Goal: Communication & Community: Answer question/provide support

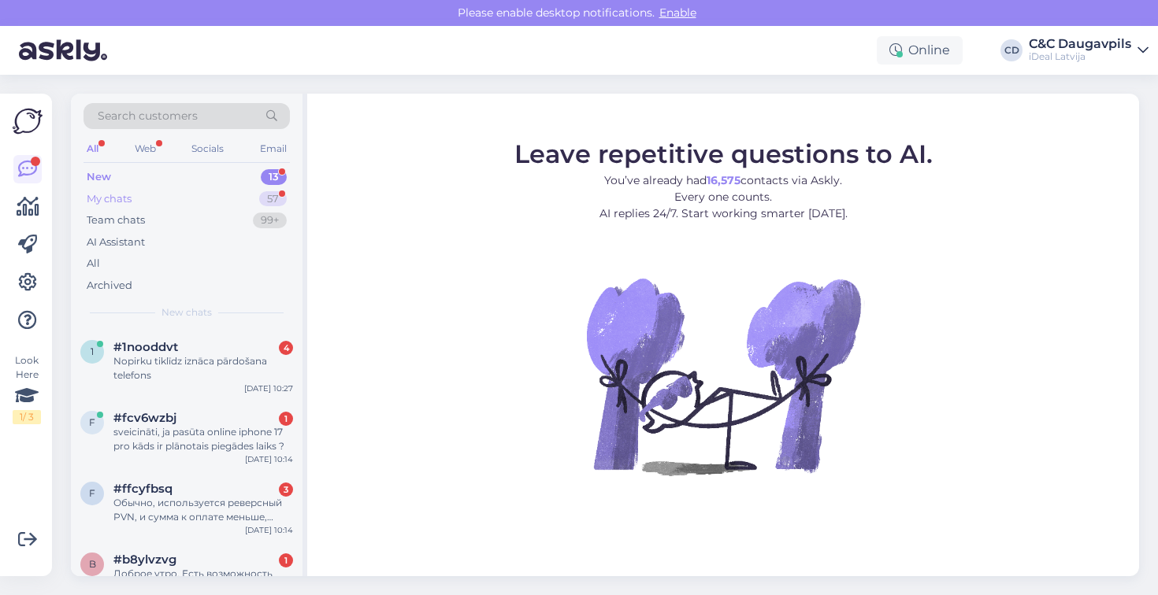
click at [144, 202] on div "My chats 57" at bounding box center [186, 199] width 206 height 22
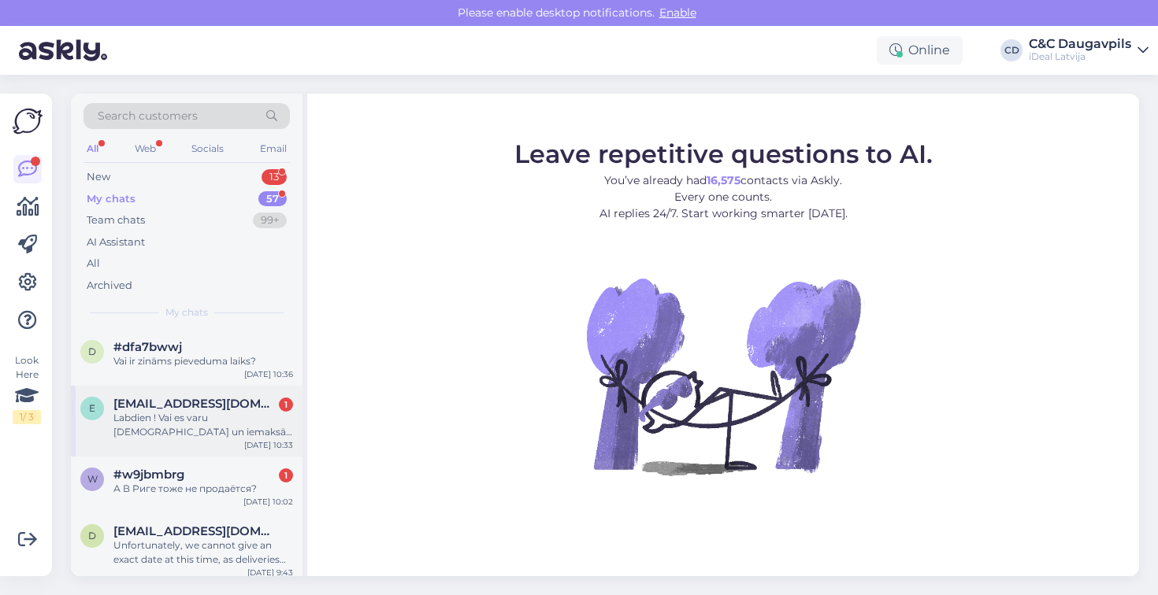
click at [209, 431] on div "Labdien ! Vai es varu [DEMOGRAPHIC_DATA] un iemaksāt naudu ?" at bounding box center [203, 425] width 180 height 28
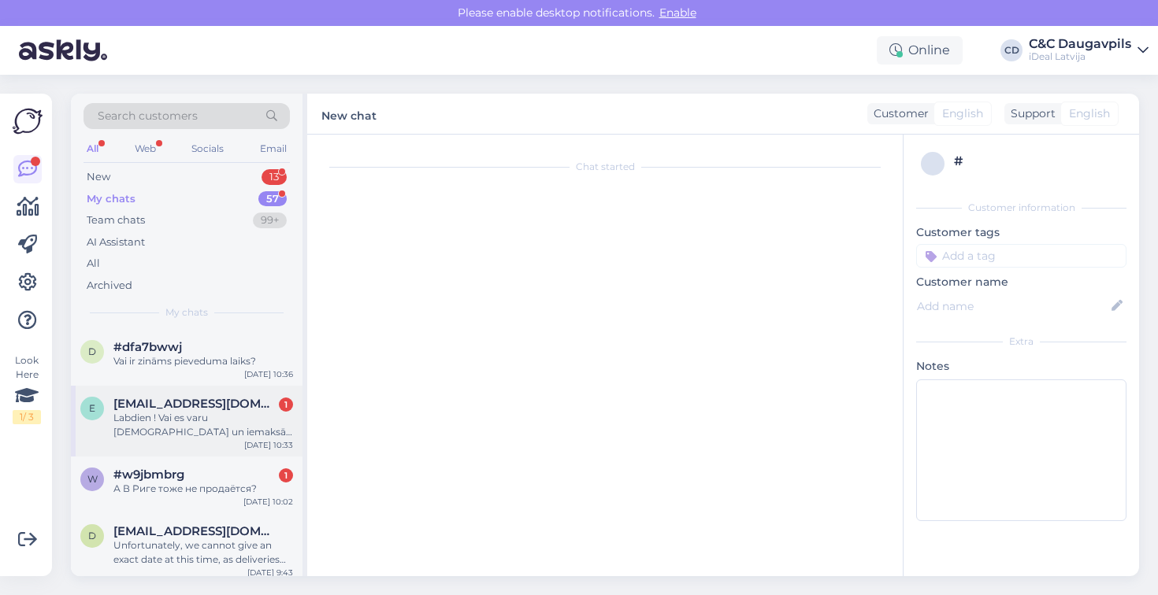
scroll to position [271, 0]
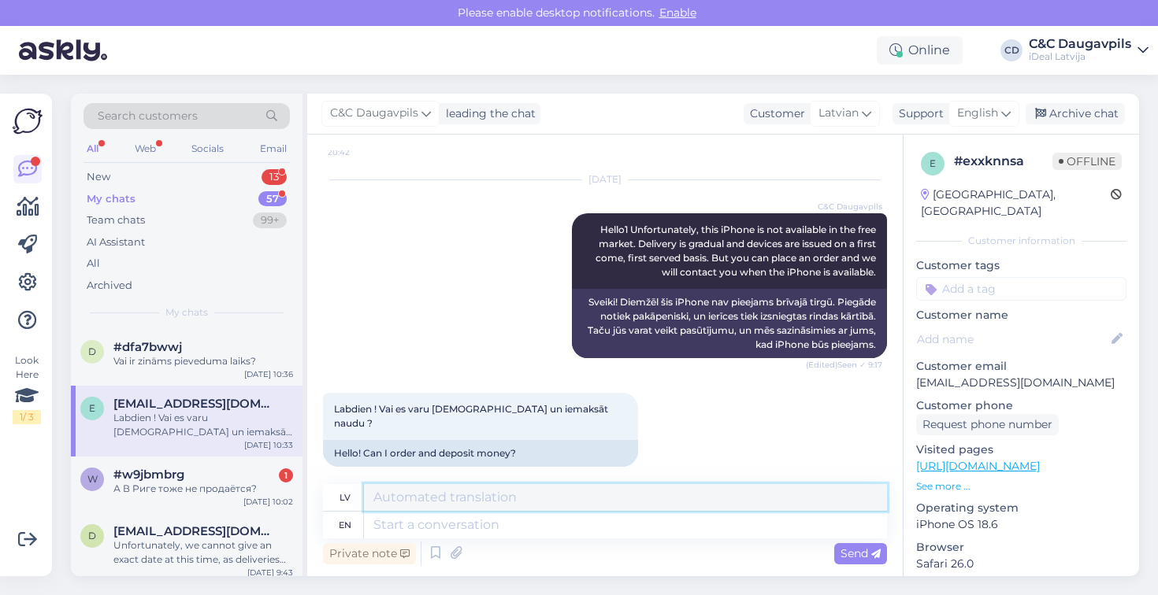
click at [403, 499] on textarea at bounding box center [625, 497] width 523 height 27
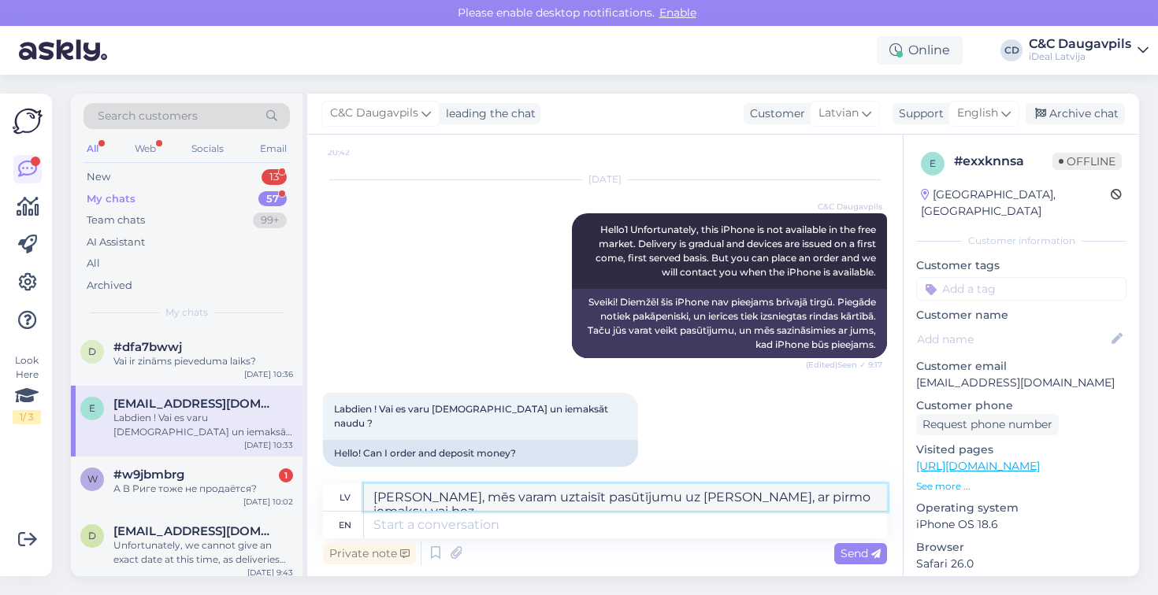
drag, startPoint x: 859, startPoint y: 503, endPoint x: 348, endPoint y: 483, distance: 510.8
click at [348, 483] on div "Chat started [DATE] Labdien ! Vai šobrīd ir pieejams uz vietas IPhone 17 pro ma…" at bounding box center [604, 356] width 595 height 442
type textarea "[PERSON_NAME], mēs varam uztaisīt pasūtījumu uz [PERSON_NAME], ar pirmo iemaksu…"
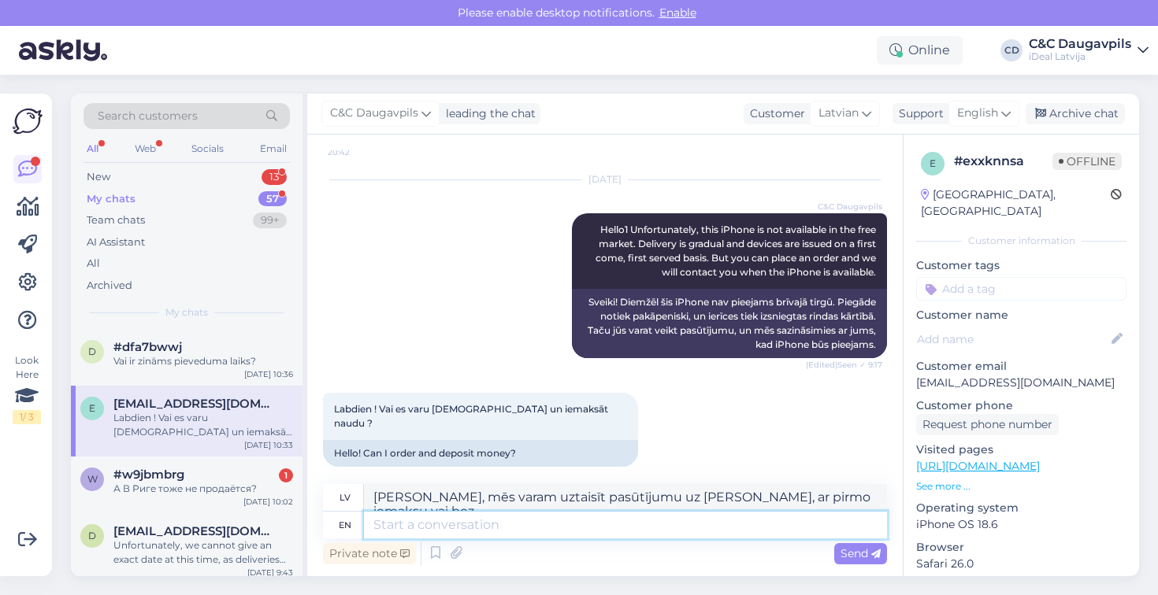
click at [461, 534] on textarea at bounding box center [625, 525] width 523 height 27
paste textarea "Yes, we can place an order in your name, with or without a down payment."
type textarea "Yes, we can place an order in your name, with or without a down payment."
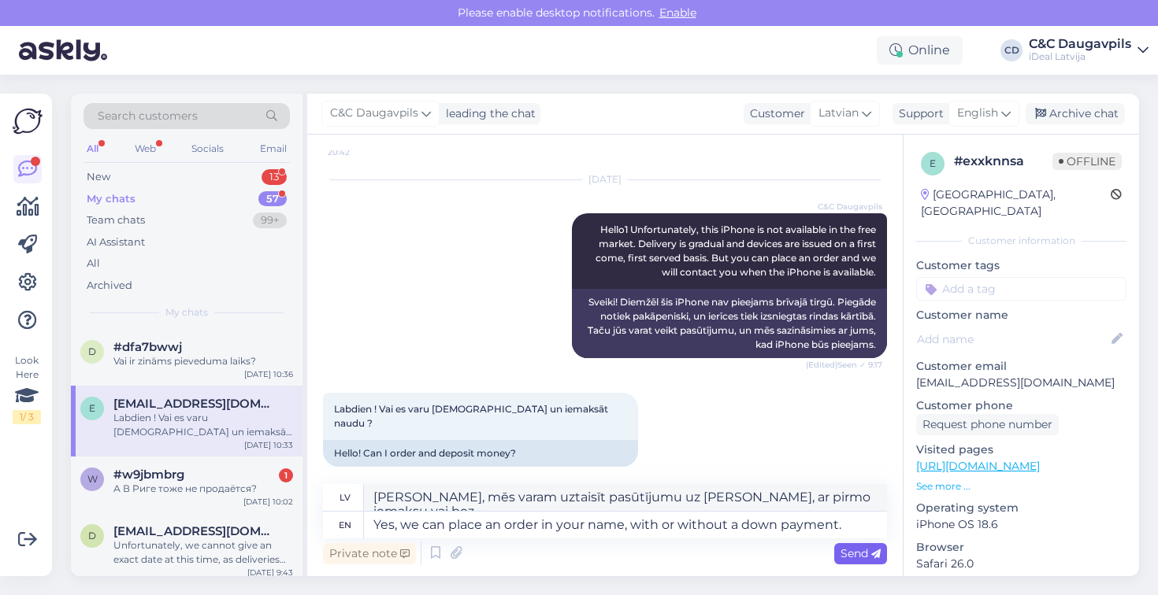
type textarea "[PERSON_NAME], mēs varam veikt pasūtījumu [PERSON_NAME], ar vai bez pirmās iema…"
click at [868, 557] on span "Send" at bounding box center [860, 554] width 40 height 14
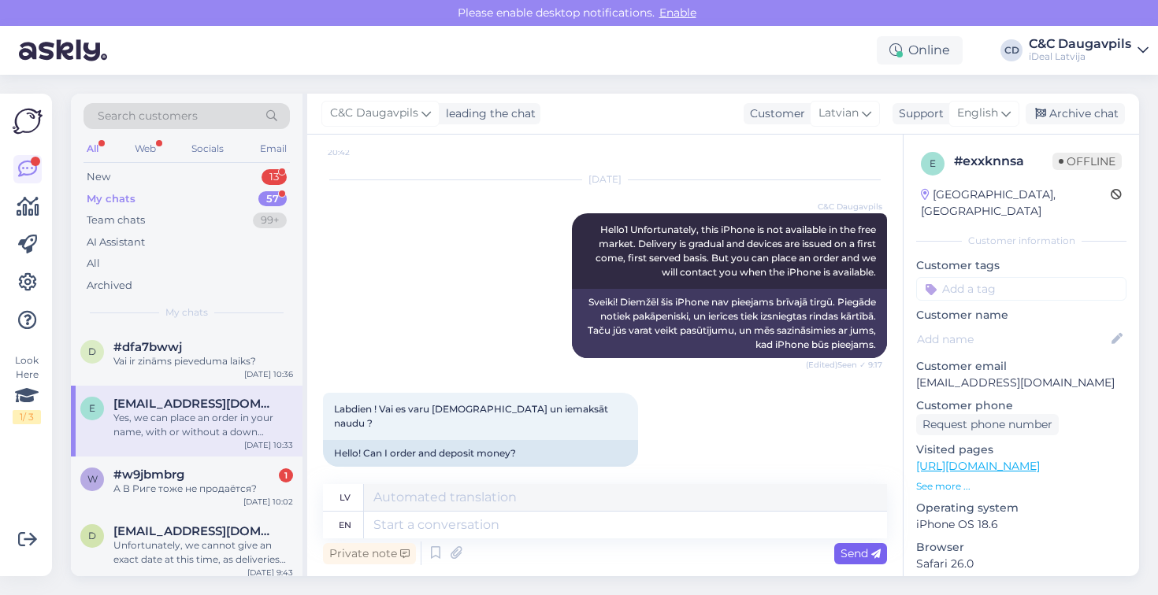
scroll to position [394, 0]
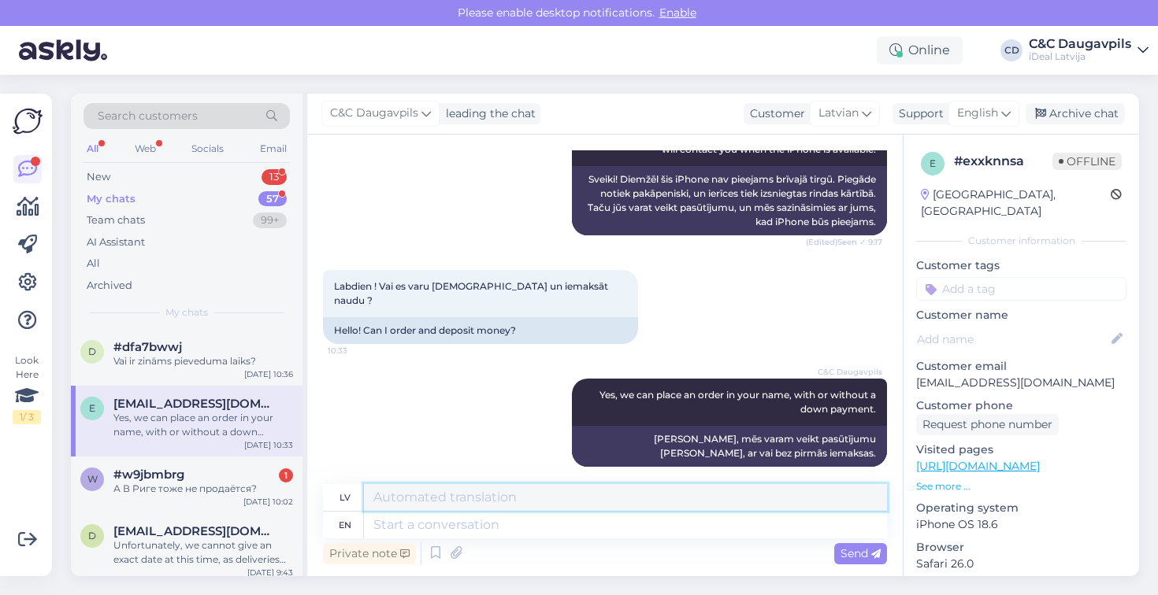
click at [713, 494] on textarea at bounding box center [625, 497] width 523 height 27
click at [676, 541] on div "Private note Send" at bounding box center [605, 554] width 564 height 30
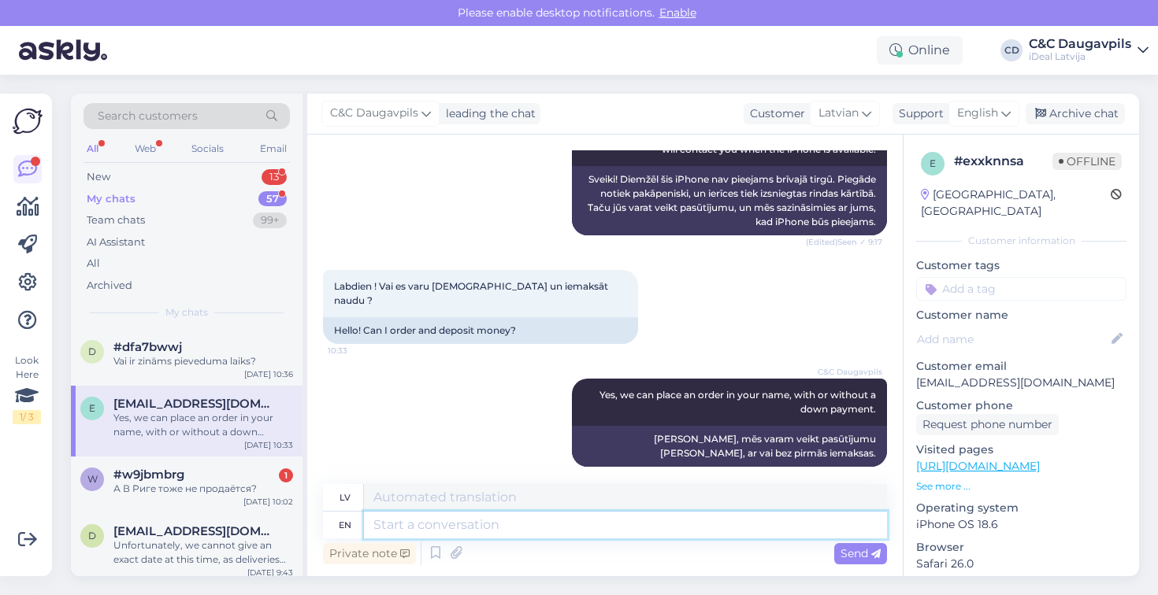
click at [674, 528] on textarea at bounding box center [625, 525] width 523 height 27
type textarea "We"
type textarea "Mēs"
type textarea "We need"
type textarea "Mums vajag"
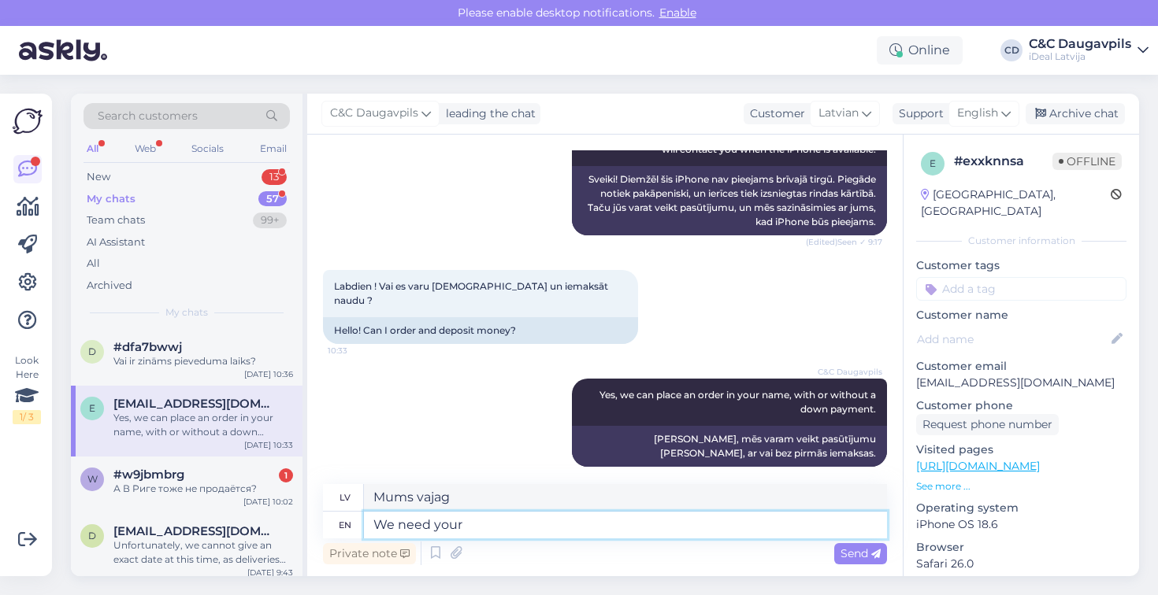
type textarea "We need your"
type textarea "Mums vajag jūsu"
type textarea "We need your Na"
type textarea "Mums vajag tavu naidu"
type textarea "We need your Name"
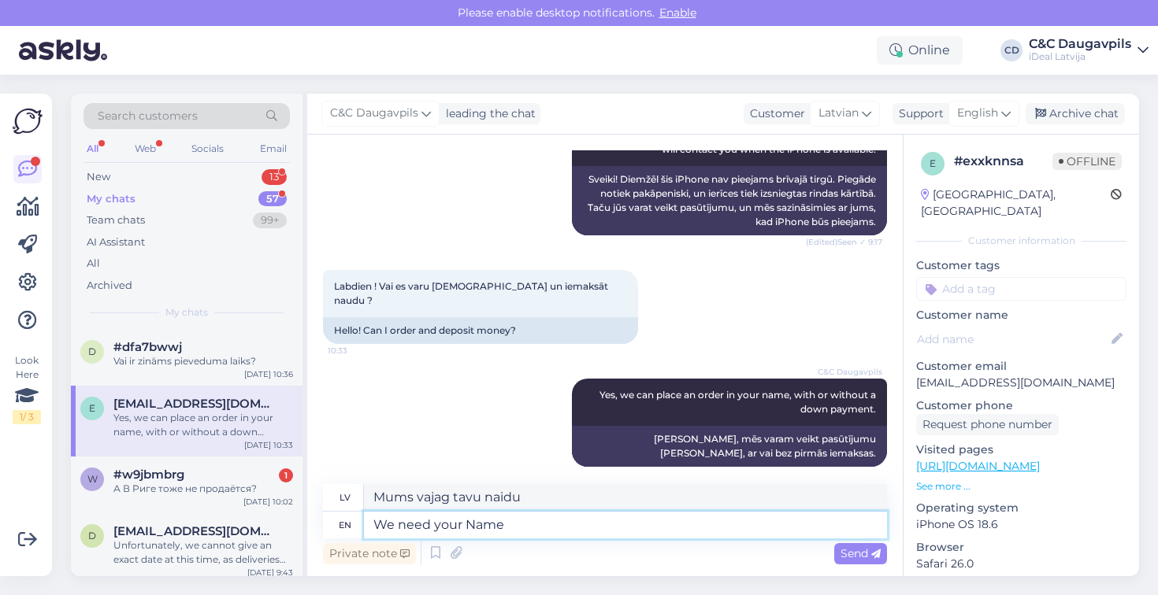
type textarea "Mums vajag jūsu vārdu"
type textarea "We need your Name,"
type textarea "Mums vajag Tavu Vārdu,"
type textarea "We need your Name, second n"
type textarea "Mums vajag jūsu vārdu, otrkārt"
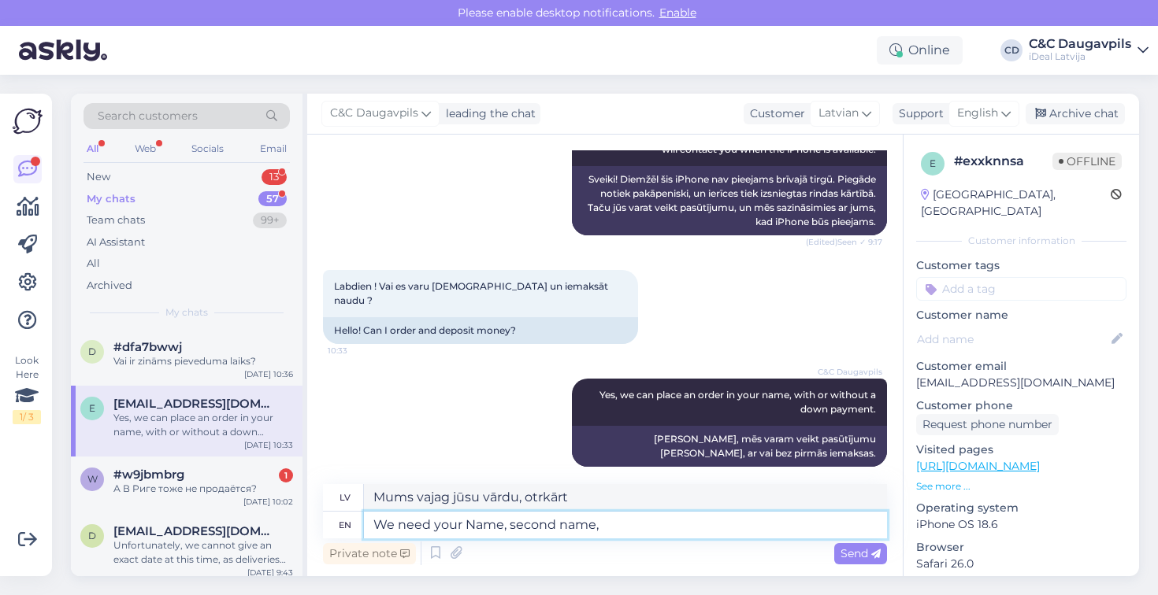
type textarea "We need your Name, second name,"
type textarea "Mums vajag jūsu vārdu, uzvārdu,"
type textarea "We need your Name, second name, e-mail a"
type textarea "Mums nepieciešams jūsu vārds, uzvārds, e-pasts"
type textarea "We need your Name, second name, e-mail address"
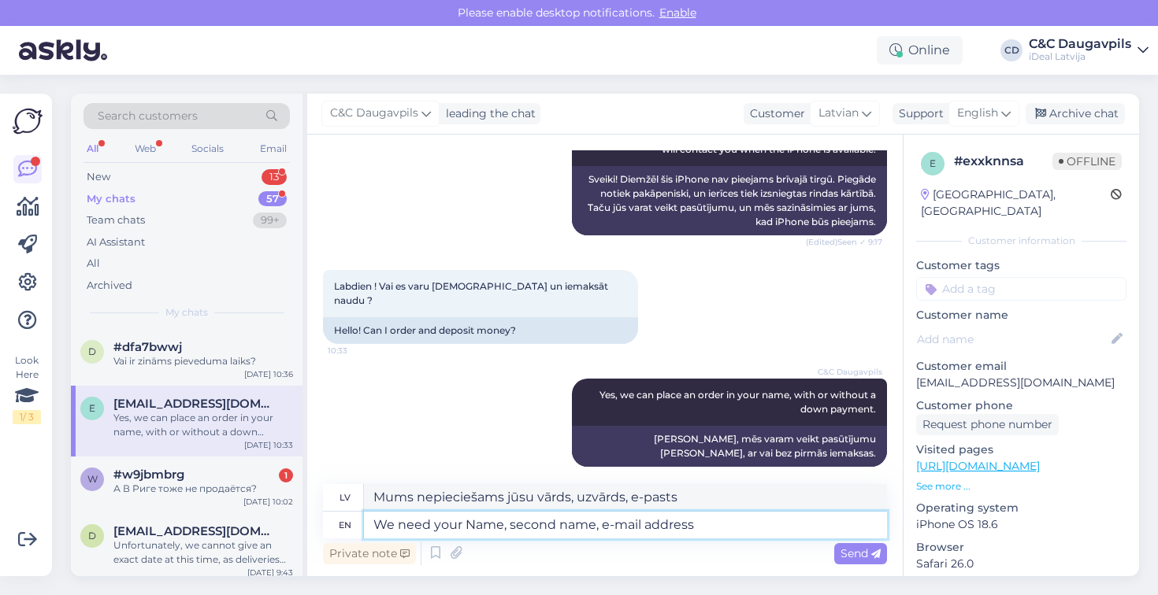
type textarea "Mums nepieciešams jūsu vārds, uzvārds, e-pasta adrese"
type textarea "We need your Name, second name, e-mail address and"
type textarea "Mums ir nepieciešams jūsu vārds, uzvārds, e-pasta adrese un"
type textarea "We need your Name, second name, e-mail address and mo"
type textarea "Mums ir nepieciešams jūsu vārds, uzvārds, e-pasta adrese un m"
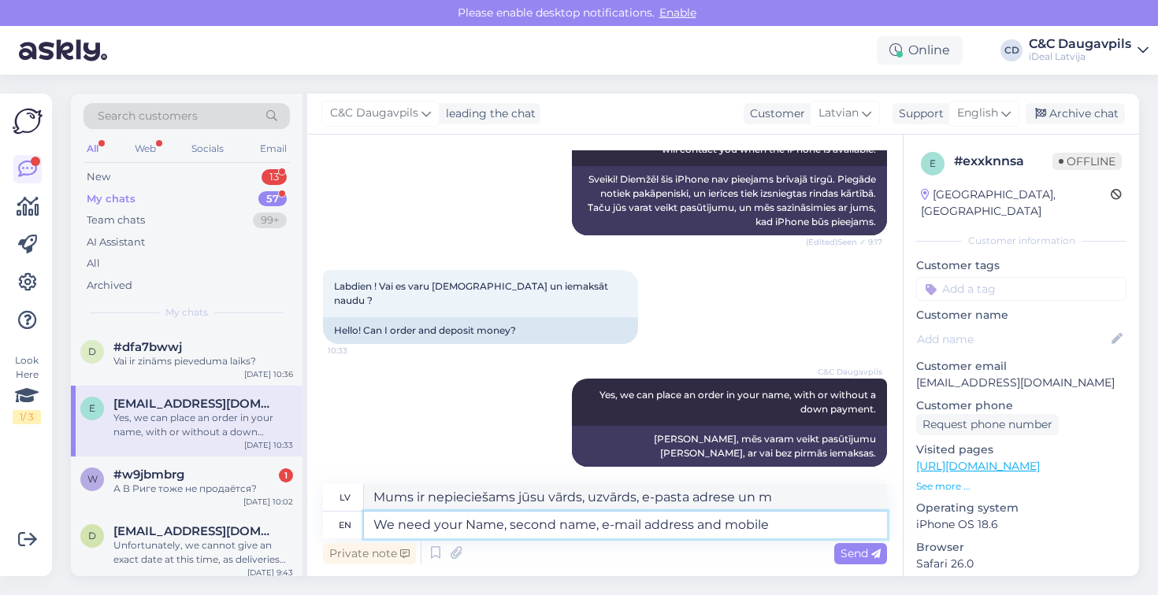
type textarea "We need your Name, second name, e-mail address and mobile"
type textarea "Mums ir nepieciešams jūsu vārds, uzvārds, e-pasta adrese un mobilā tālruņa numu…"
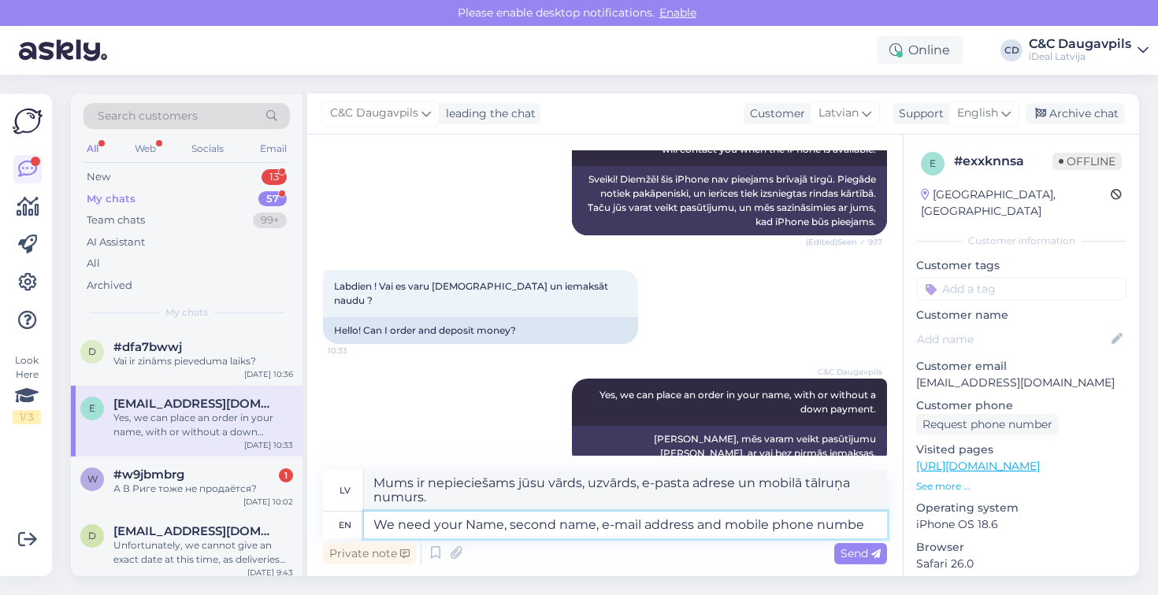
type textarea "We need your Name, second name, e-mail address and mobile phone number"
type textarea "Mums ir nepieciešams jūsu vārds, uzvārds, e-pasta adrese un mobilā tālruņa numu…"
type textarea "We need your Name, second name, e-mail address and mobile phone number."
type textarea "Mums ir nepieciešams jūsu vārds, uzvārds, e-pasta adrese un mobilā tālruņa numu…"
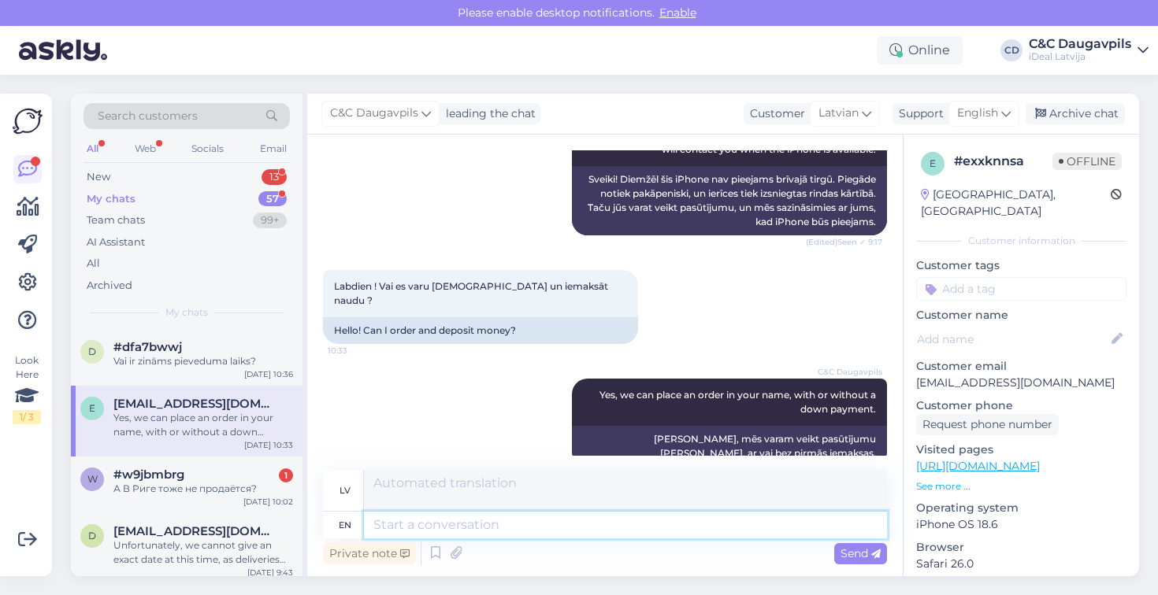
scroll to position [517, 0]
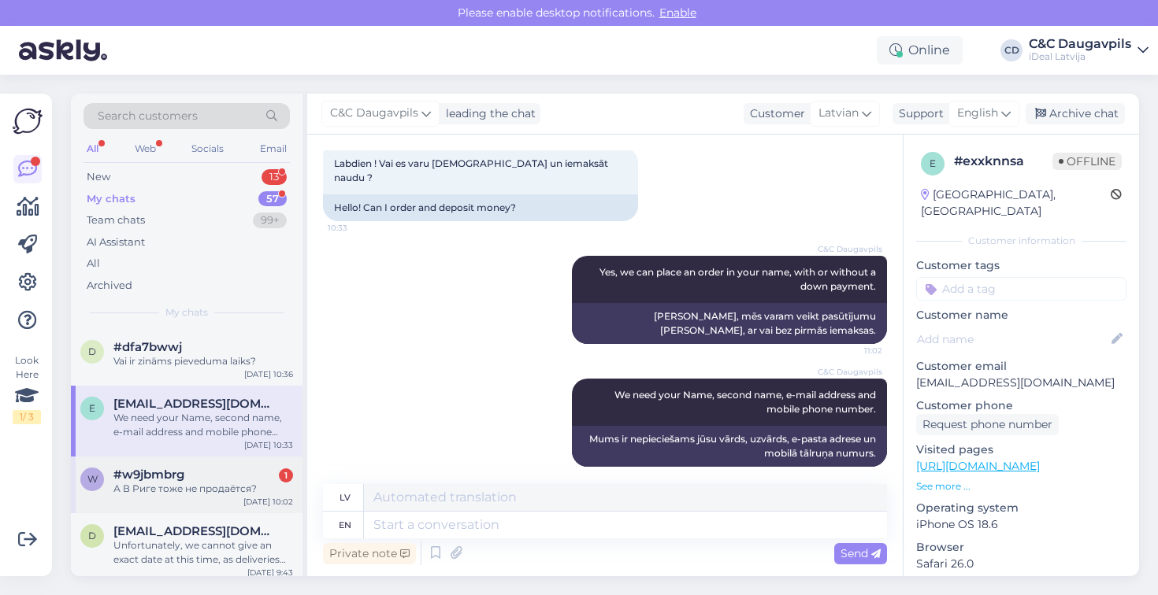
click at [147, 484] on div "А В Риге тоже не продаётся?" at bounding box center [203, 489] width 180 height 14
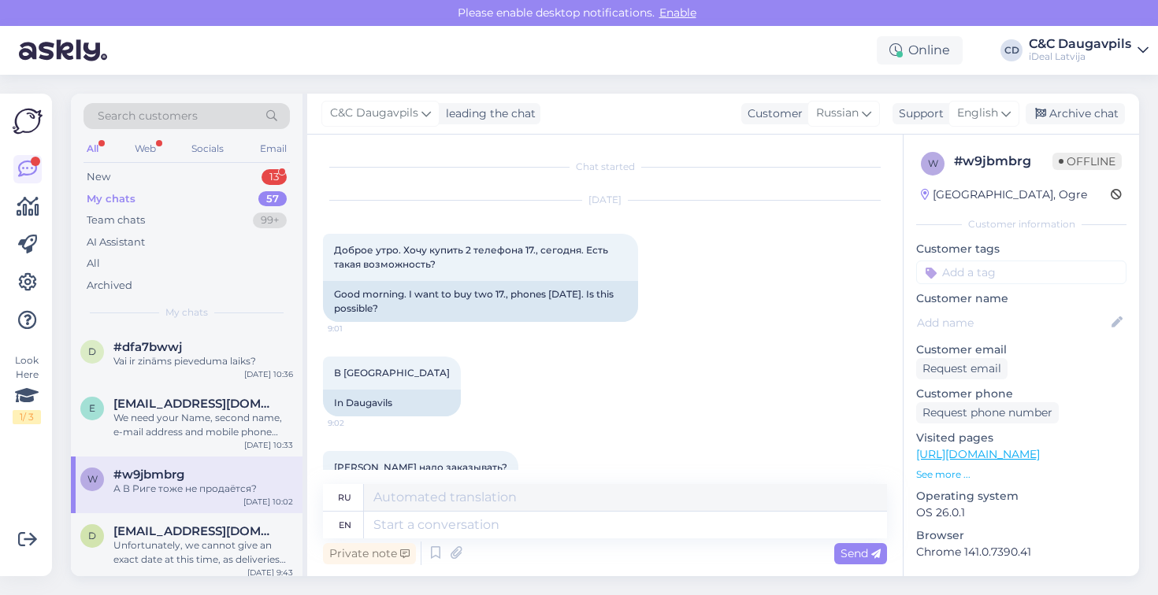
scroll to position [0, 0]
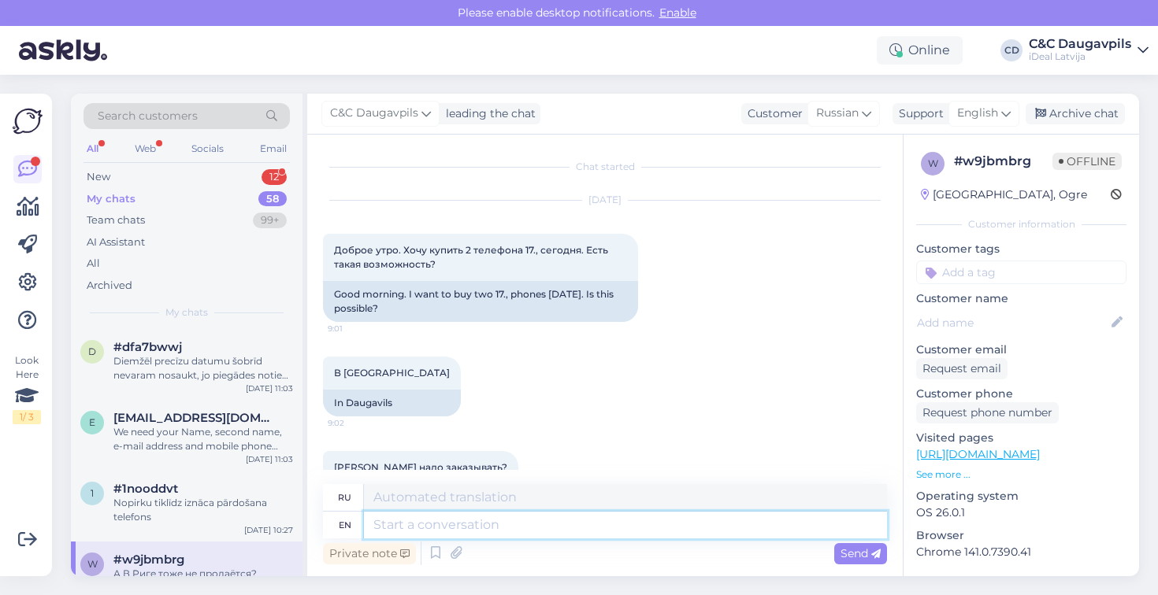
click at [450, 526] on textarea at bounding box center [625, 525] width 523 height 27
type textarea "No,"
type textarea "Нет,"
type textarea "No, iPhone"
type textarea "Нет, айфон"
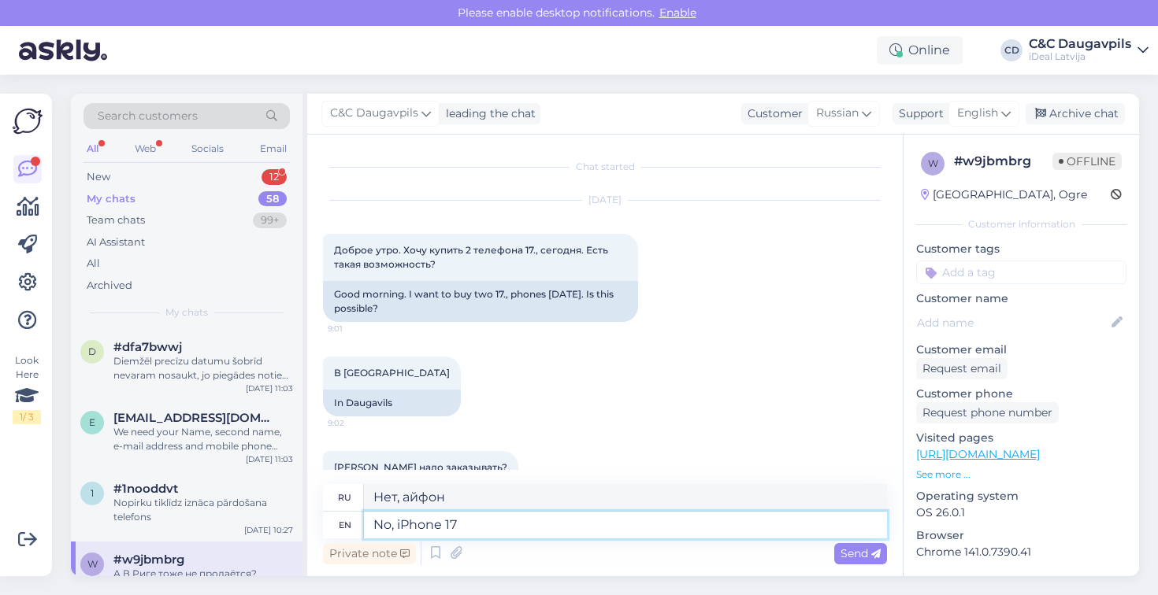
type textarea "No, iPhone 17 i"
type textarea "Нет, iPhone 17"
type textarea "No, iPhone 17 is no"
type textarea "Нет, iPhone 17 — это"
type textarea "No, iPhone 17 is not"
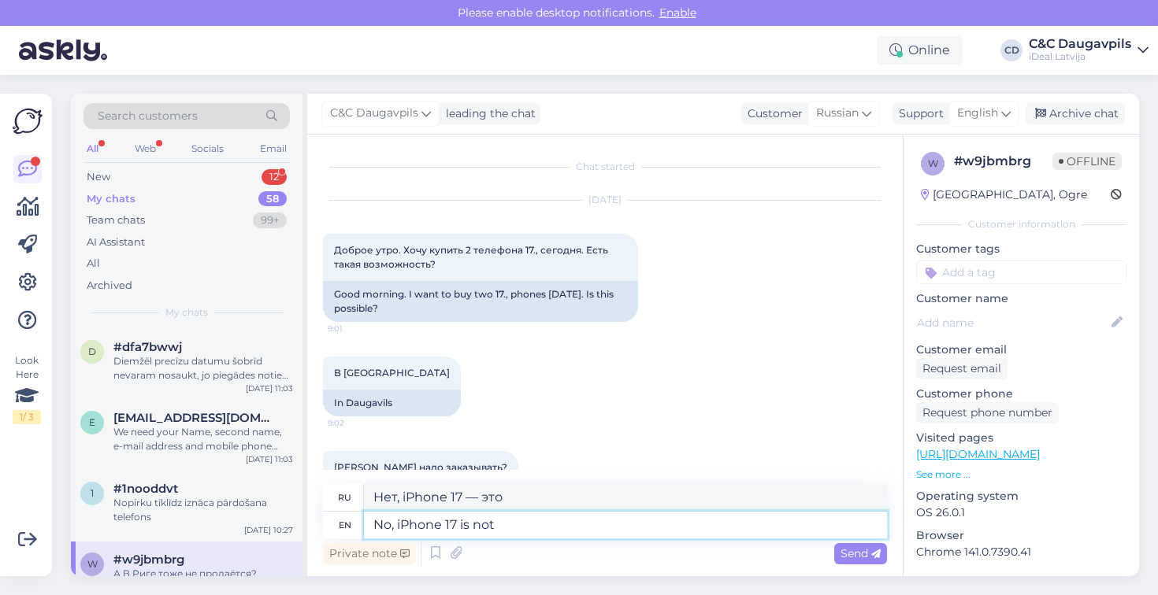
type textarea "Нет, iPhone 17 не"
type textarea "No, iPhone 17 is not available"
type textarea "Нет, iPhone 17 недоступен."
type textarea "No, iPhone 17 is not available in"
type textarea "Нет, iPhone 17 недоступен в"
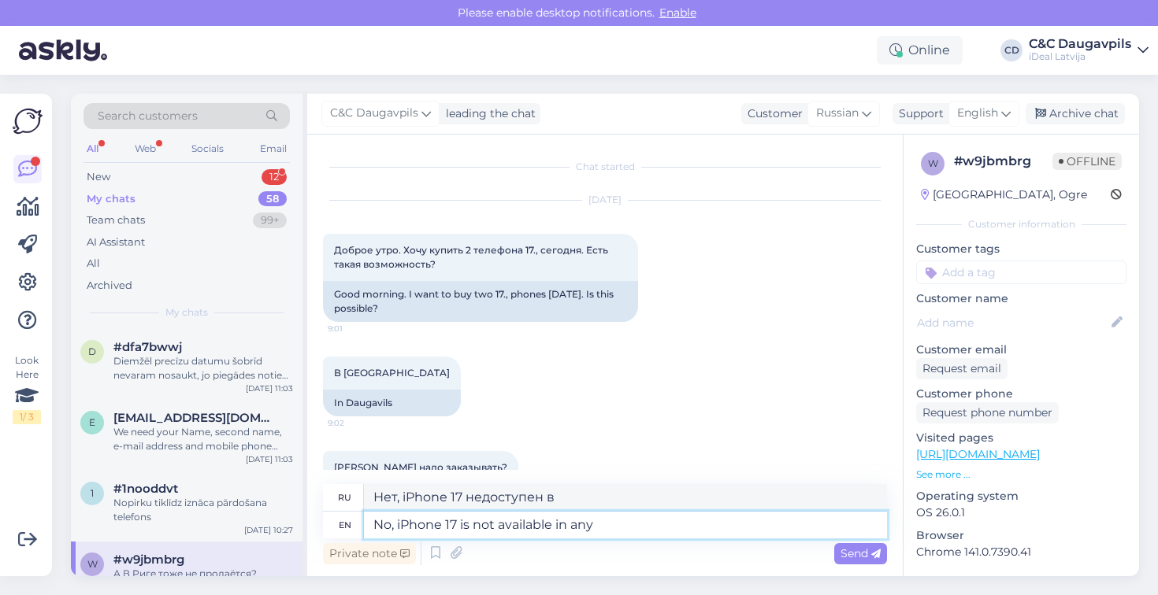
type textarea "No, iPhone 17 is not available in any"
type textarea "Нет, iPhone 17 недоступен ни в одной из стран."
type textarea "No, iPhone 17 is not available in any C&C"
type textarea "Нет, iPhone 17 недоступен ни в одном C&C."
type textarea "No, iPhone 17 is not available in any C&C store"
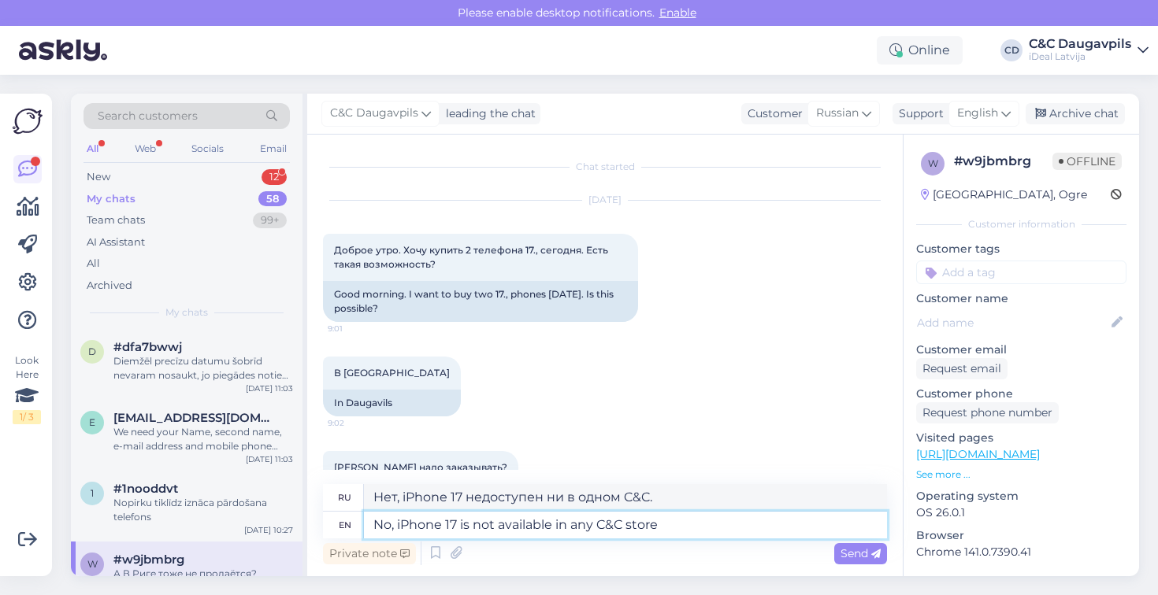
type textarea "Нет, iPhone 17 недоступен ни в одном магазине C&C."
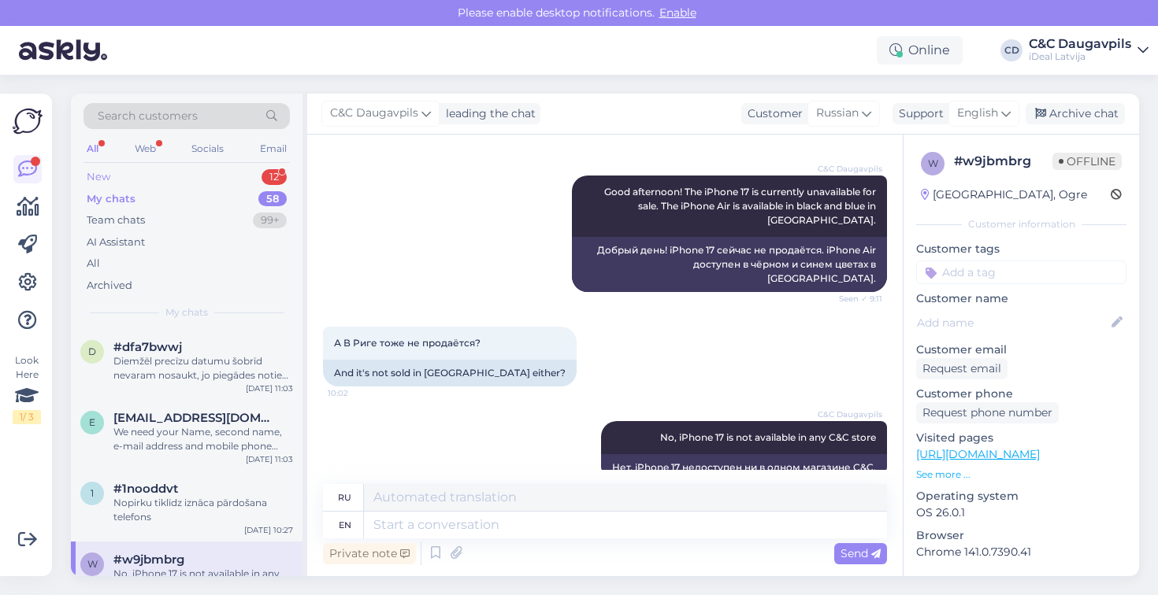
click at [152, 182] on div "New 12" at bounding box center [186, 177] width 206 height 22
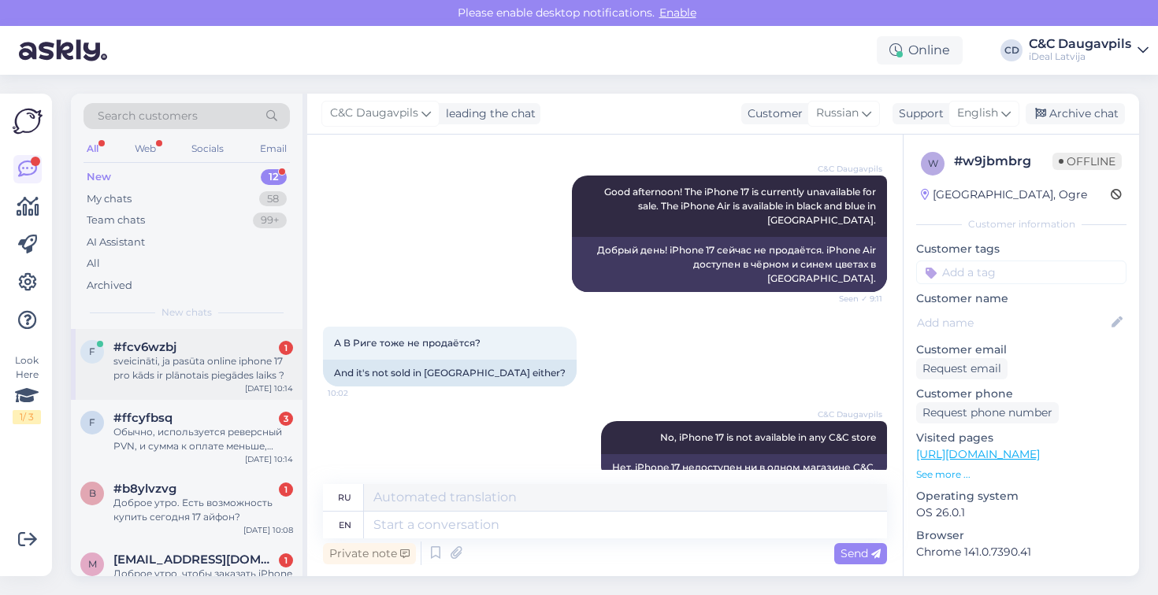
click at [217, 372] on div "sveicināti, ja pasūta online iphone 17 pro kāds ir plānotais piegādes laiks ?" at bounding box center [203, 368] width 180 height 28
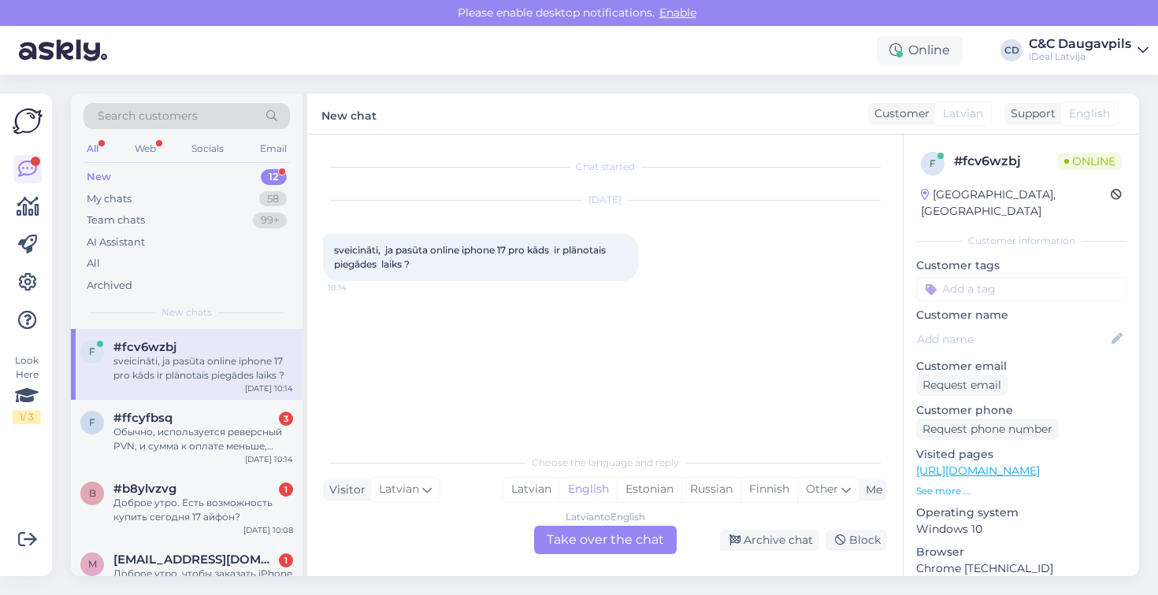
click at [633, 540] on div "Latvian to English Take over the chat" at bounding box center [605, 540] width 143 height 28
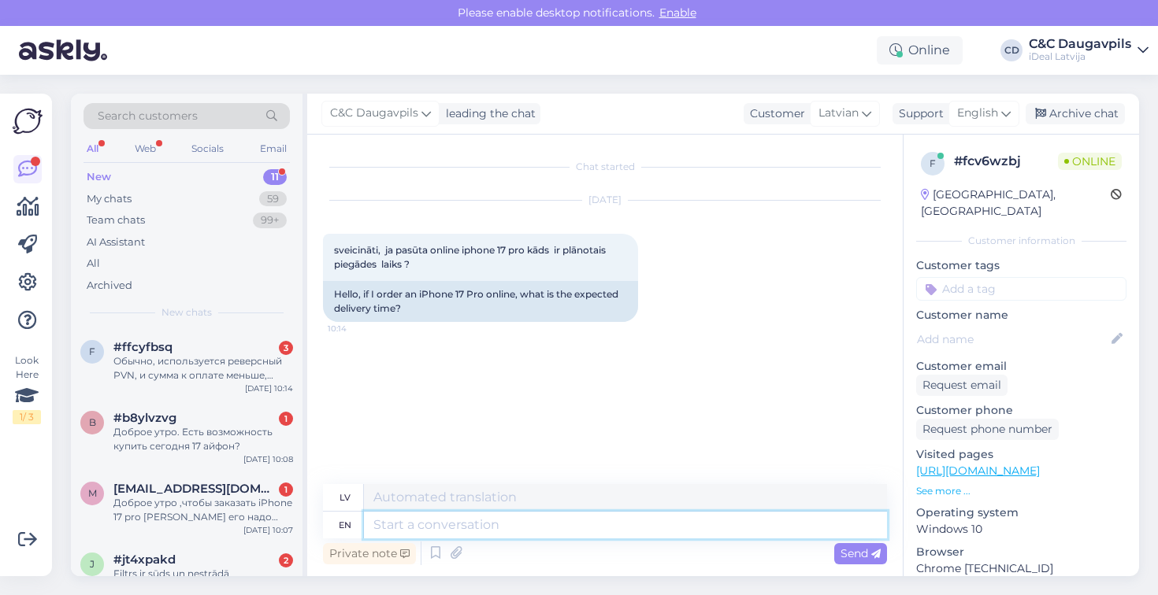
click at [501, 526] on textarea at bounding box center [625, 525] width 523 height 27
paste textarea "Hello! Unfortunately, we cannot give an exact date at this time, as deliveries …"
type textarea "Hello! Unfortunately, we cannot give an exact date at this time, as deliveries …"
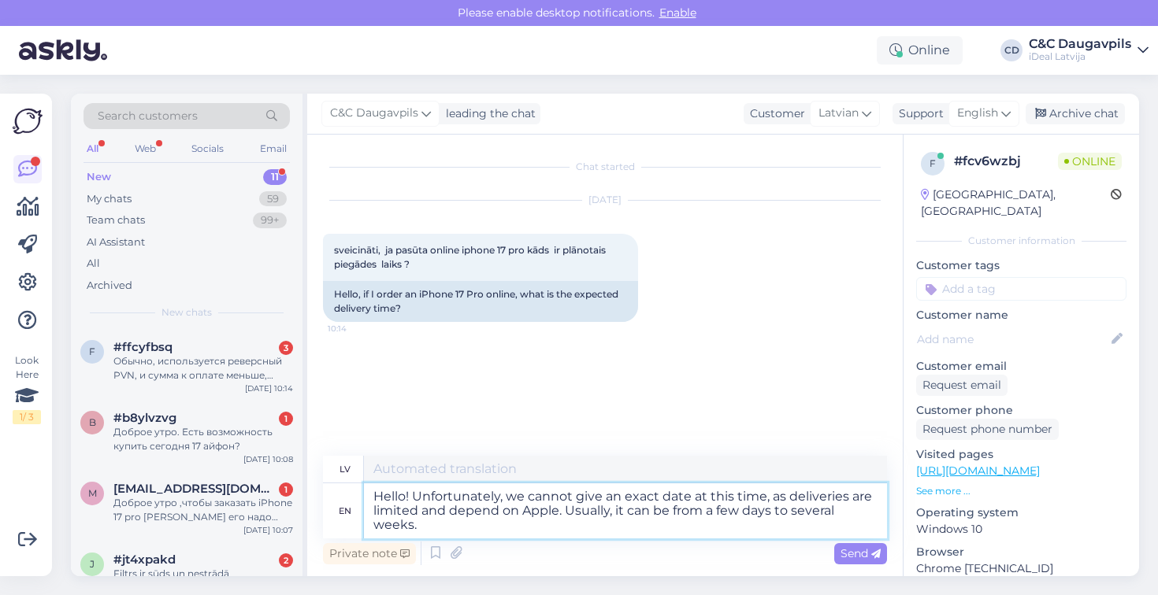
type textarea "Sveiki! Diemžēl šobrīd nevaram norādīt precīzu datumu, jo piegādes ir ierobežot…"
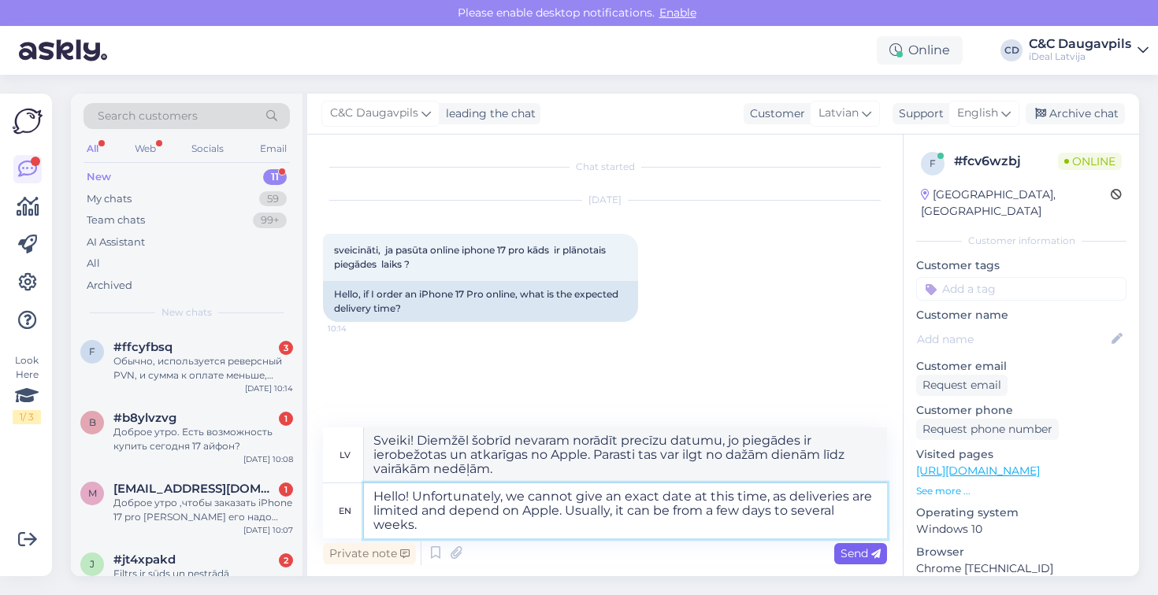
type textarea "Hello! Unfortunately, we cannot give an exact date at this time, as deliveries …"
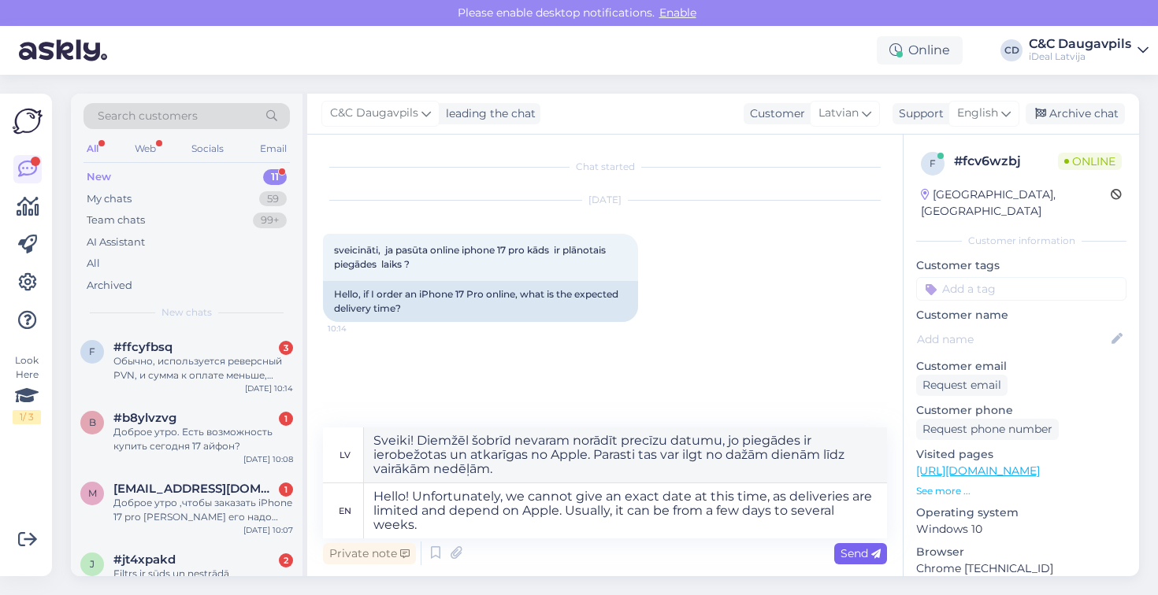
click at [858, 548] on span "Send" at bounding box center [860, 554] width 40 height 14
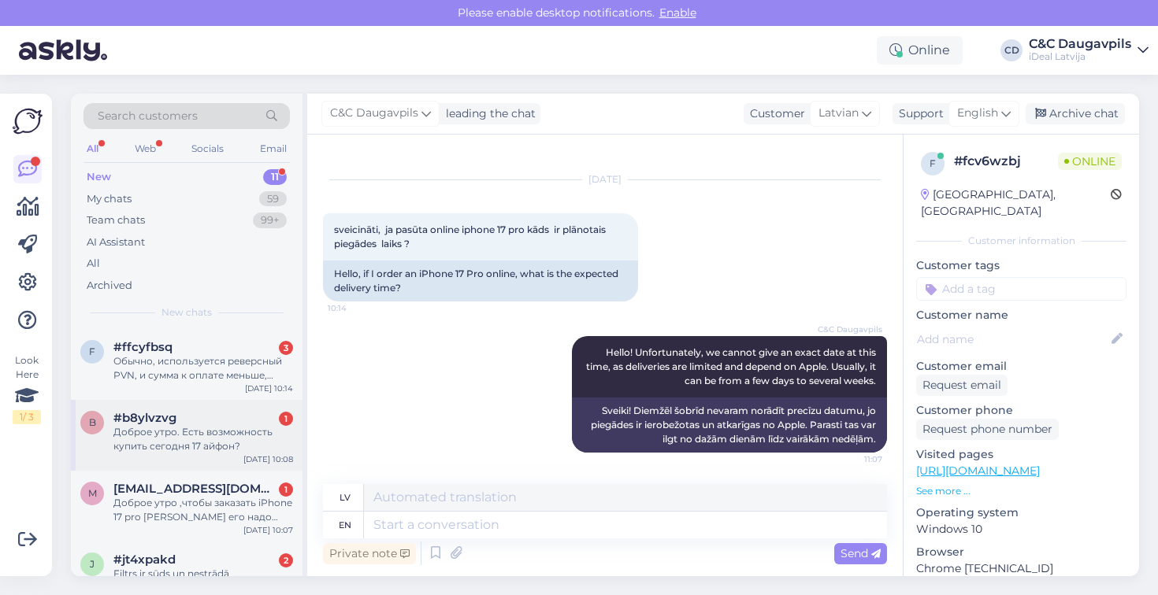
scroll to position [48, 0]
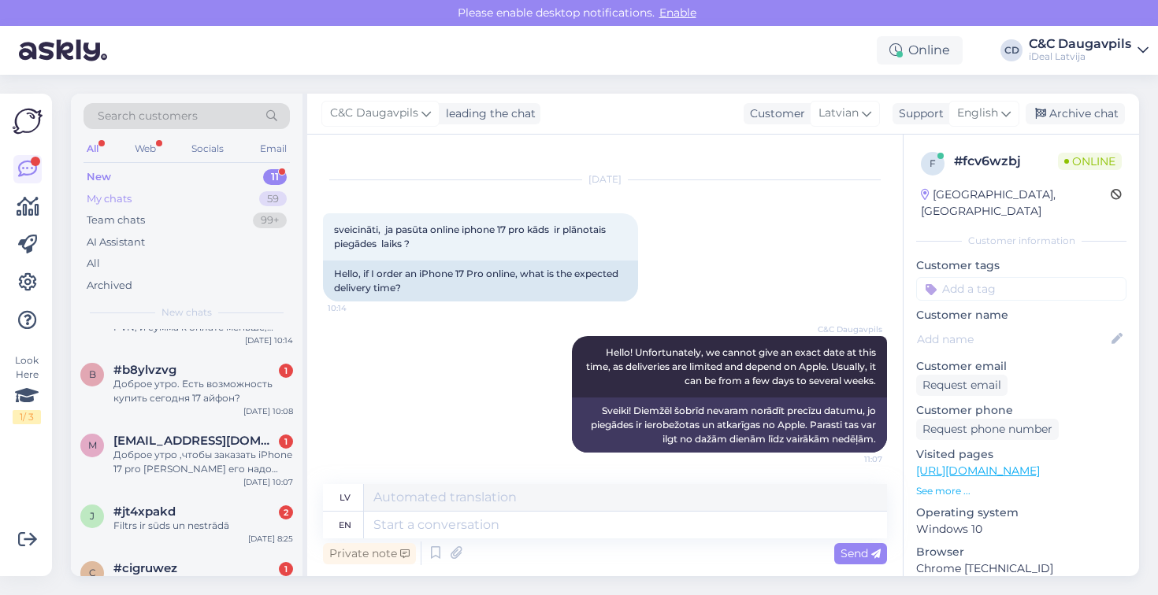
click at [162, 200] on div "My chats 59" at bounding box center [186, 199] width 206 height 22
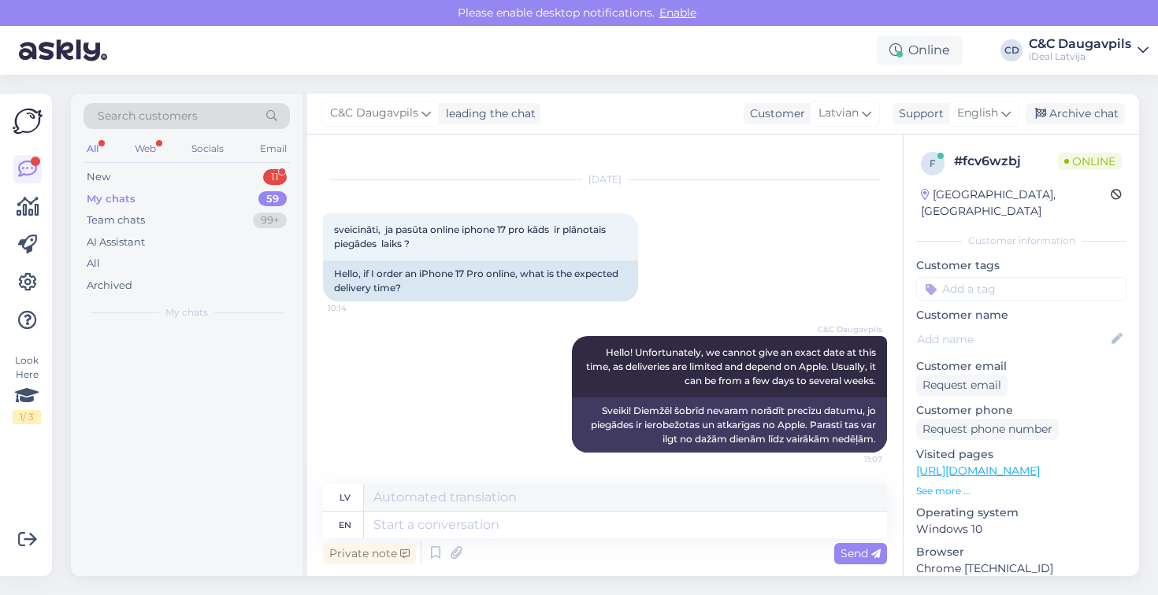
scroll to position [0, 0]
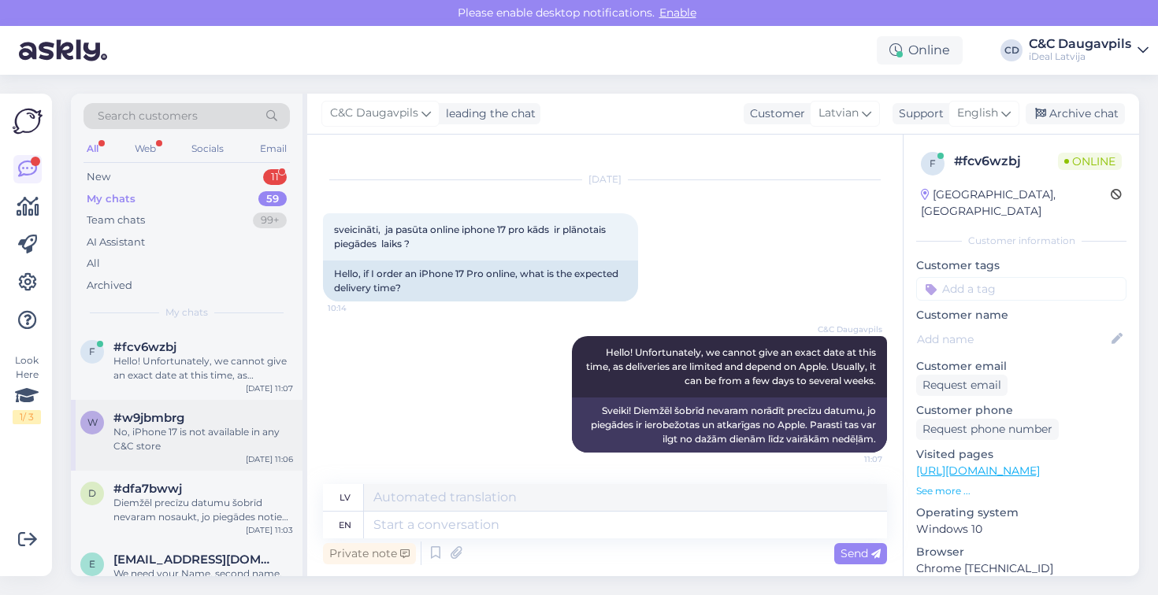
click at [179, 431] on div "No, iPhone 17 is not available in any C&C store" at bounding box center [203, 439] width 180 height 28
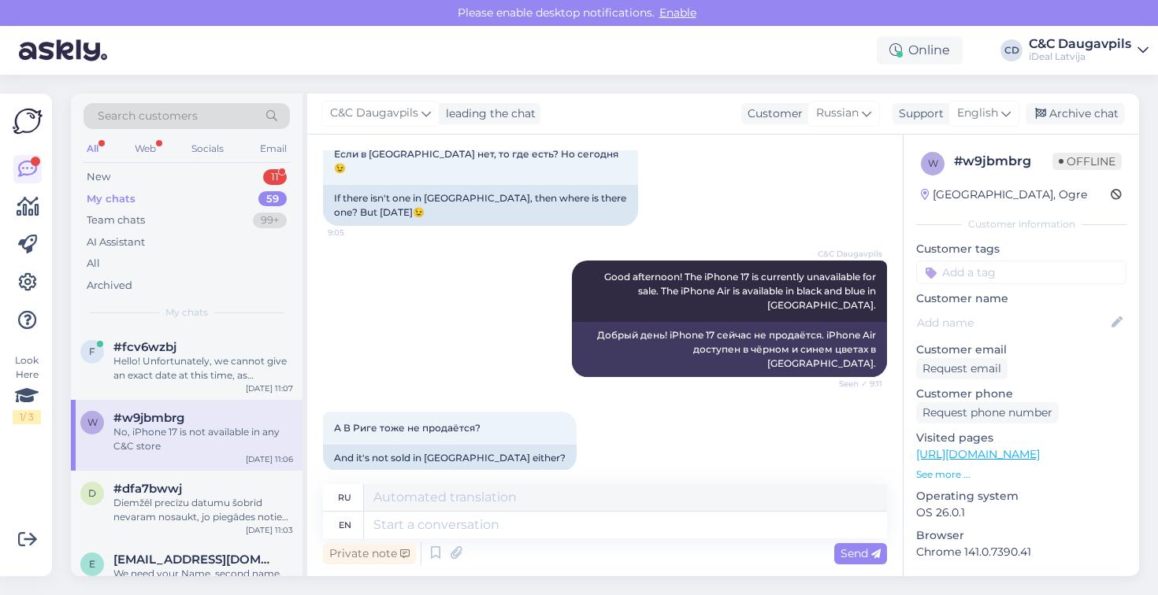
scroll to position [584, 0]
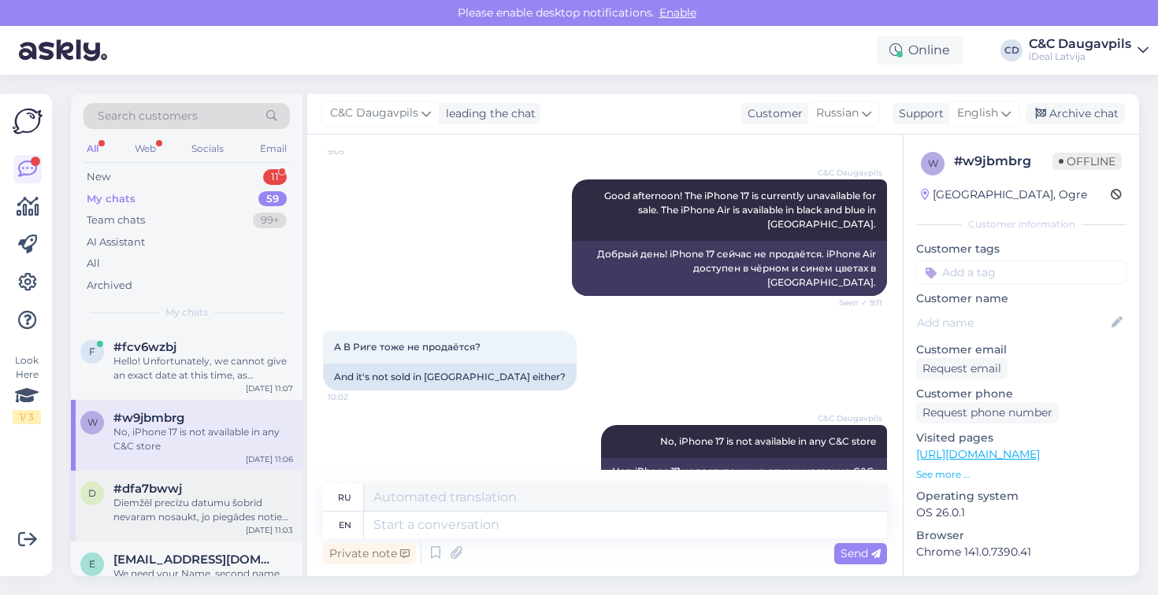
click at [219, 496] on div "Diemžēl precīzu datumu šobrīd nevaram nosaukt, jo piegādes notiek ierobežotos d…" at bounding box center [203, 510] width 180 height 28
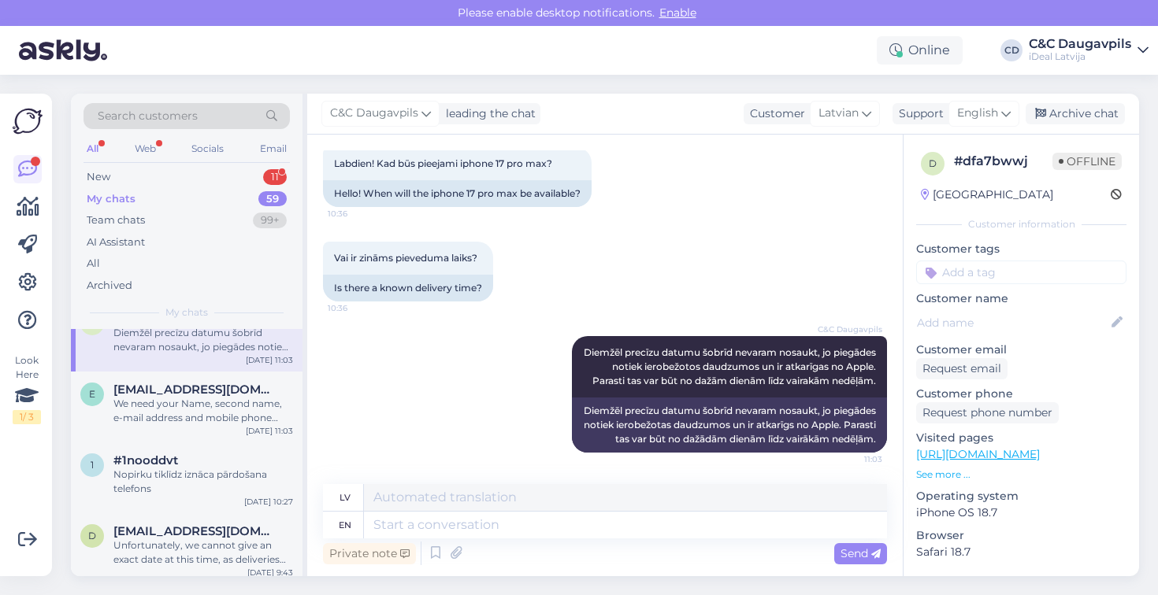
scroll to position [187, 0]
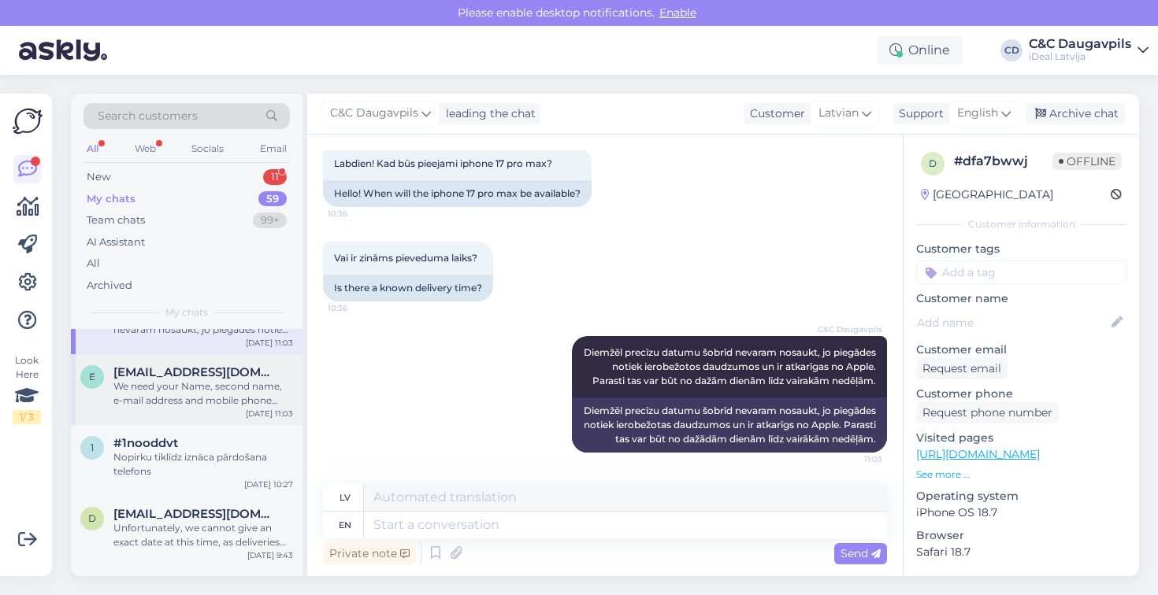
click at [213, 372] on span "[EMAIL_ADDRESS][DOMAIN_NAME]" at bounding box center [195, 372] width 164 height 14
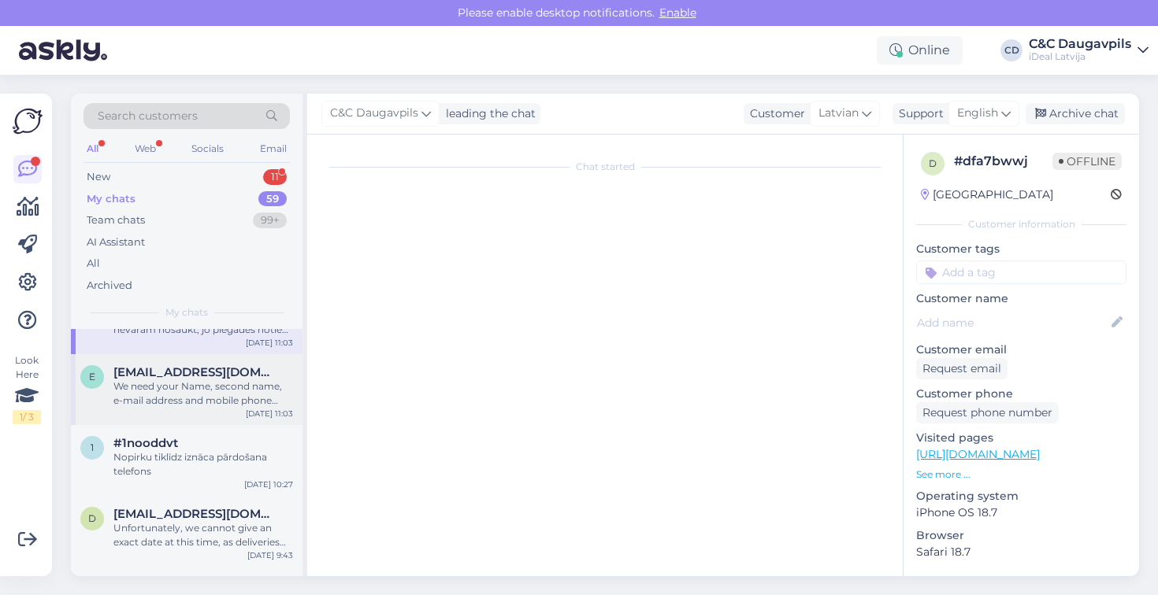
scroll to position [517, 0]
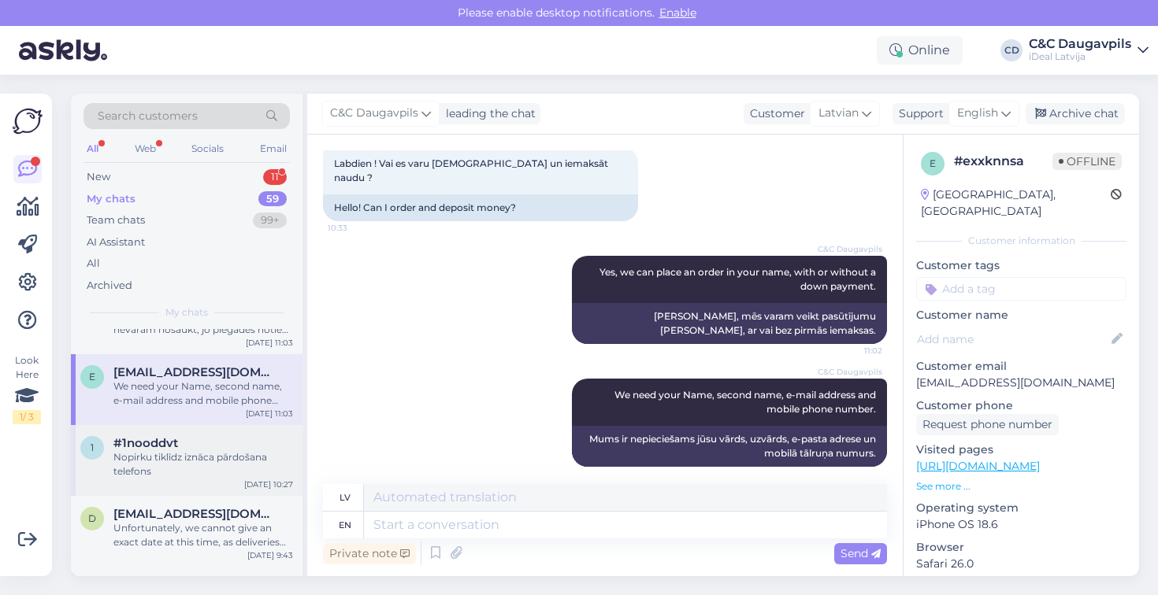
click at [179, 469] on div "Nopirku tiklīdz iznāca pārdošana telefons" at bounding box center [203, 465] width 180 height 28
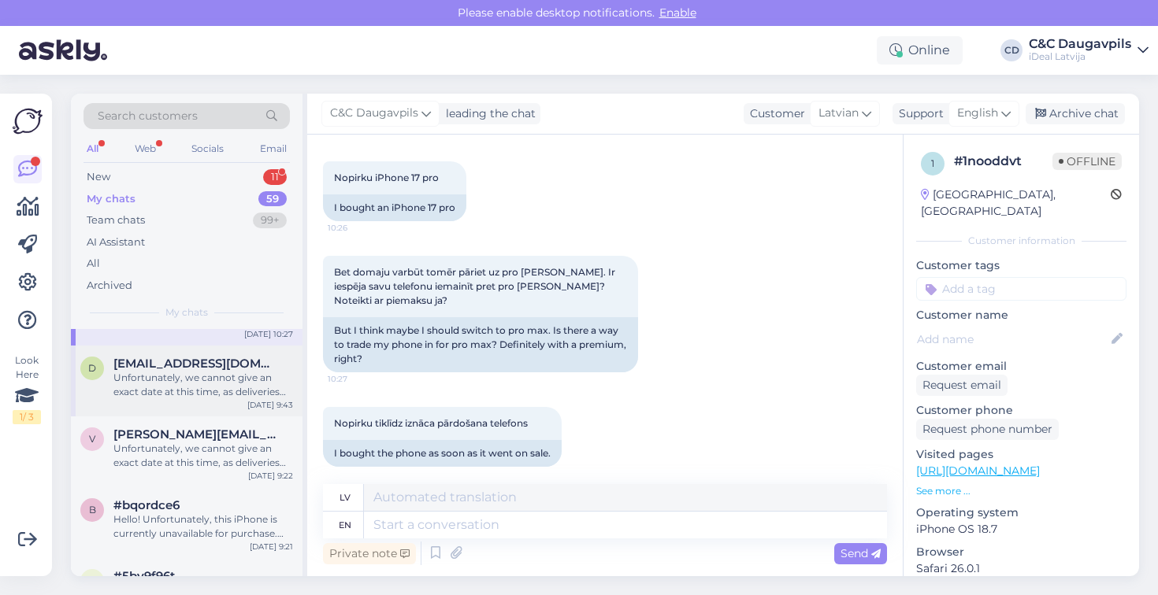
scroll to position [353, 0]
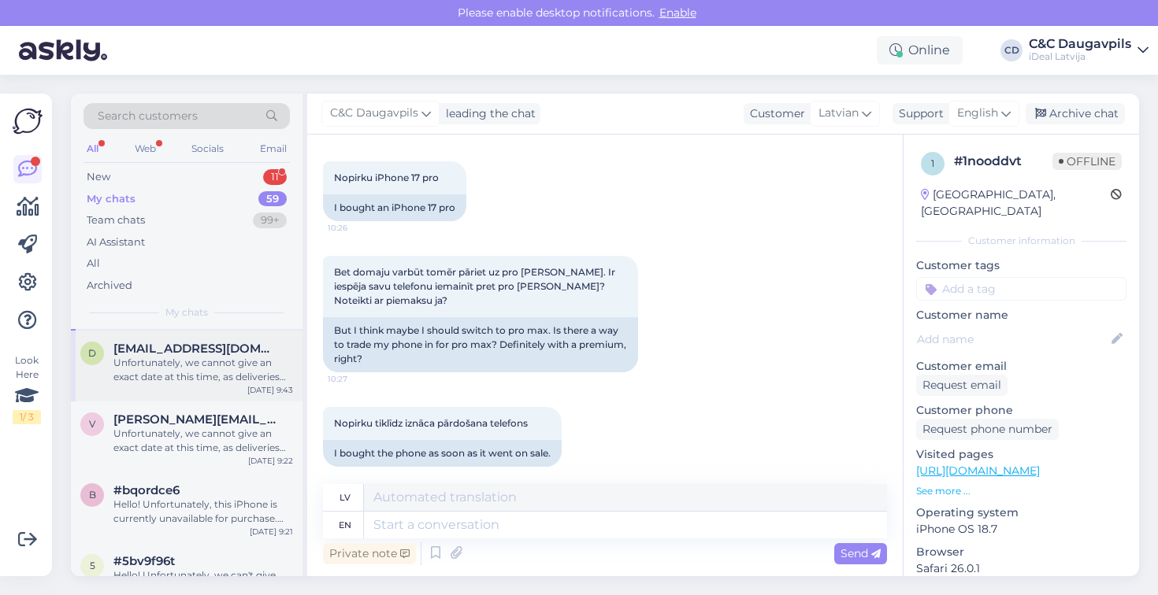
click at [210, 377] on div "Unfortunately, we cannot give an exact date at this time, as deliveries are lim…" at bounding box center [203, 370] width 180 height 28
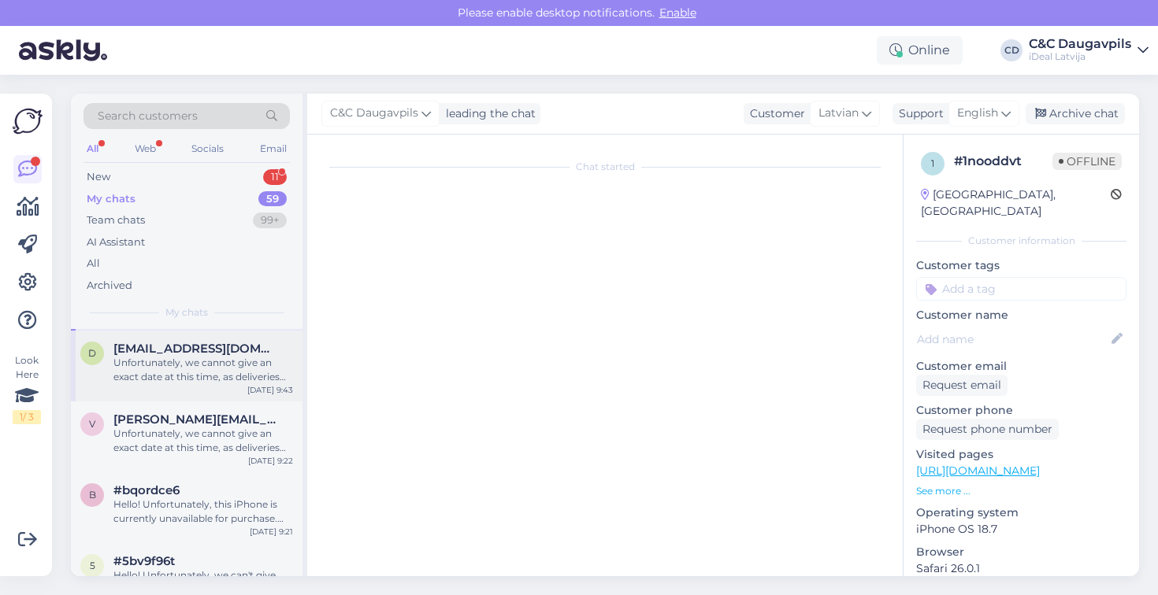
scroll to position [39, 0]
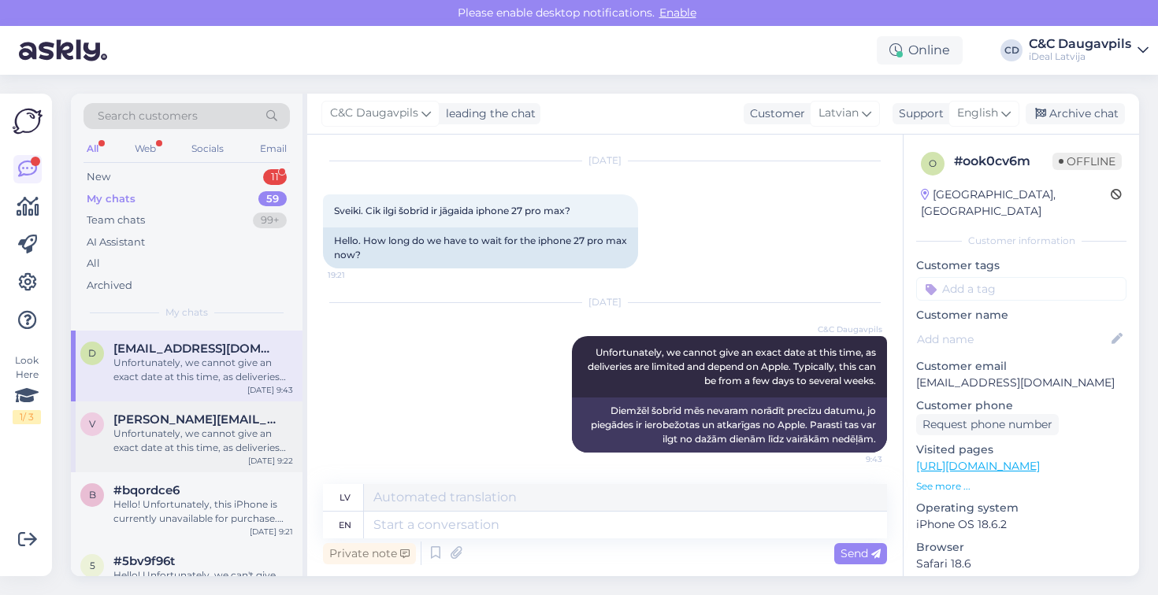
click at [184, 440] on div "Unfortunately, we cannot give an exact date at this time, as deliveries are lim…" at bounding box center [203, 441] width 180 height 28
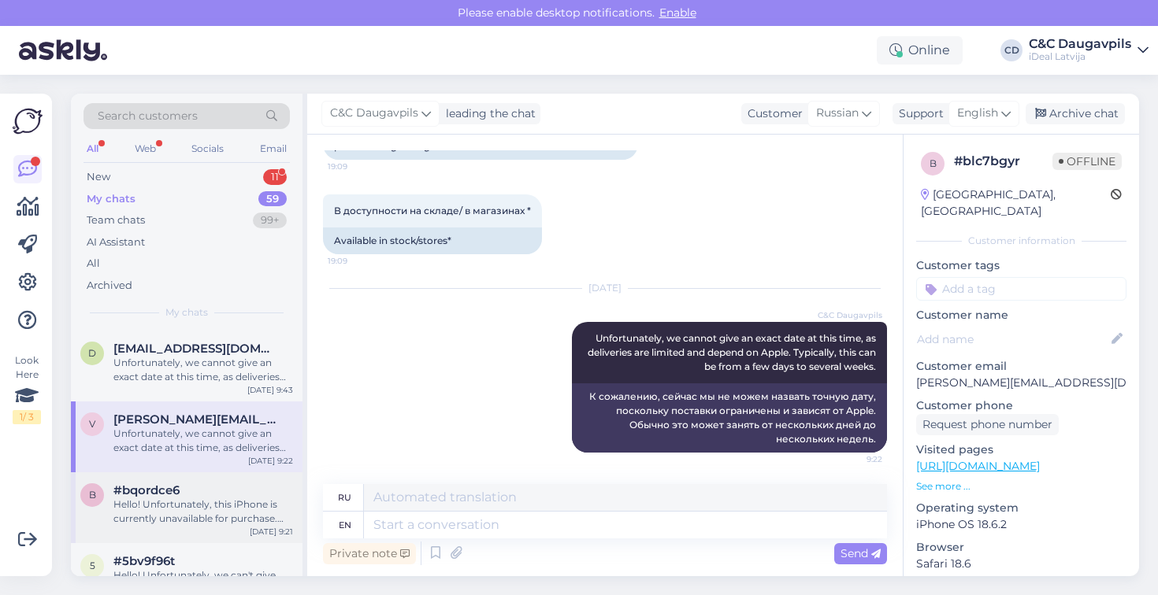
click at [191, 513] on div "Hello! Unfortunately, this iPhone is currently unavailable for purchase. Delive…" at bounding box center [203, 512] width 180 height 28
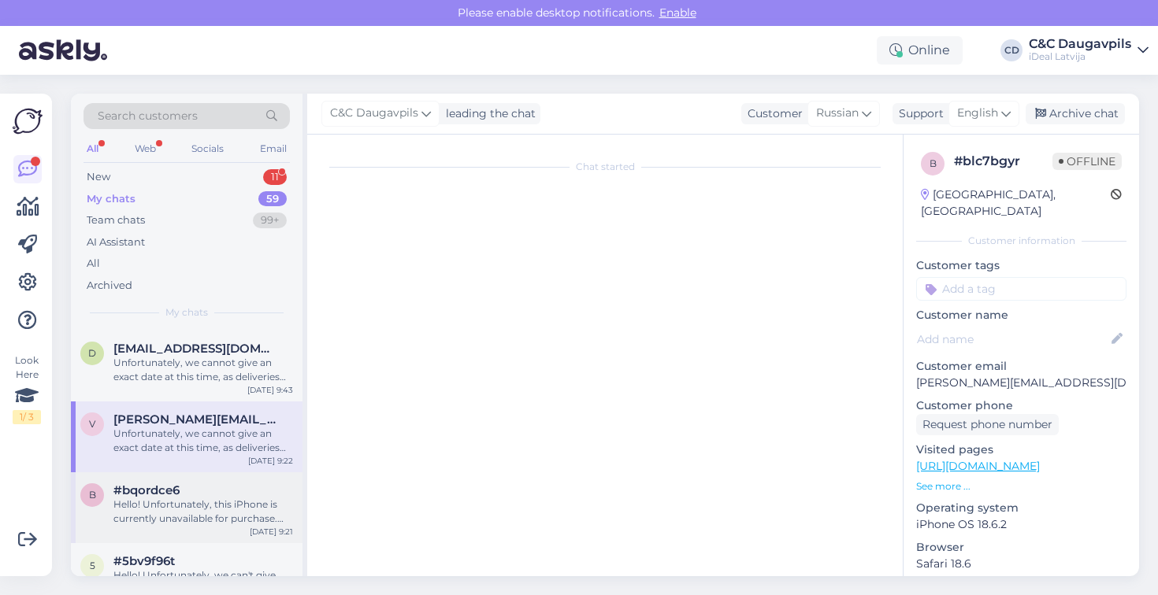
scroll to position [68, 0]
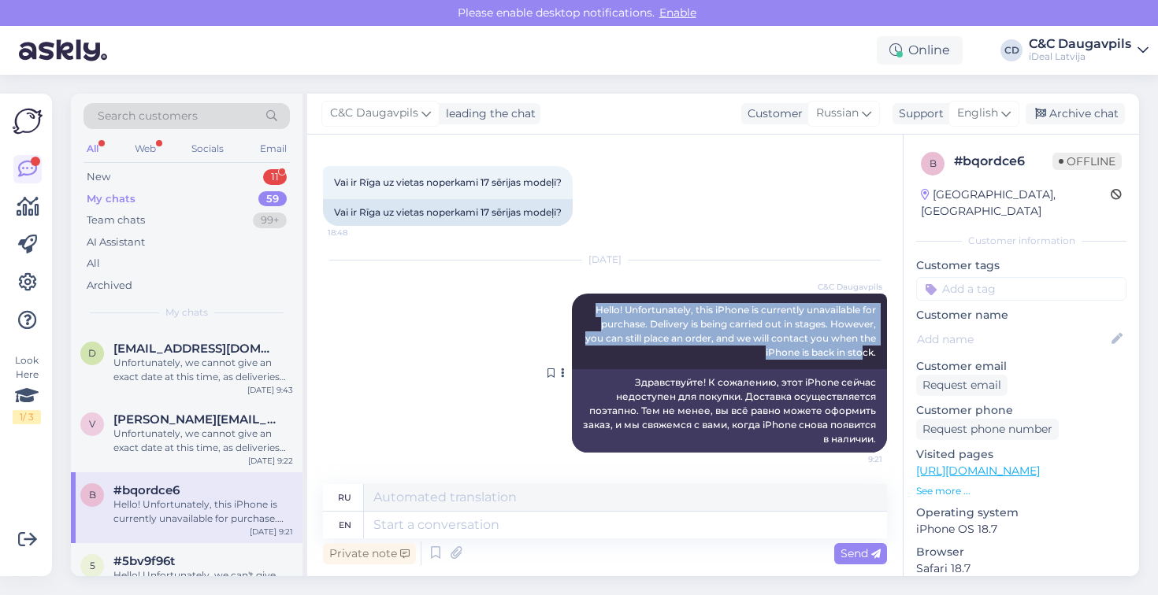
drag, startPoint x: 595, startPoint y: 308, endPoint x: 865, endPoint y: 350, distance: 273.5
click at [865, 350] on span "Hello! Unfortunately, this iPhone is currently unavailable for purchase. Delive…" at bounding box center [731, 331] width 293 height 54
drag, startPoint x: 591, startPoint y: 306, endPoint x: 885, endPoint y: 354, distance: 298.5
click at [885, 354] on div "C&C Daugavpils Hello! Unfortunately, this iPhone is currently unavailable for p…" at bounding box center [729, 332] width 315 height 76
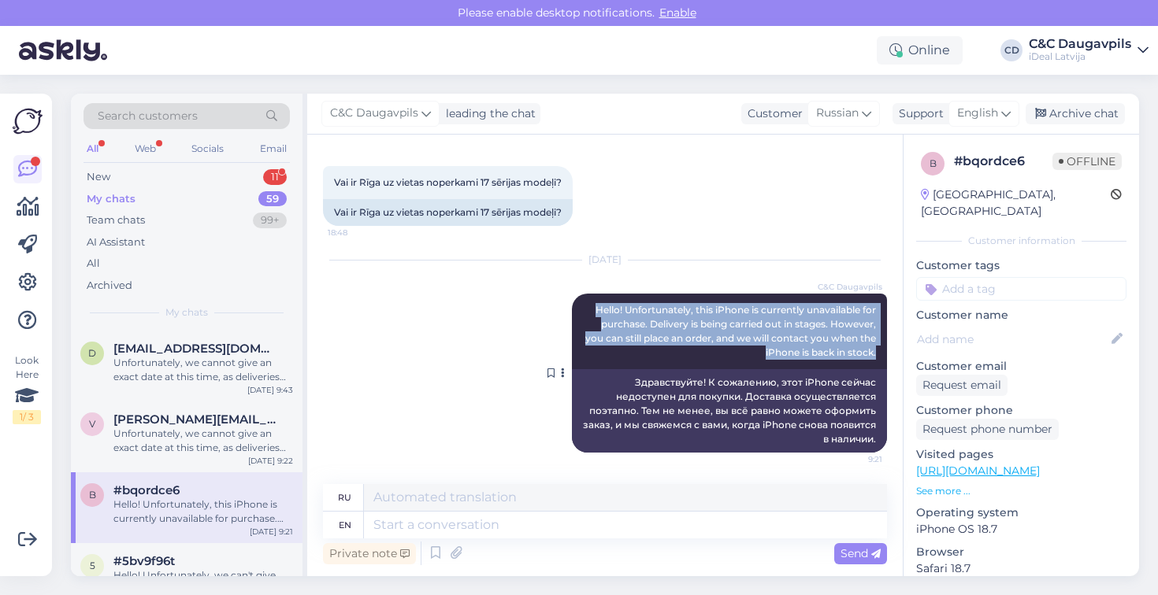
copy span "Hello! Unfortunately, this iPhone is currently unavailable for purchase. Delive…"
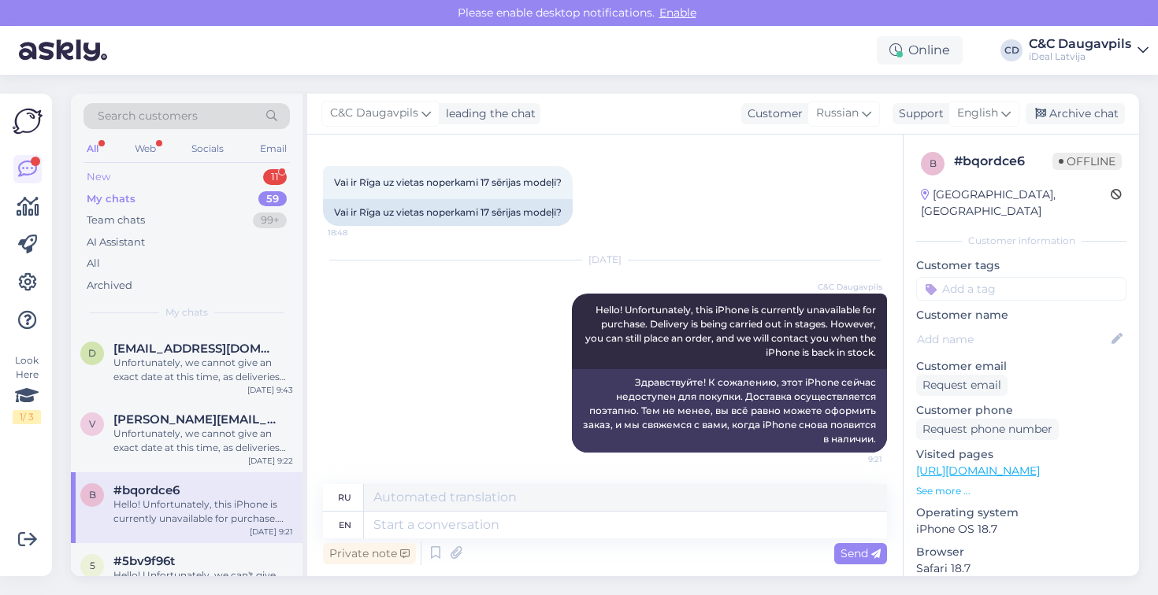
click at [139, 176] on div "New 11" at bounding box center [186, 177] width 206 height 22
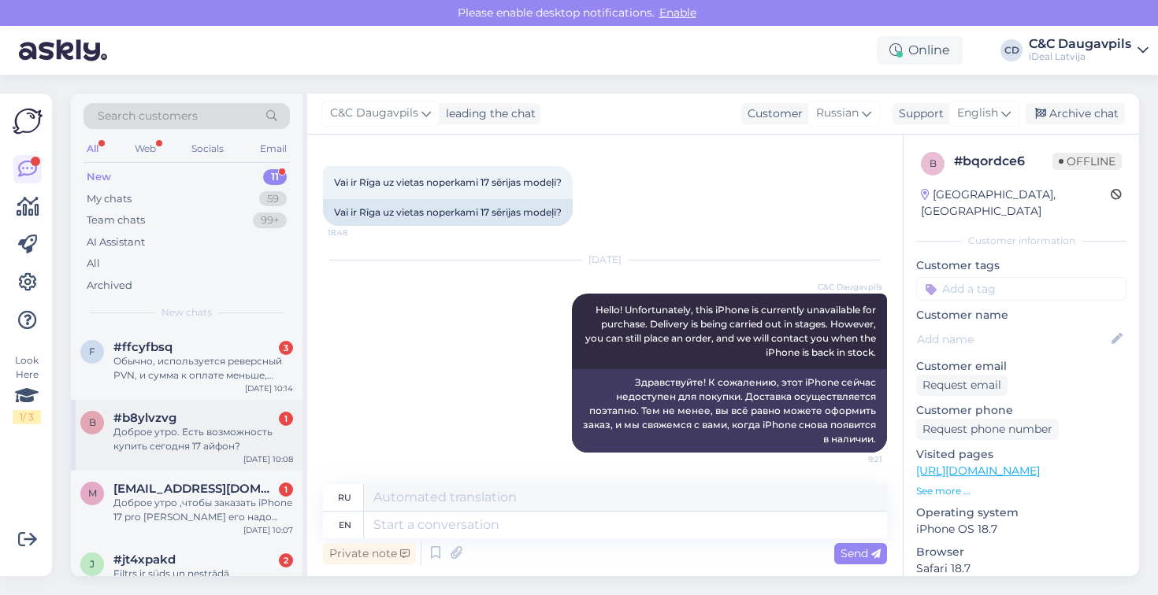
click at [250, 443] on div "Доброе утро. Есть возможность купить сегодня 17 айфон?" at bounding box center [203, 439] width 180 height 28
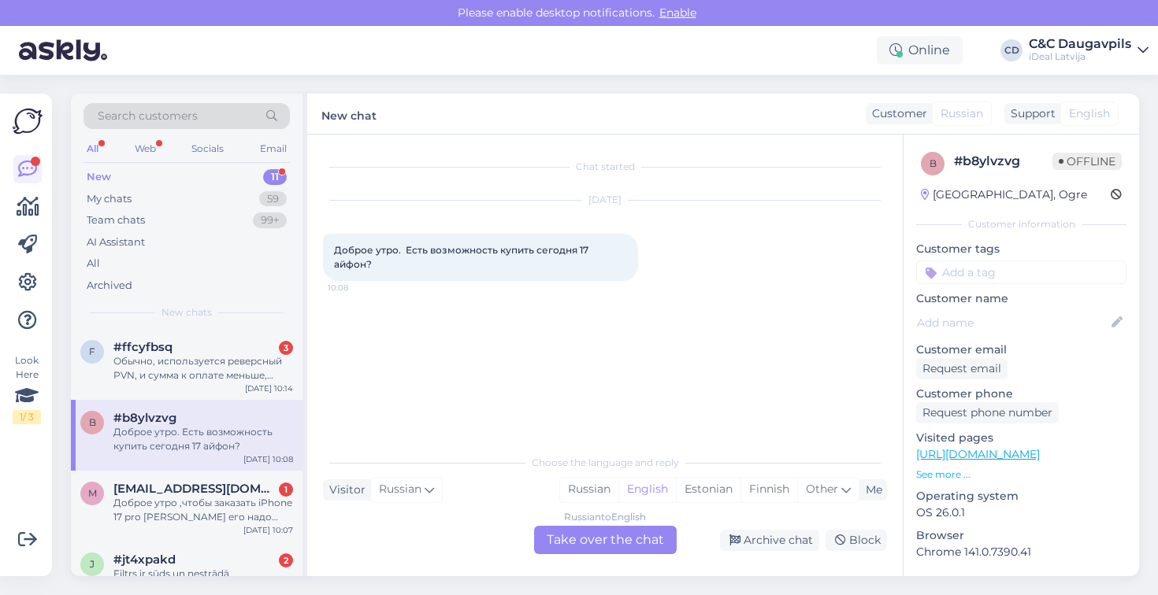
click at [616, 542] on div "Russian to English Take over the chat" at bounding box center [605, 540] width 143 height 28
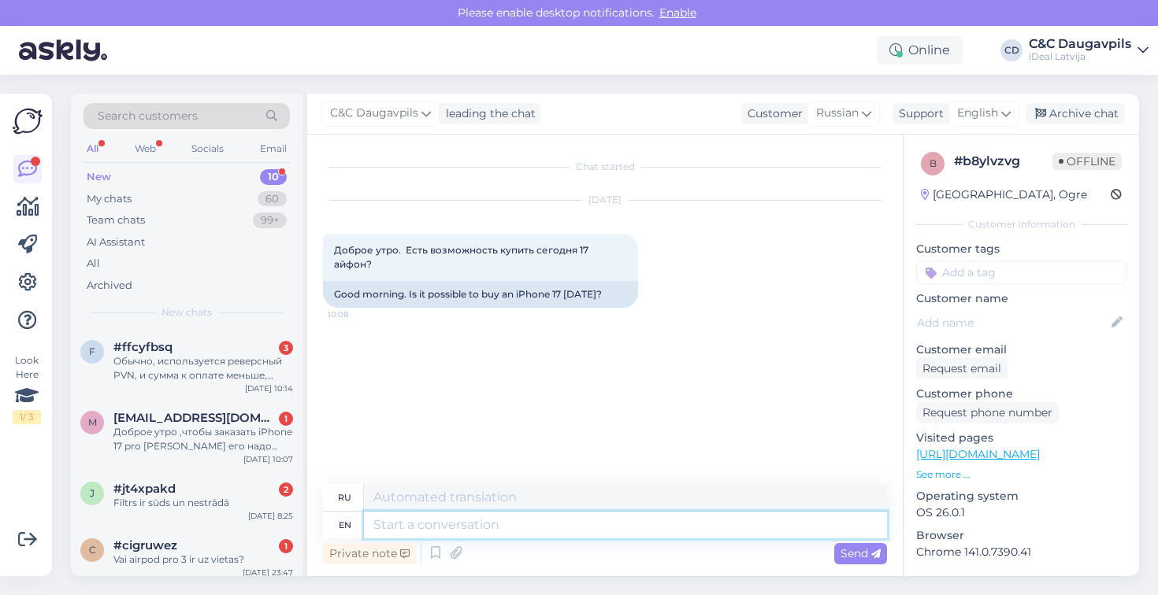
click at [525, 529] on textarea at bounding box center [625, 525] width 523 height 27
paste textarea "Hello! Unfortunately, this iPhone is currently unavailable for purchase. Delive…"
type textarea "Hello! Unfortunately, this iPhone is currently unavailable for purchase. Delive…"
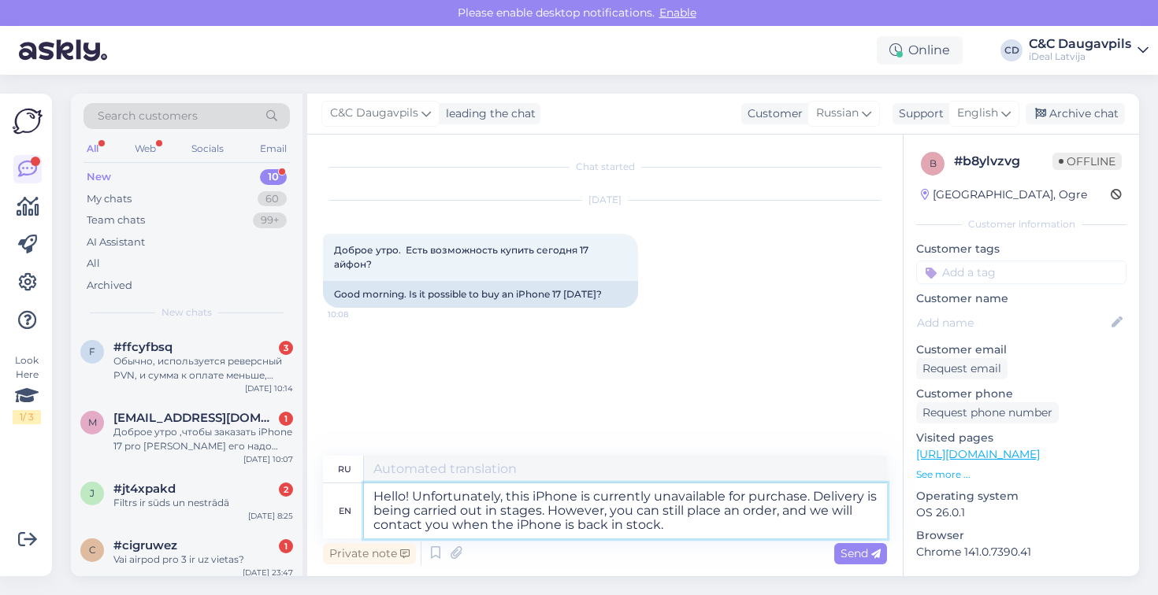
type textarea "Здравствуйте! К сожалению, этот iPhone сейчас недоступен для покупки. Доставка …"
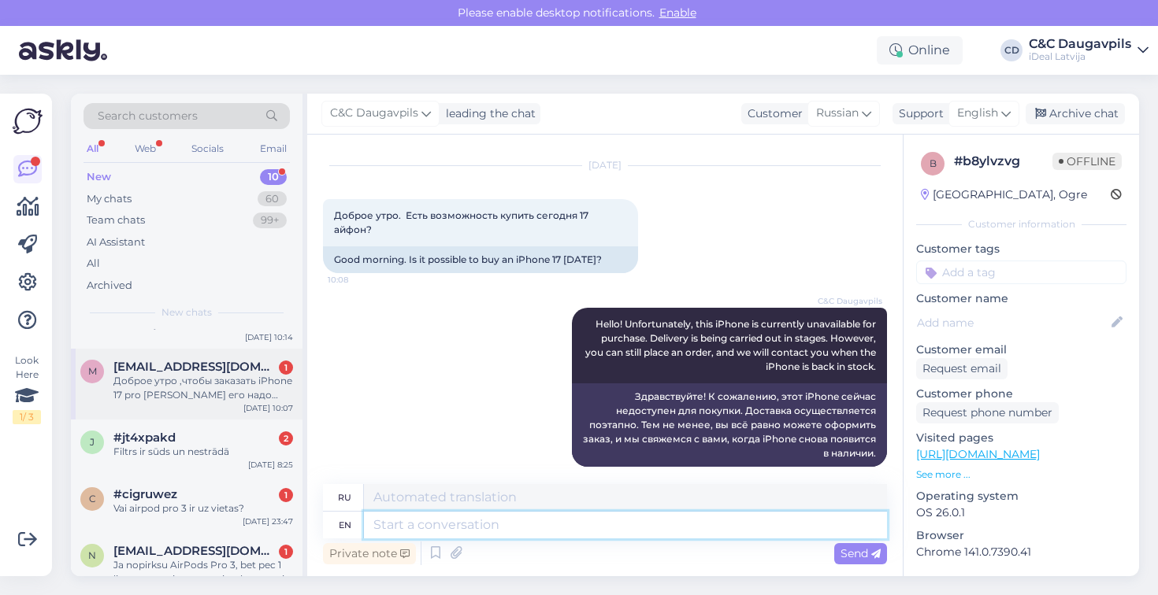
scroll to position [50, 0]
click at [224, 395] on div "Доброе утро ,чтобы заказать iPhone 17 pro [PERSON_NAME] его надо сразу оплатить…" at bounding box center [203, 389] width 180 height 28
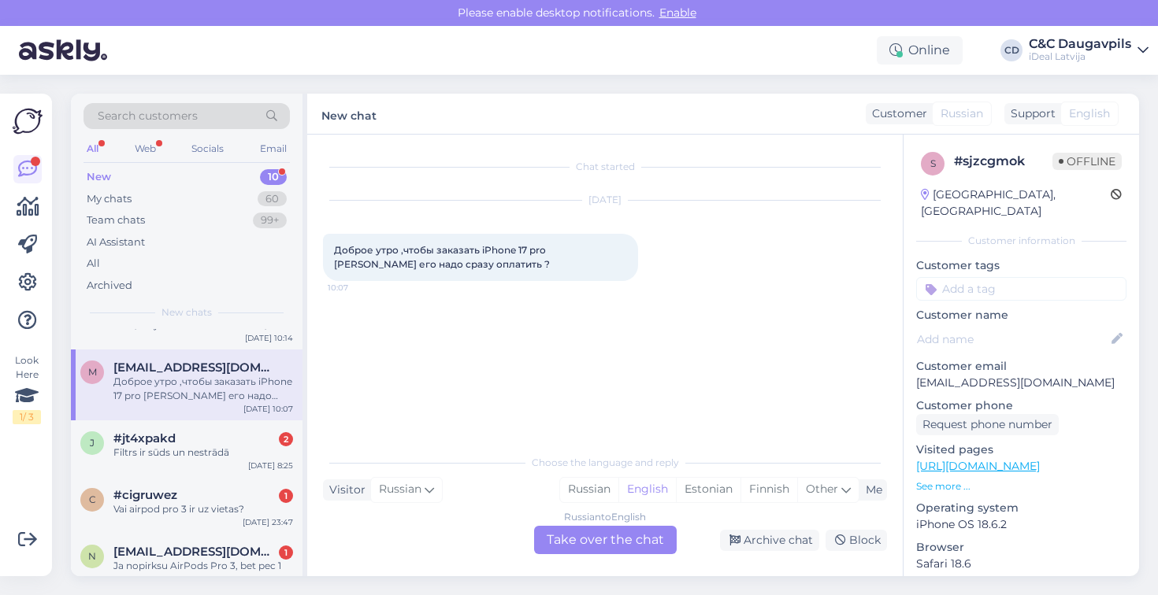
click at [600, 543] on div "Russian to English Take over the chat" at bounding box center [605, 540] width 143 height 28
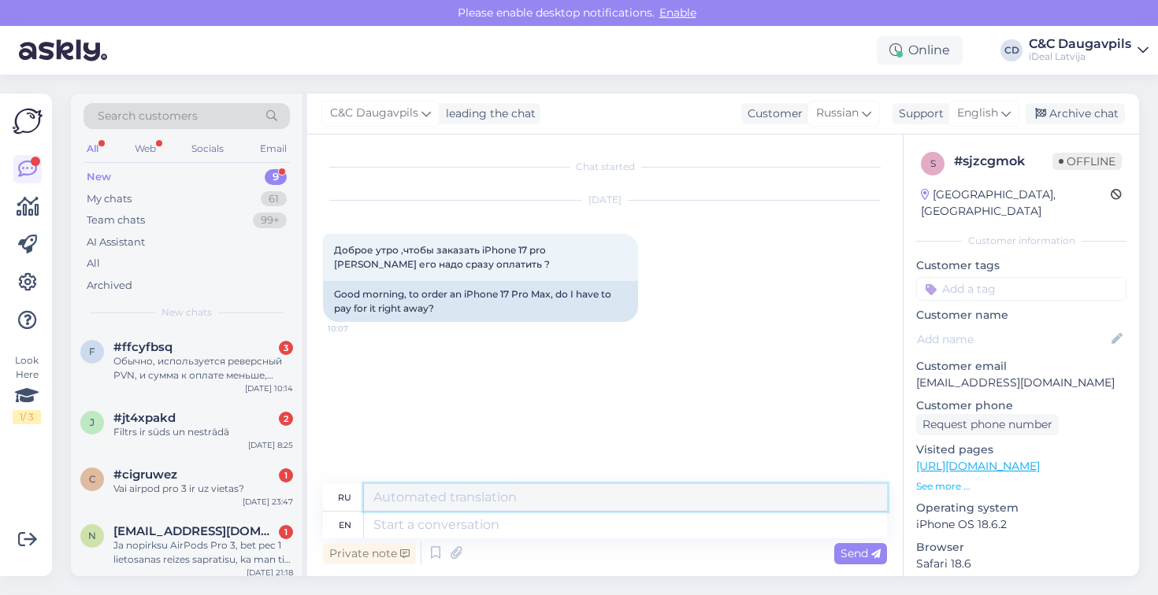
click at [494, 497] on textarea at bounding box center [625, 497] width 523 height 27
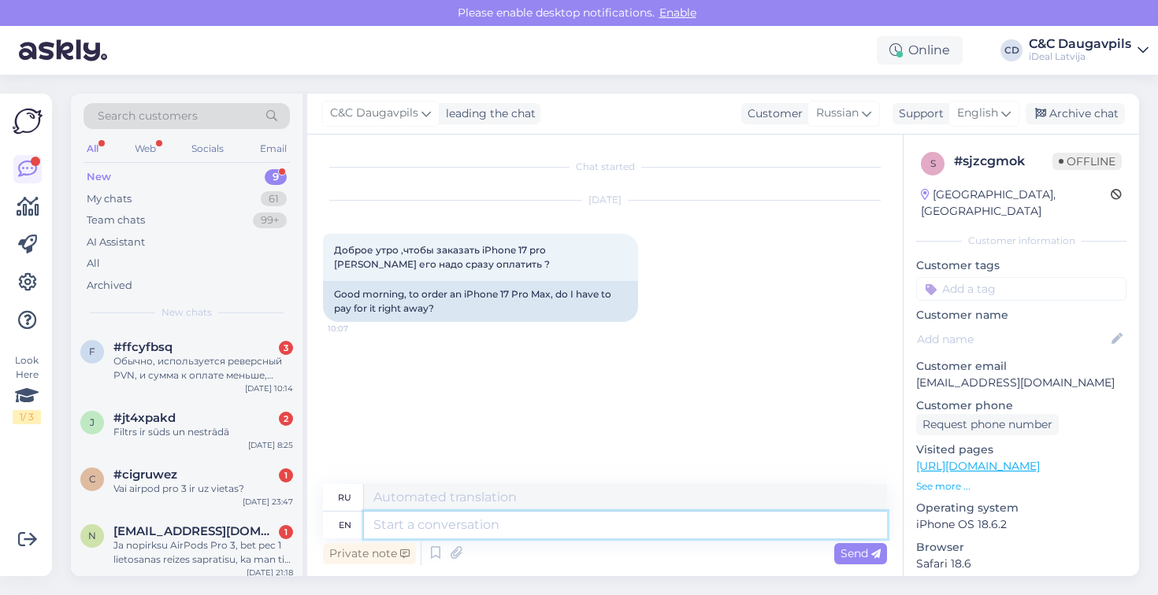
click at [504, 526] on textarea at bounding box center [625, 525] width 523 height 27
paste textarea "Hello! We can make an order for you and you will pay upon receipt."
type textarea "Hello! We can make an order for you and you will pay upon receipt."
type textarea "Здравствуйте! Мы можем сделать для вас заказ, оплата при получении."
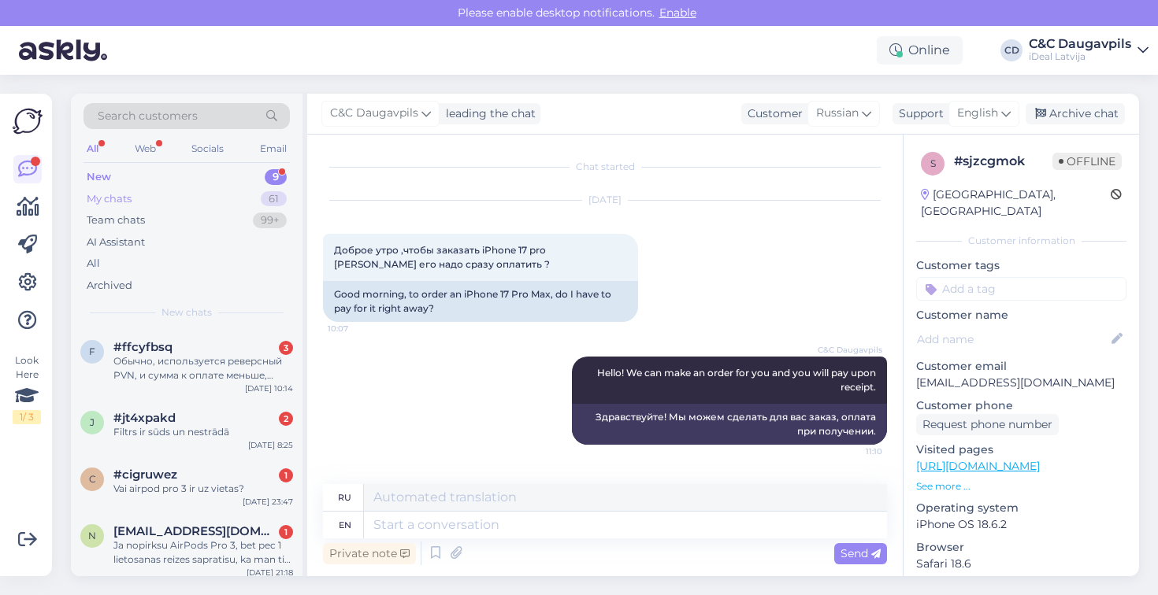
click at [156, 195] on div "My chats 61" at bounding box center [186, 199] width 206 height 22
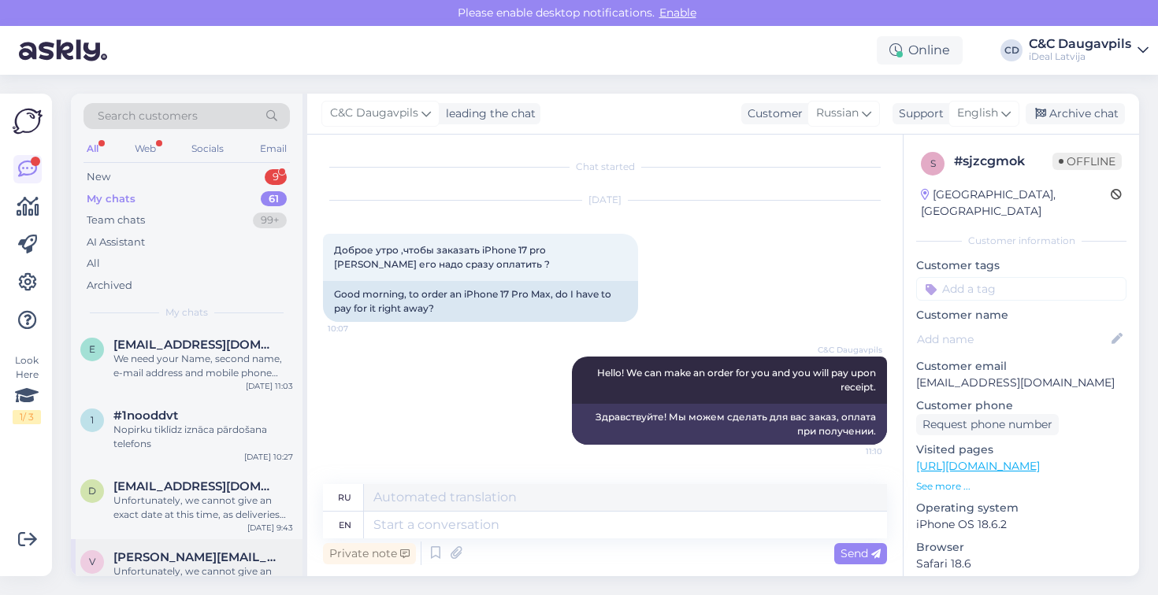
scroll to position [355, 0]
click at [184, 380] on div "e [EMAIL_ADDRESS][DOMAIN_NAME] We need your Name, second name, e-mail address a…" at bounding box center [187, 363] width 232 height 71
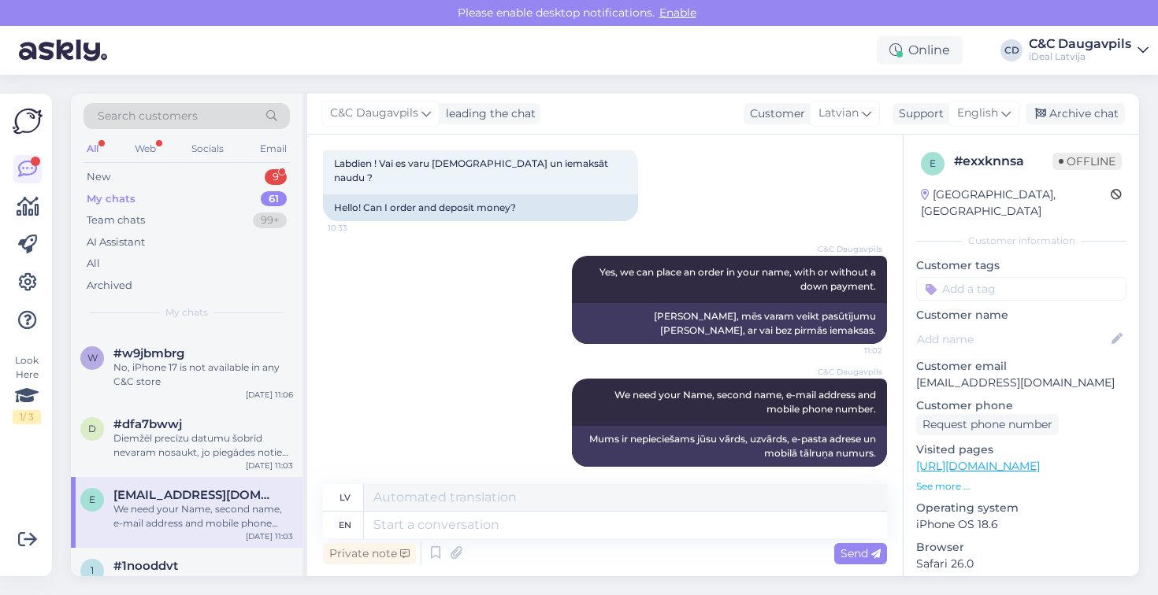
scroll to position [197, 0]
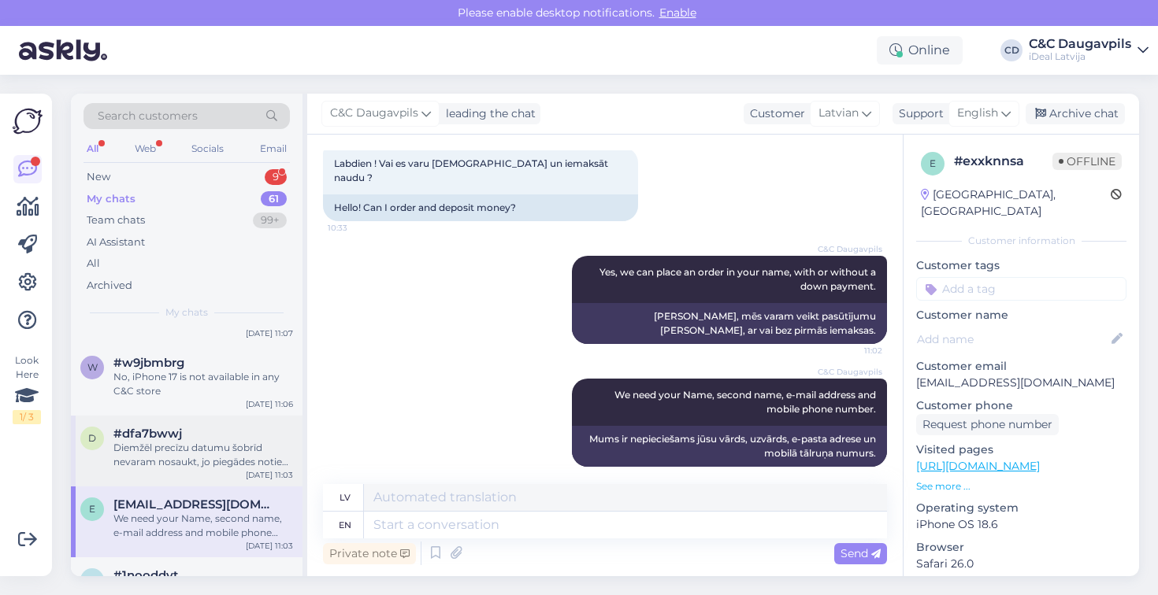
click at [176, 447] on div "Diemžēl precīzu datumu šobrīd nevaram nosaukt, jo piegādes notiek ierobežotos d…" at bounding box center [203, 455] width 180 height 28
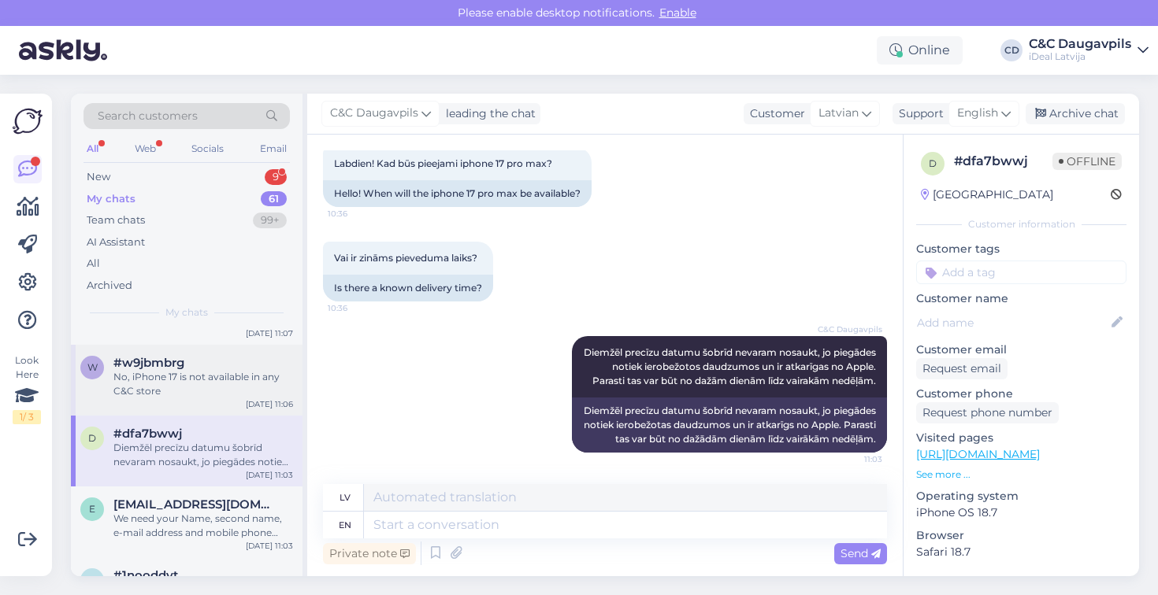
click at [194, 371] on div "No, iPhone 17 is not available in any C&C store" at bounding box center [203, 384] width 180 height 28
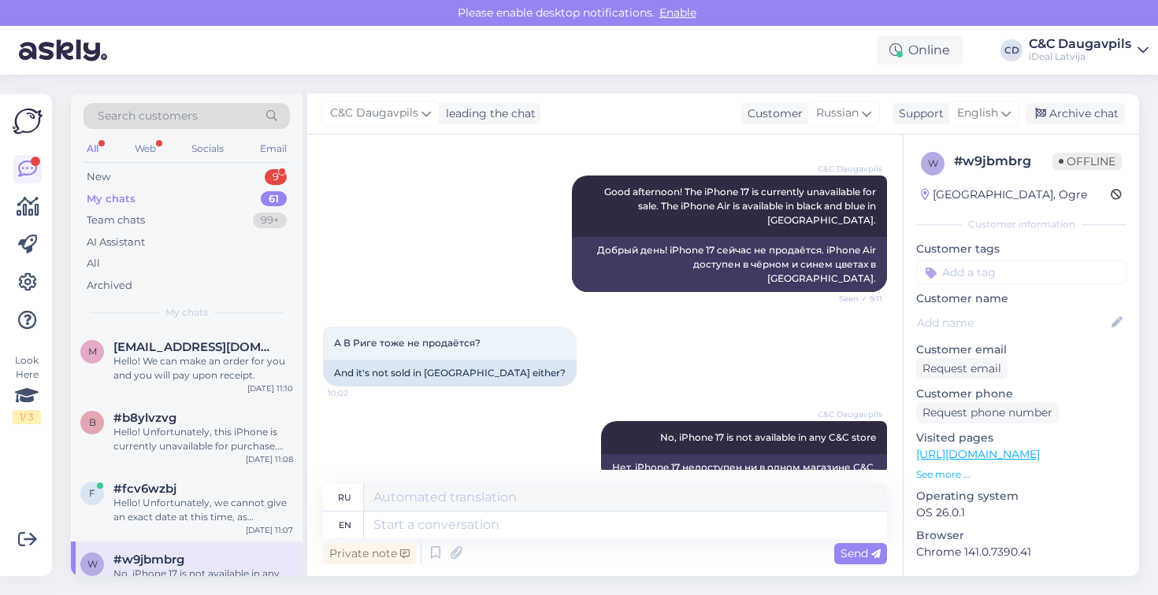
scroll to position [0, 0]
click at [187, 511] on div "Hello! Unfortunately, we cannot give an exact date at this time, as deliveries …" at bounding box center [203, 510] width 180 height 28
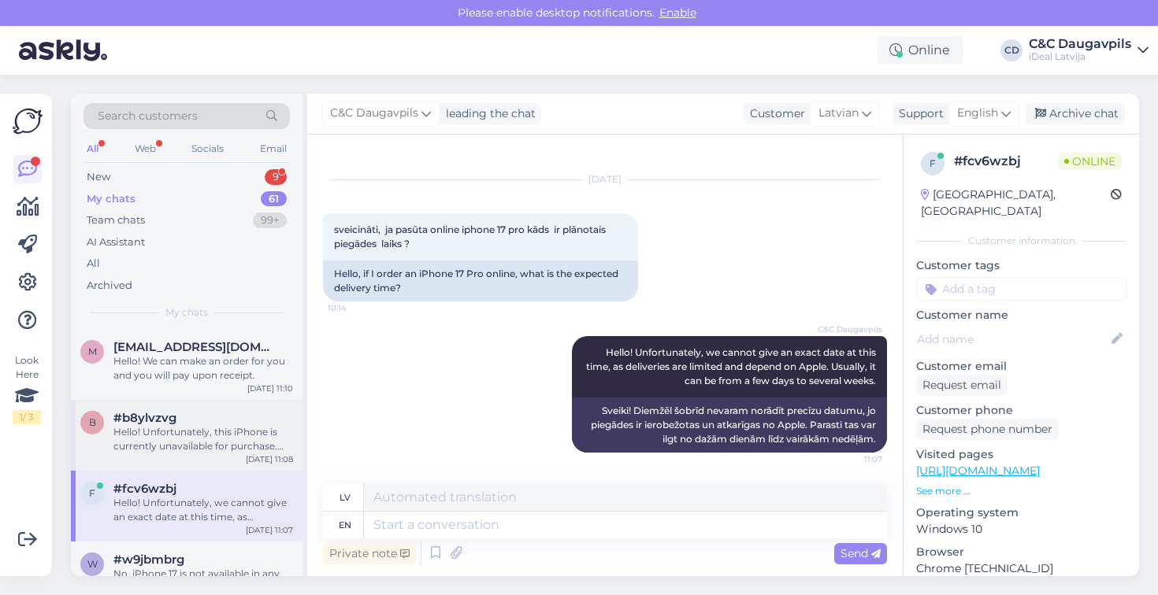
click at [198, 436] on div "Hello! Unfortunately, this iPhone is currently unavailable for purchase. Delive…" at bounding box center [203, 439] width 180 height 28
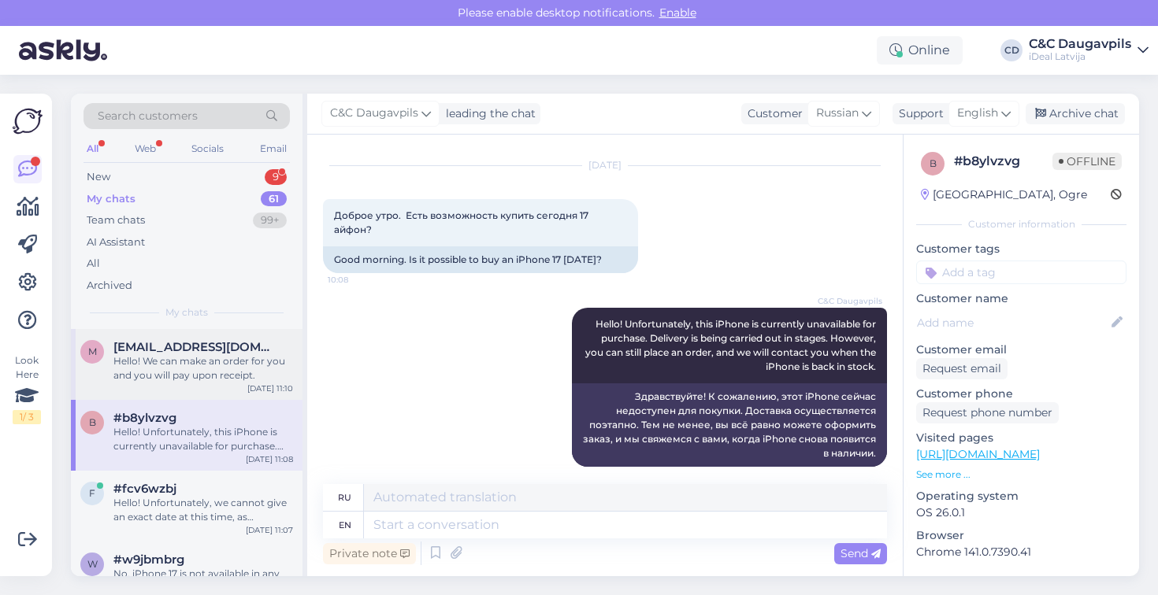
click at [187, 369] on div "Hello! We can make an order for you and you will pay upon receipt." at bounding box center [203, 368] width 180 height 28
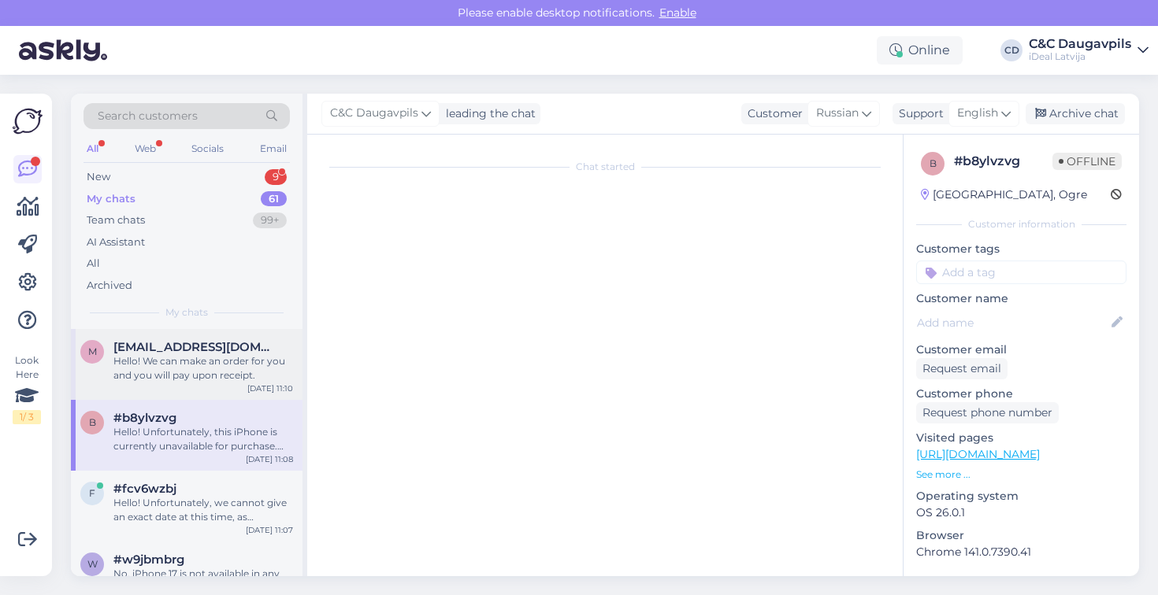
scroll to position [0, 0]
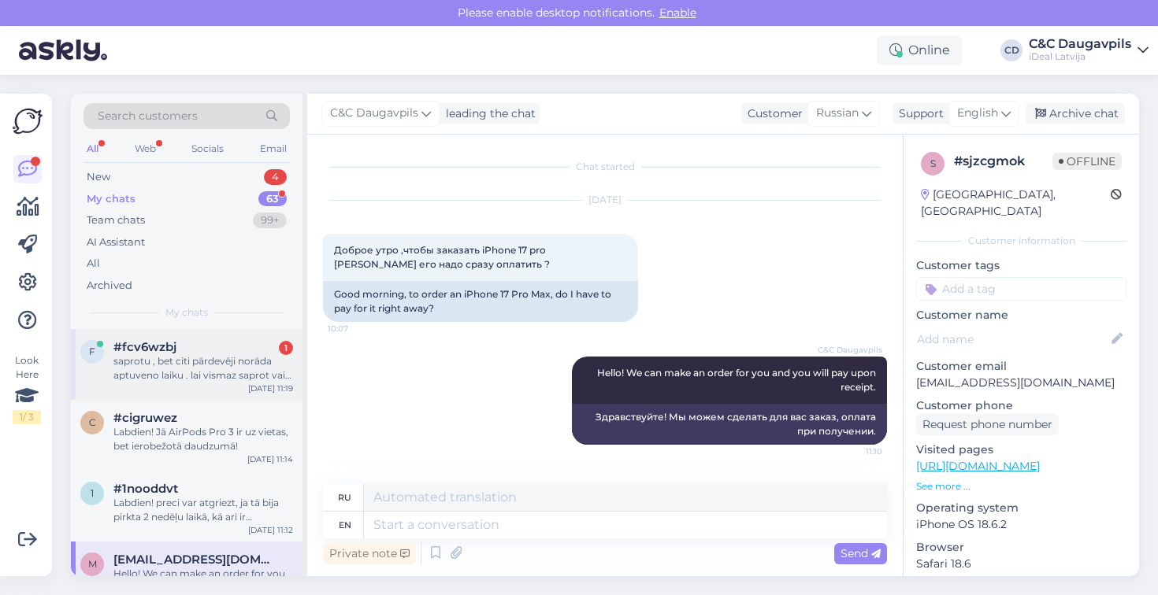
click at [194, 382] on div "f #fcv6wzbj 1 saprotu , bet citi pārdevēji norāda aptuveno laiku . lai vismaz s…" at bounding box center [187, 364] width 232 height 71
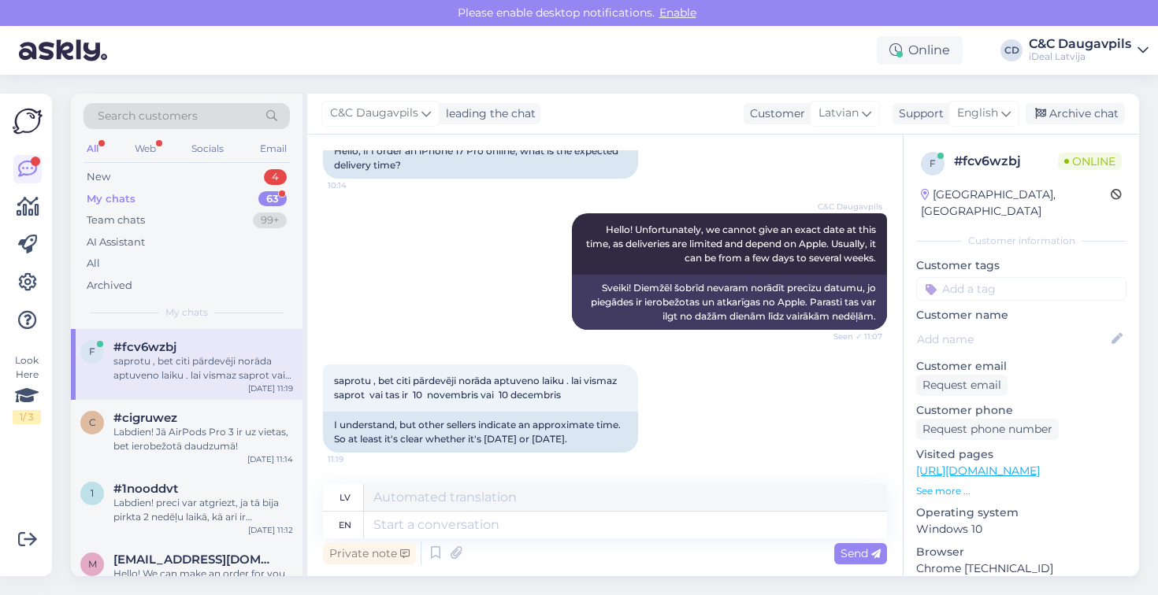
scroll to position [158, 0]
click at [499, 521] on textarea at bounding box center [625, 525] width 523 height 27
paste textarea "Unfortunately, we cannot promise you a specific date."
type textarea "Unfortunately, we cannot promise you a specific date."
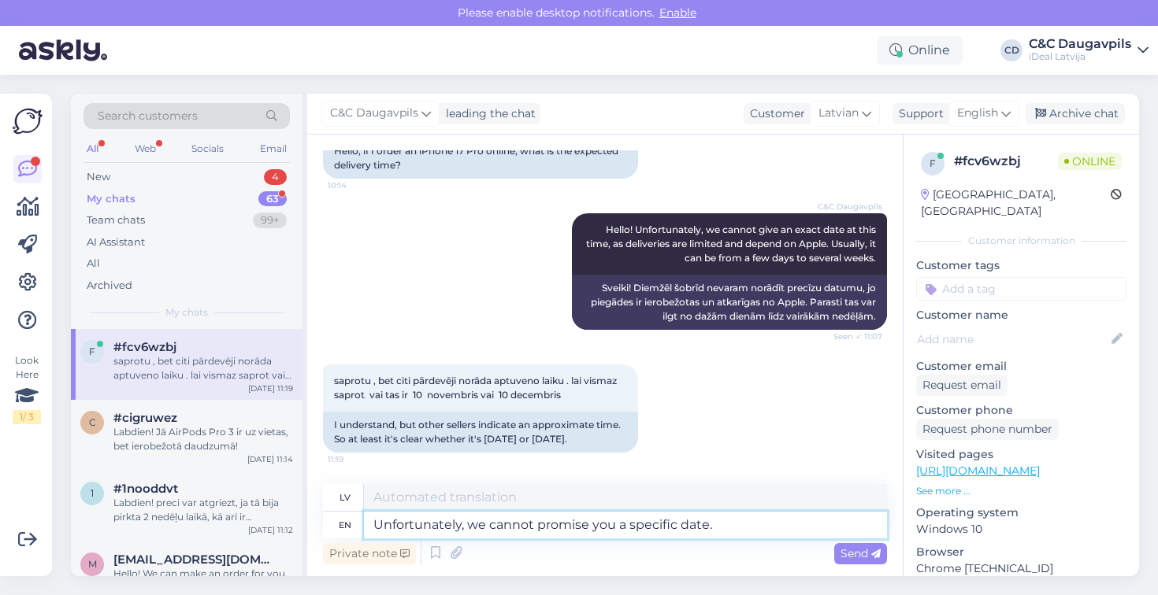
type textarea "Diemžēl mēs nevaram jums solīt konkrētu datumu."
paste textarea "The goal is to ensure delivery as quickly as possible, but we ask for your pati…"
type textarea "Unfortunately, we cannot promise you a specific date. The goal is to ensure del…"
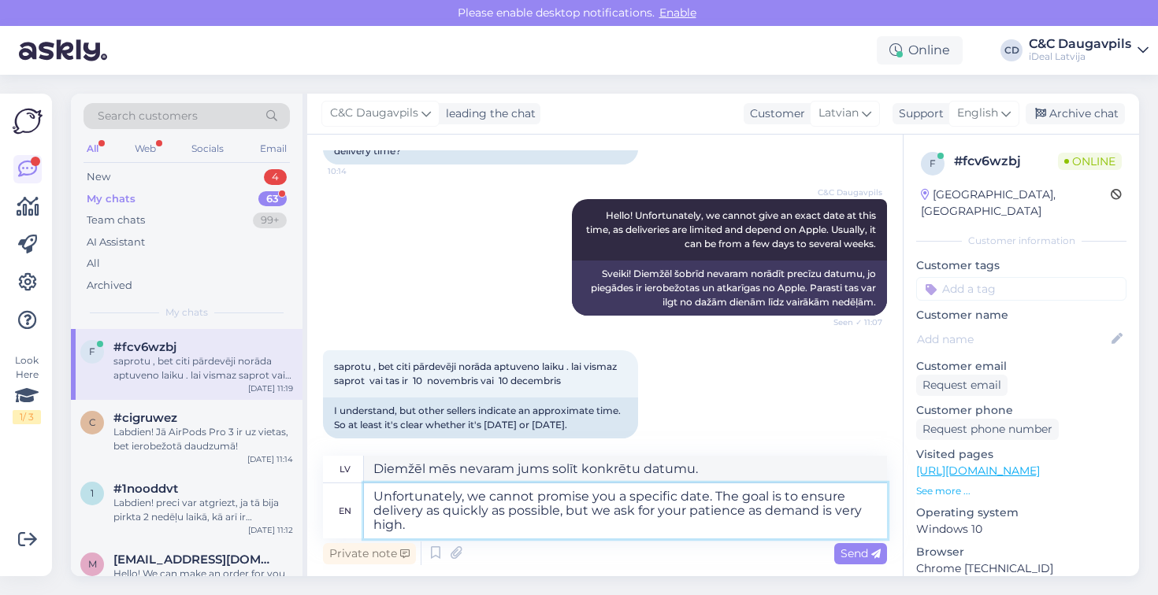
type textarea "Diemžēl mēs nevaram jums apsolīt konkrētu datumu. Mērķis ir nodrošināt piegādi …"
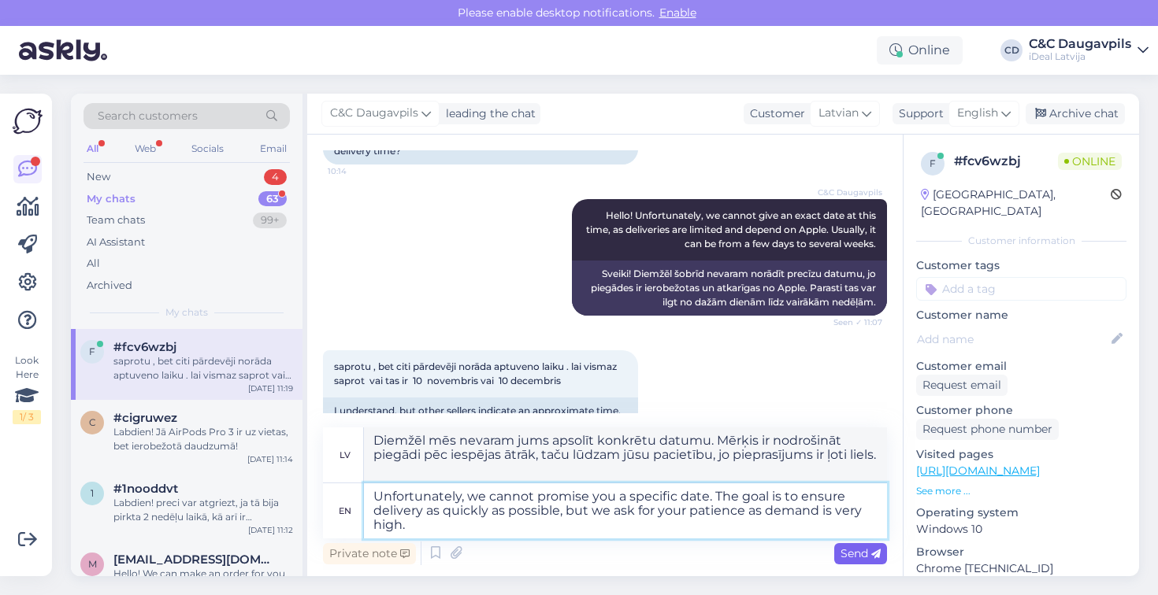
type textarea "Unfortunately, we cannot promise you a specific date. The goal is to ensure del…"
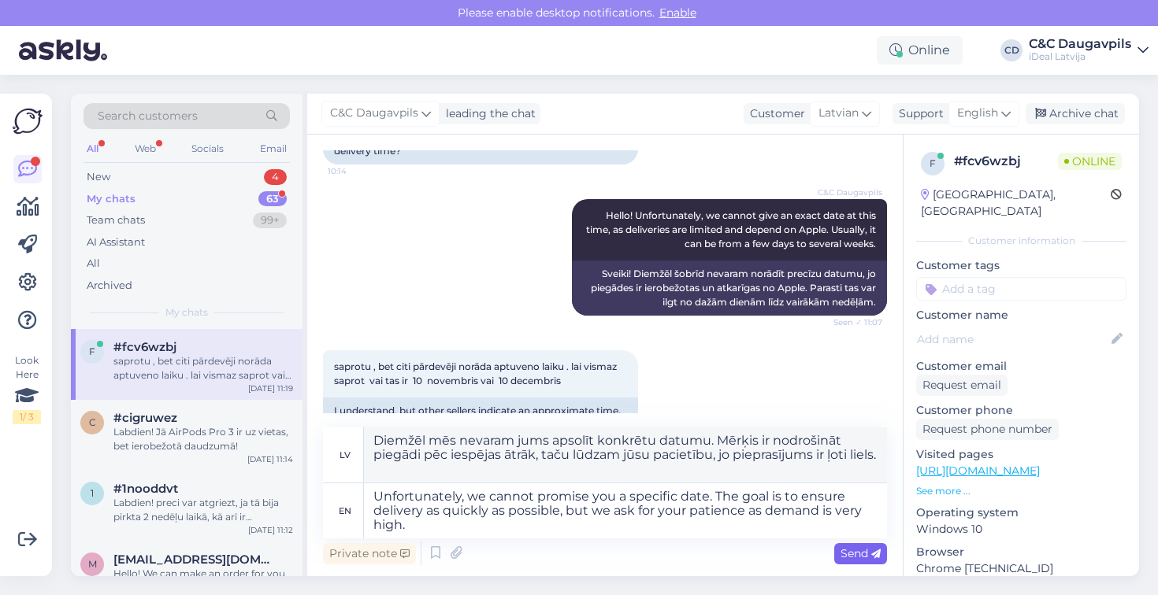
click at [860, 554] on span "Send" at bounding box center [860, 554] width 40 height 14
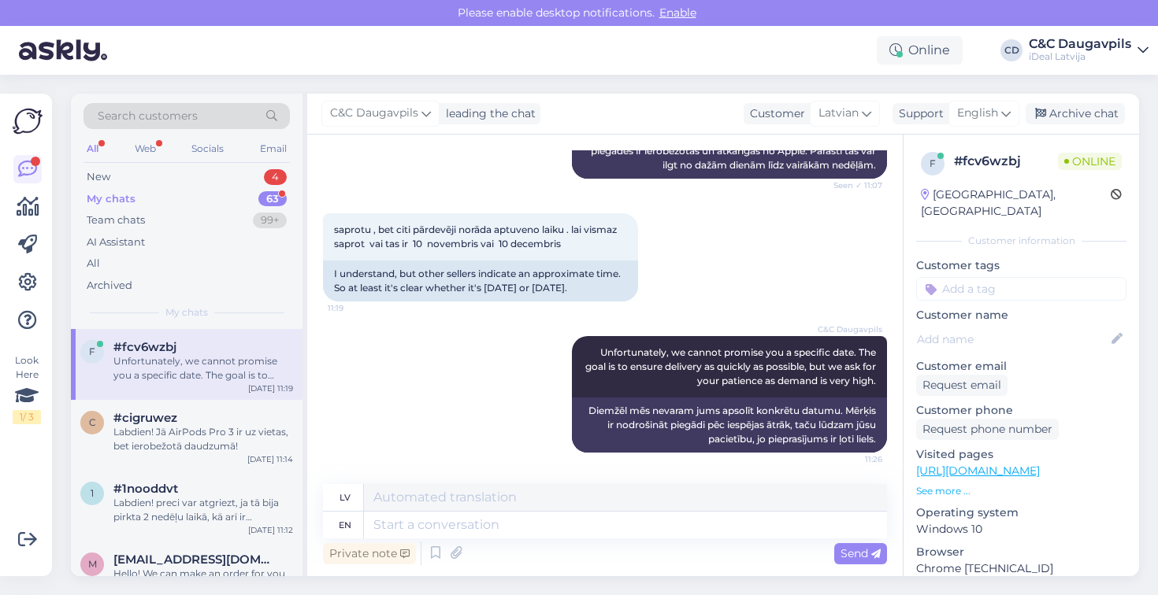
scroll to position [0, 0]
click at [195, 369] on div "Unfortunately, we cannot promise you a specific date. The goal is to ensure del…" at bounding box center [203, 368] width 180 height 28
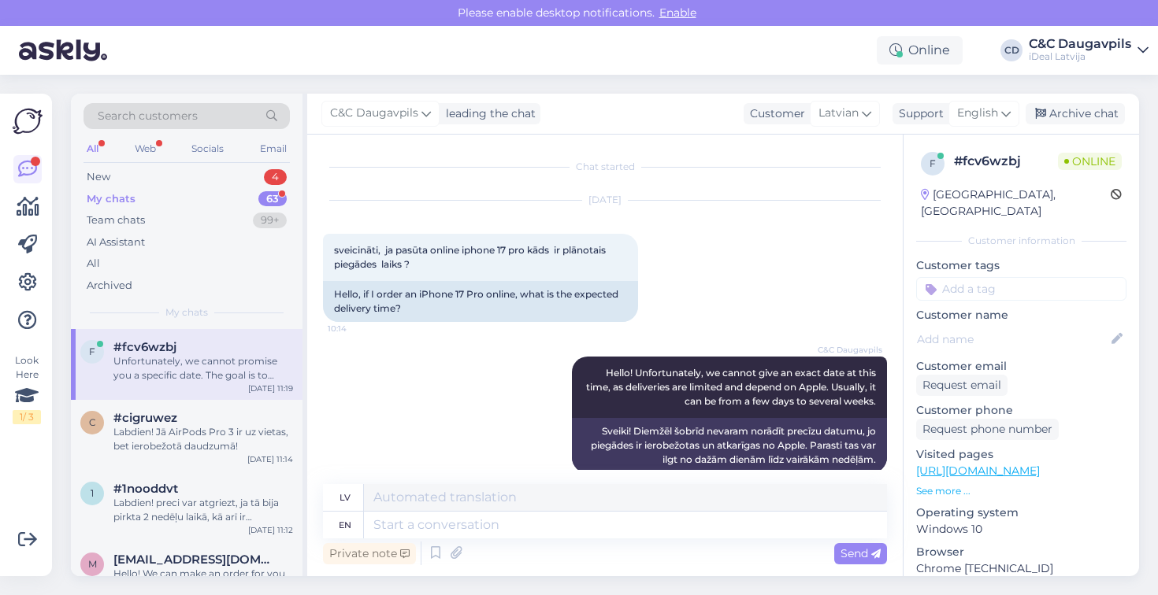
click at [162, 202] on div "My chats 63" at bounding box center [186, 199] width 206 height 22
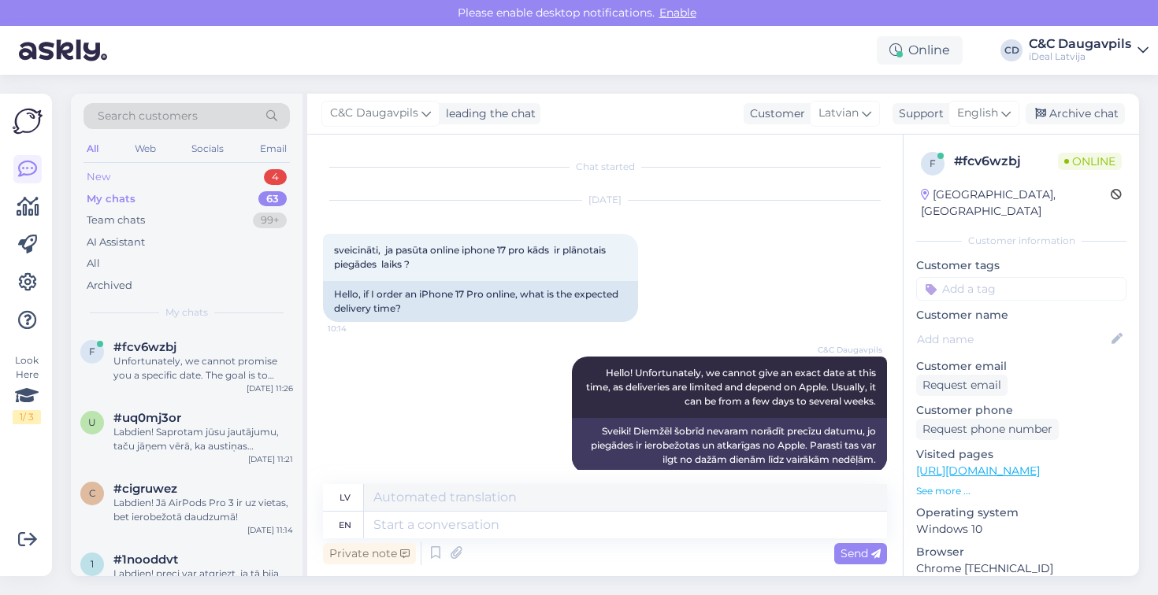
click at [138, 173] on div "New 4" at bounding box center [186, 177] width 206 height 22
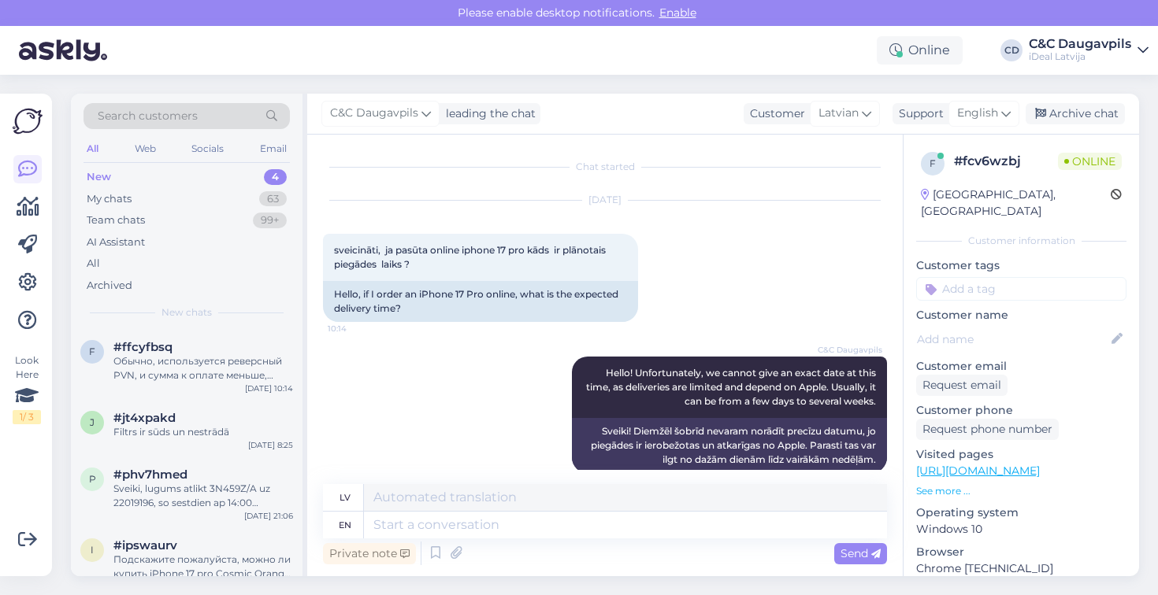
click at [176, 166] on div "New 4" at bounding box center [186, 177] width 206 height 22
click at [191, 362] on div "Обычно, используется реверсный PVN, и сумма к оплате меньше, минус PVN" at bounding box center [203, 368] width 180 height 28
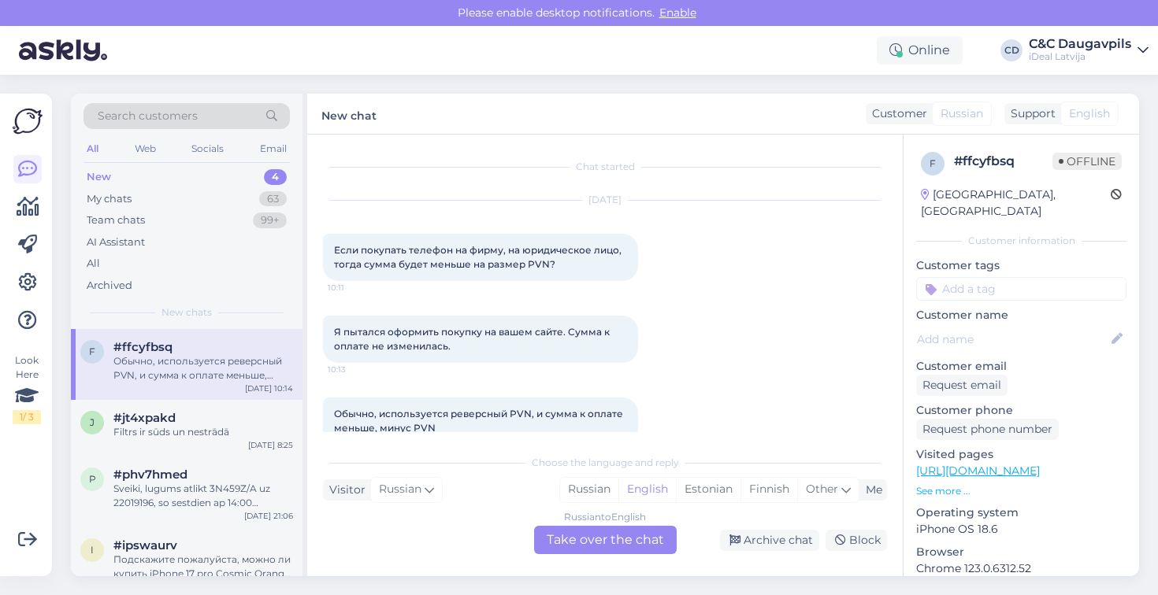
scroll to position [30, 0]
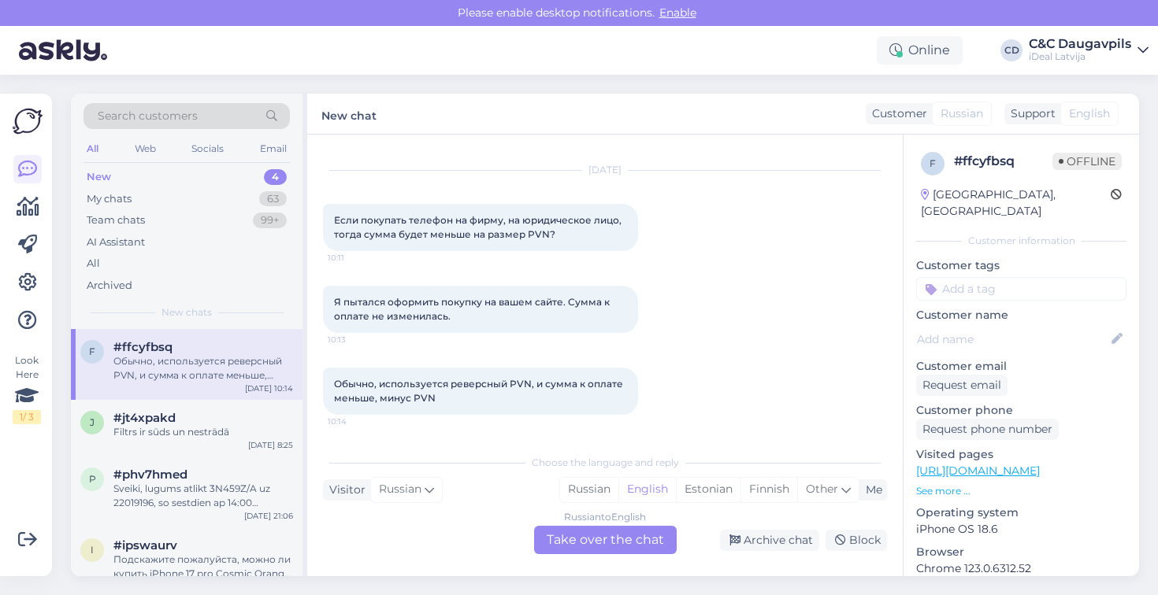
click at [604, 546] on div "Russian to English Take over the chat" at bounding box center [605, 540] width 143 height 28
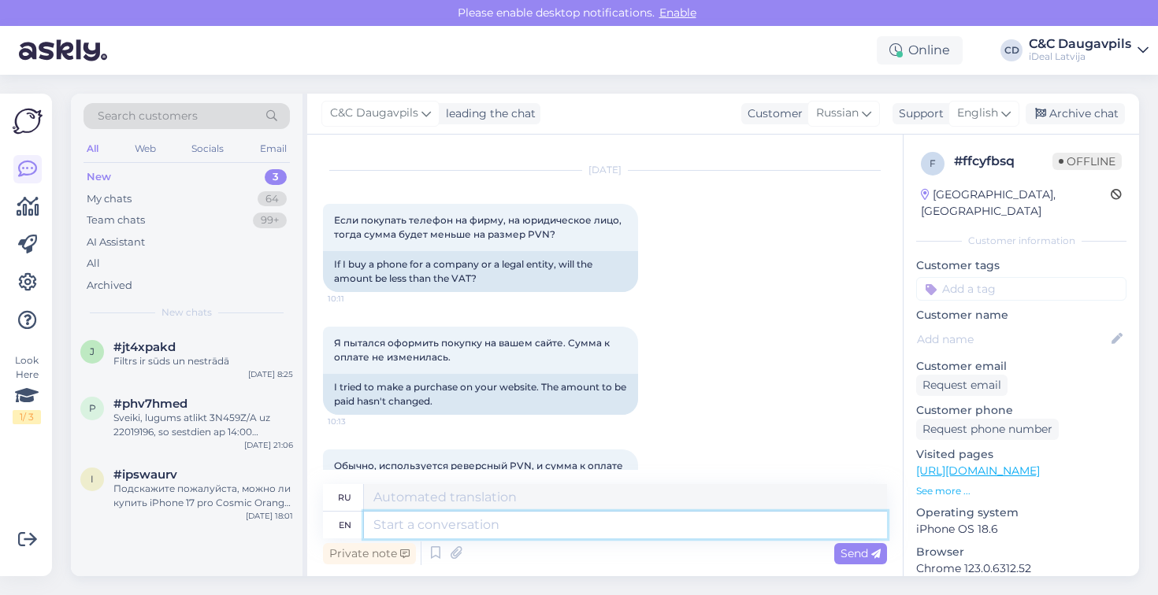
click at [488, 524] on textarea at bounding box center [625, 525] width 523 height 27
type textarea "Good"
type textarea "Хороший"
type textarea "Good afternoon."
type textarea "Добрый день."
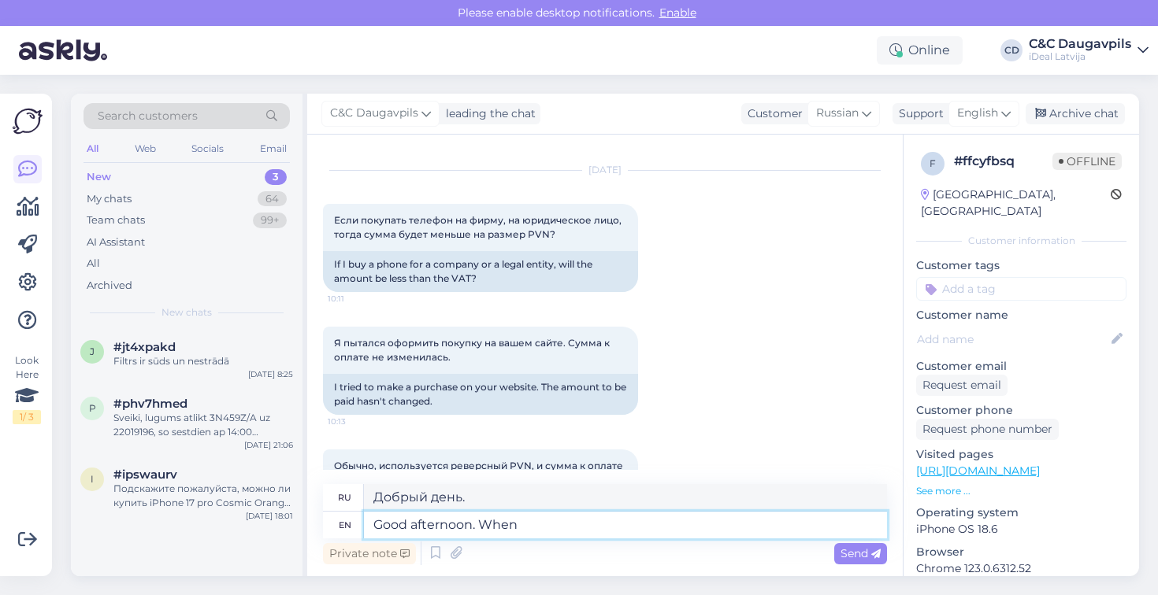
type textarea "Good afternoon. When"
type textarea "Добрый день. Когда"
type textarea "Good afternoon. When purchasing"
type textarea "Добрый день. При покупке"
type textarea "Good afternoon. When purchasing an Iphone"
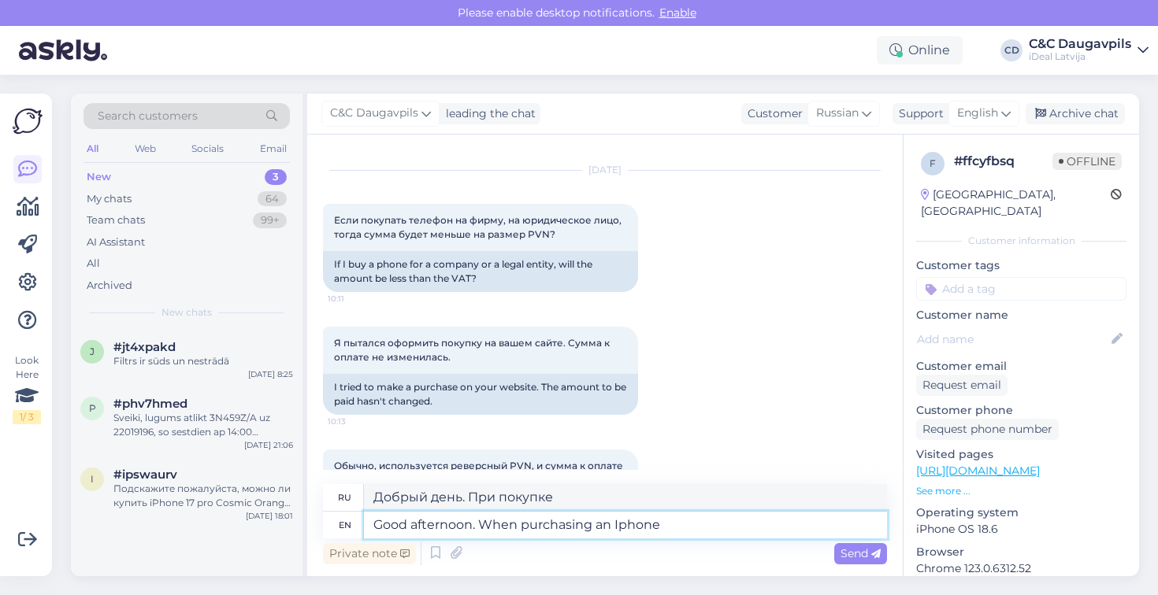
type textarea "Добрый день. При покупке iPhone"
type textarea "Good afternoon. When purchasing an iPhone for a"
type textarea "Добрый день. При покупке iPhone для..."
type textarea "Good afternoon. When purchasing an iPhone for a company"
type textarea "Добрый день. При покупке iPhone для компании"
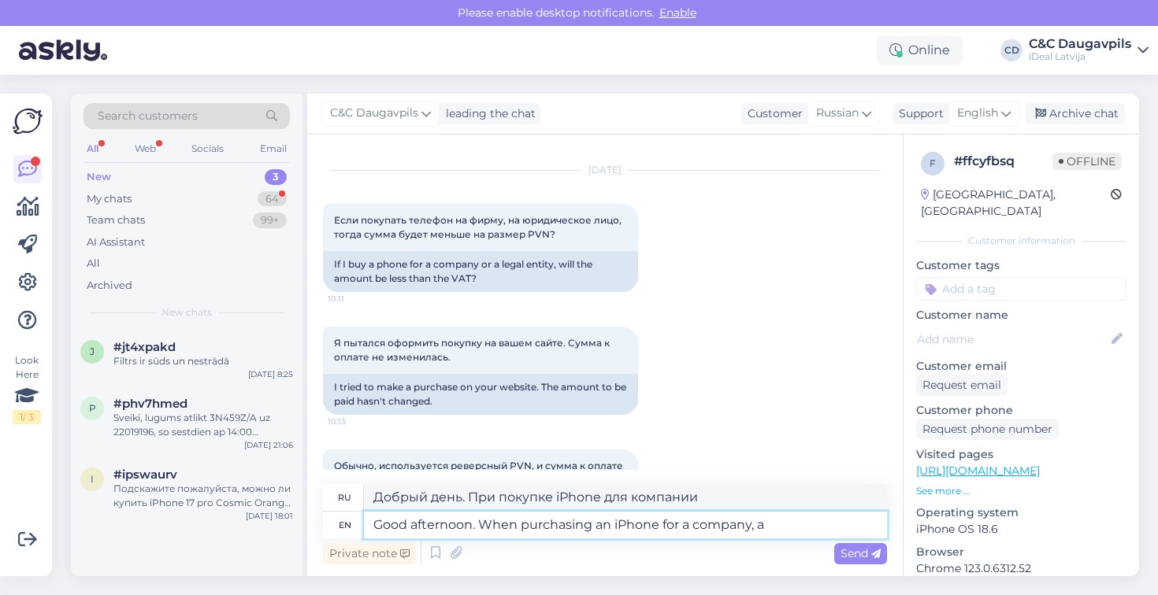
type textarea "Good afternoon. When purchasing an iPhone for a company, a"
type textarea "Добрый день. При покупке iPhone для компании,"
type textarea "Good afternoon. When purchasing an iPhone for a company, a reverse"
type textarea "Добрый день. При покупке iPhone для компании, обратный"
type textarea "Good afternoon. When purchasing an iPhone for a company, a reverse VAT"
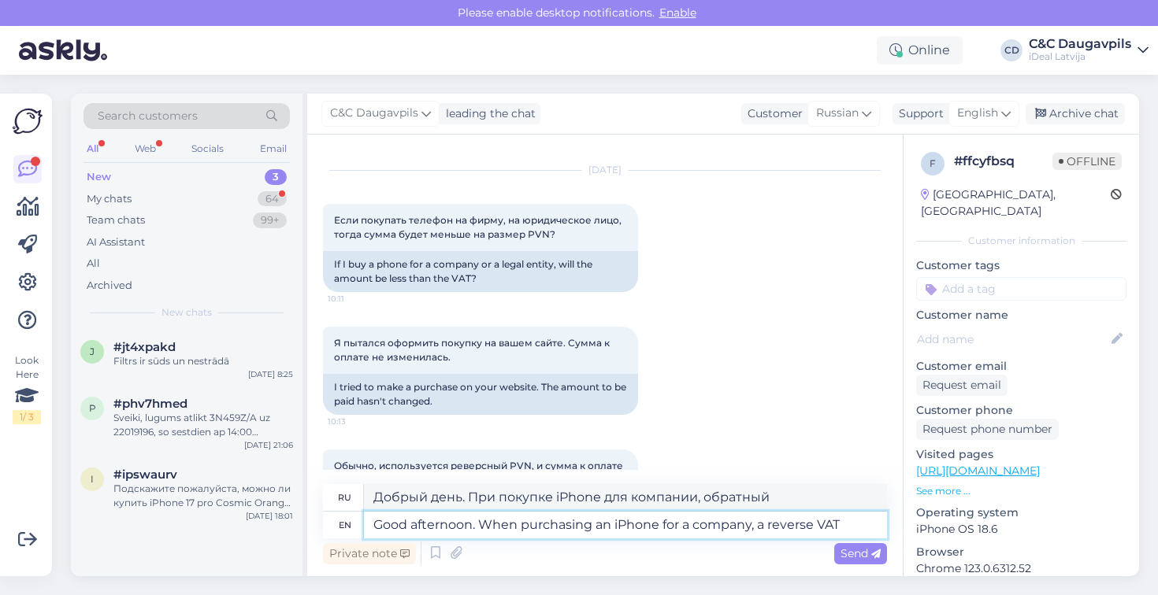
type textarea "Добрый день. При покупке iPhone для компании, обратный НДС"
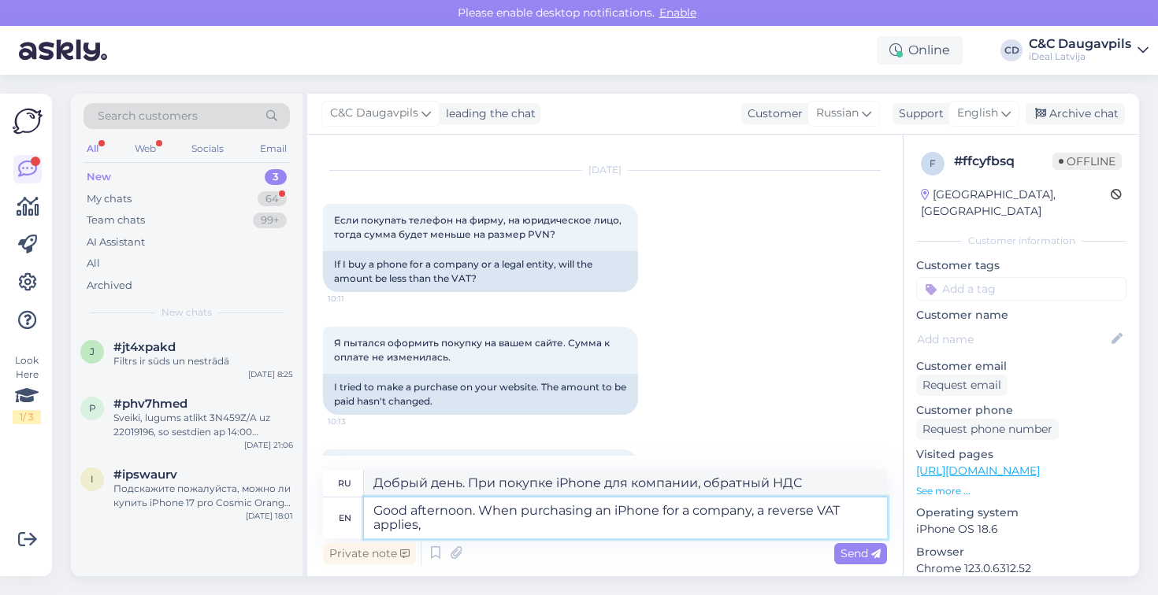
type textarea "Good afternoon. When purchasing an iPhone for a company, a reverse VAT applies,"
type textarea "Добрый день. При покупке iPhone для компании применяется обратный НДС."
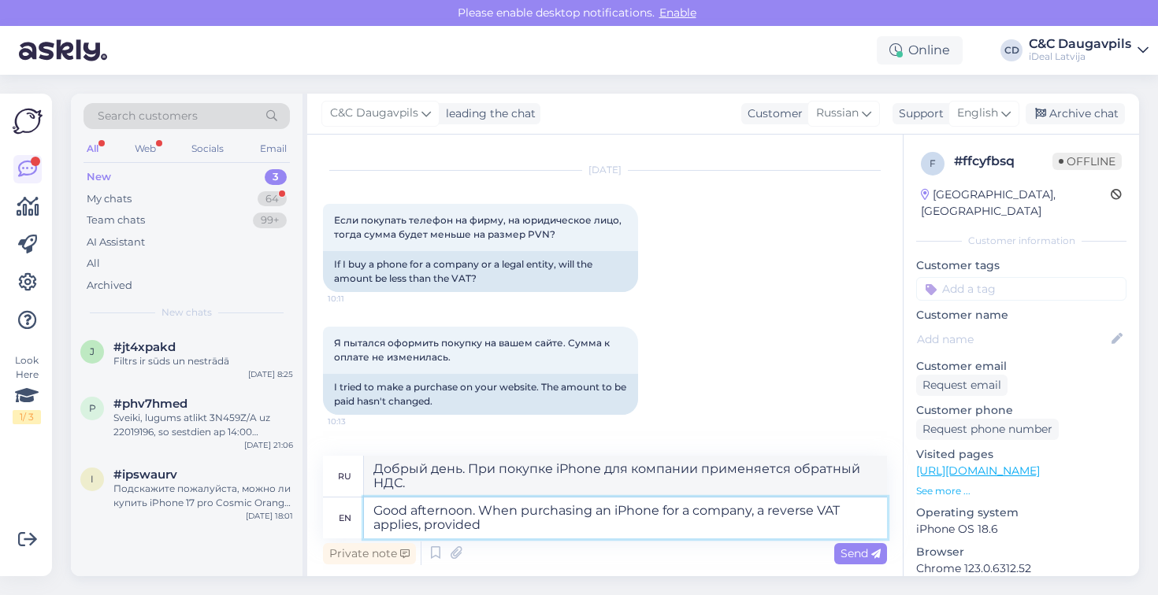
type textarea "Good afternoon. When purchasing an iPhone for a company, a reverse VAT applies,…"
type textarea "Добрый день. При покупке iPhone для компании применяется обратный НДС, при усло…"
type textarea "Good afternoon. When purchasing an iPhone for a company, a reverse VAT applies,…"
type textarea "Добрый день. При покупке iPhone для компании применяется обратный НДС, при усло…"
type textarea "Good afternoon. When purchasing an iPhone for a company, a reverse VAT applies,…"
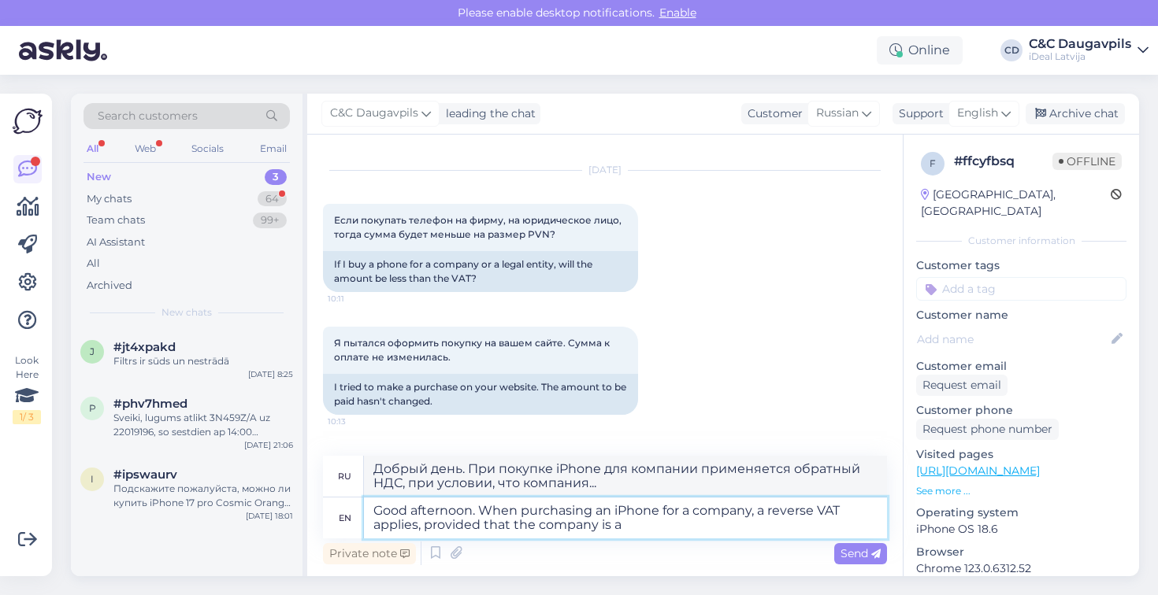
type textarea "Добрый день. При покупке iPhone для компании применяется обратный НДС, при усло…"
type textarea "Good afternoon. When purchasing an iPhone for a company, a reverse VAT applies,…"
type textarea "Добрый день. При покупке iPhone для компании применяется обратный НДС, при усло…"
type textarea "Good afternoon. When purchasing an iPhone for a company, a reverse VAT applies,…"
type textarea "Добрый день. При покупке iPhone для компании применяется обратный НДС, при усло…"
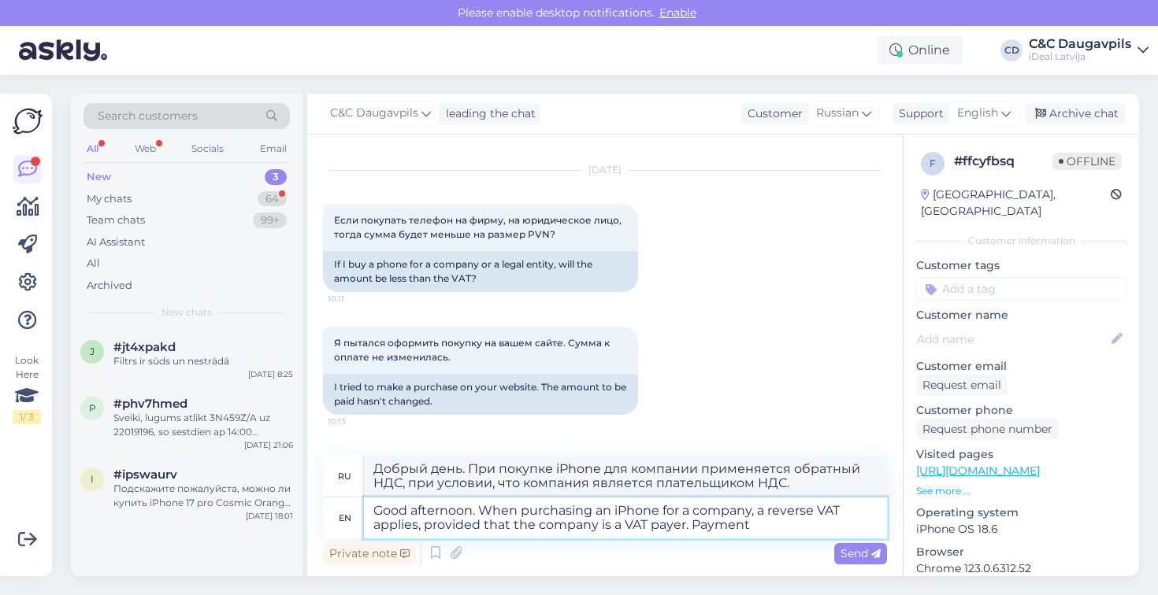
type textarea "Good afternoon. When purchasing an iPhone for a company, a reverse VAT applies,…"
type textarea "Добрый день. При покупке iPhone для компании применяется обратный НДС, при усло…"
type textarea "Good afternoon. When purchasing an iPhone for a company, a reverse VAT applies,…"
type textarea "Добрый день. При покупке iPhone для компании применяется обратный НДС, при усло…"
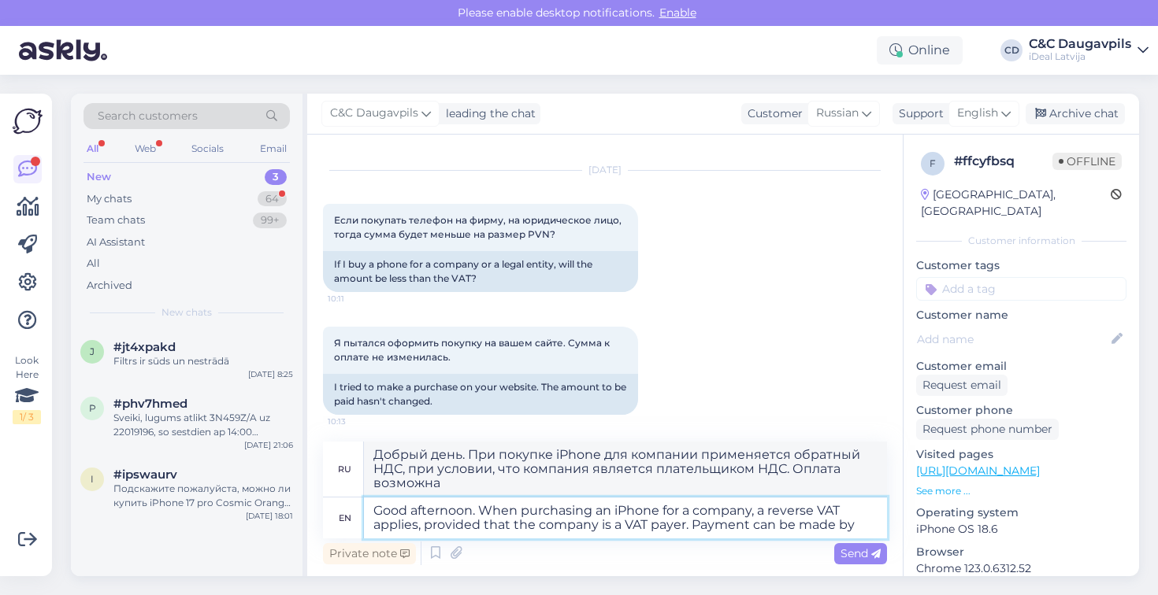
type textarea "Good afternoon. When purchasing an iPhone for a company, a reverse VAT applies,…"
type textarea "Добрый день. При покупке iPhone для компании применяется обратный НДС, при усло…"
type textarea "Good afternoon. When purchasing an iPhone for a company, a reverse VAT applies,…"
type textarea "Добрый день. При покупке iPhone для компании применяется обратный НДС, при усло…"
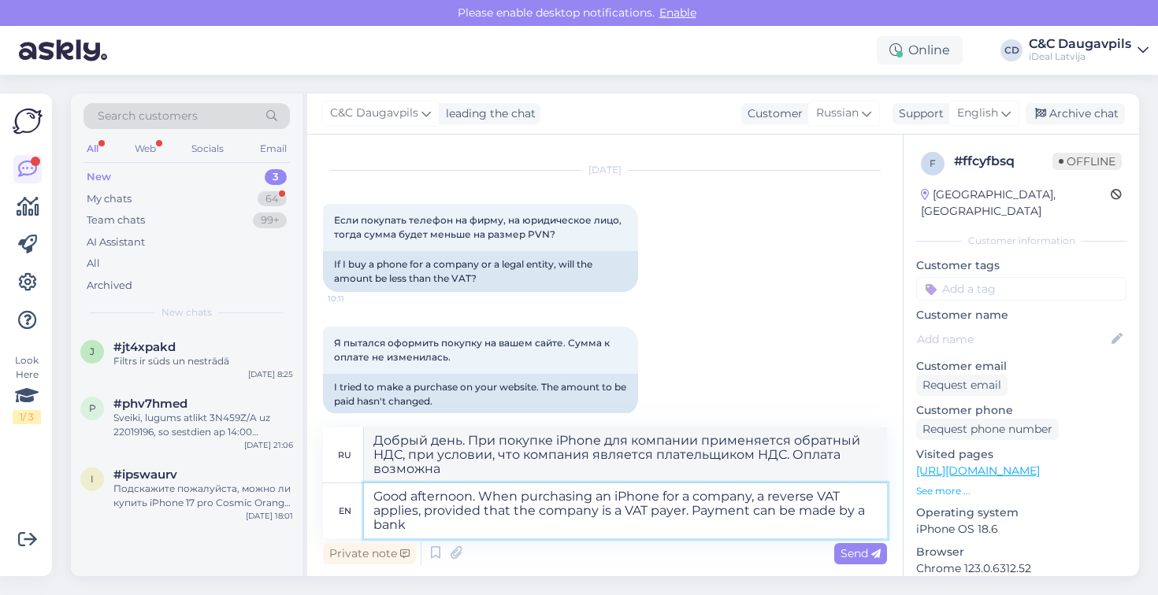
type textarea "Good afternoon. When purchasing an iPhone for a company, a reverse VAT applies,…"
type textarea "Добрый день. При покупке iPhone для компании применяется обратный НДС, при усло…"
type textarea "Good afternoon. When purchasing an iPhone for a company, a reverse VAT applies,…"
type textarea "Добрый день. При покупке iPhone для компании применяется обратный НДС, при усло…"
type textarea "Good afternoon. When purchasing an iPhone for a company, a reverse VAT applies,…"
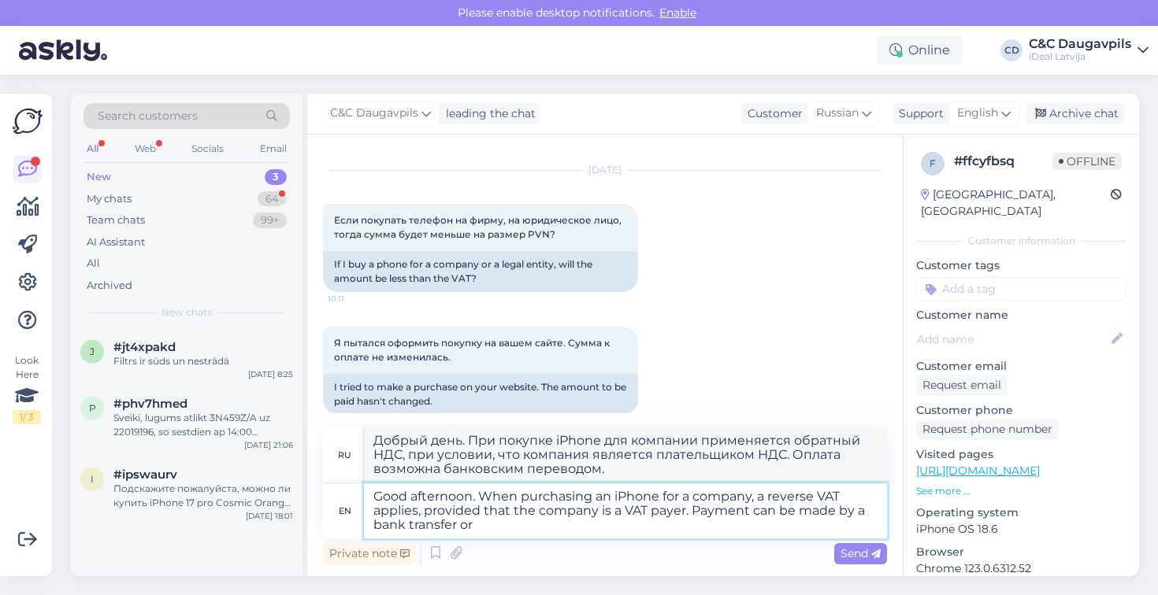
type textarea "Добрый день. При покупке iPhone для компании применяется обратный НДС, при усло…"
type textarea "Good afternoon. When purchasing an iPhone for a company, a reverse VAT applies,…"
type textarea "Добрый день. При покупке iPhone для компании применяется обратный НДС, если ком…"
type textarea "Good afternoon. When purchasing an iPhone for a company, a reverse VAT applies,…"
type textarea "Добрый день. При покупке iPhone для компании применяется обратный НДС, при усло…"
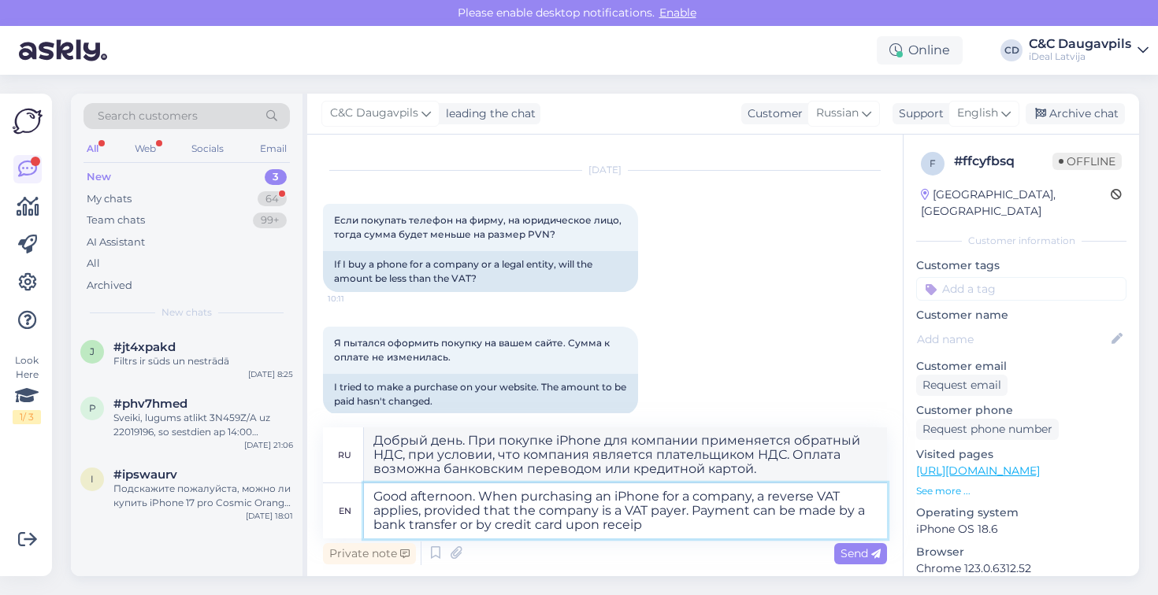
type textarea "Good afternoon. When purchasing an iPhone for a company, a reverse VAT applies,…"
type textarea "Добрый день. При покупке iPhone для компании применяется обратный НДС, при усло…"
type textarea "Good afternoon. When purchasing an iPhone for a company, a reverse VAT applies,…"
click at [768, 456] on textarea "Добрый день. При покупке iPhone для компании применяется обратный НДС, при усло…" at bounding box center [625, 455] width 523 height 55
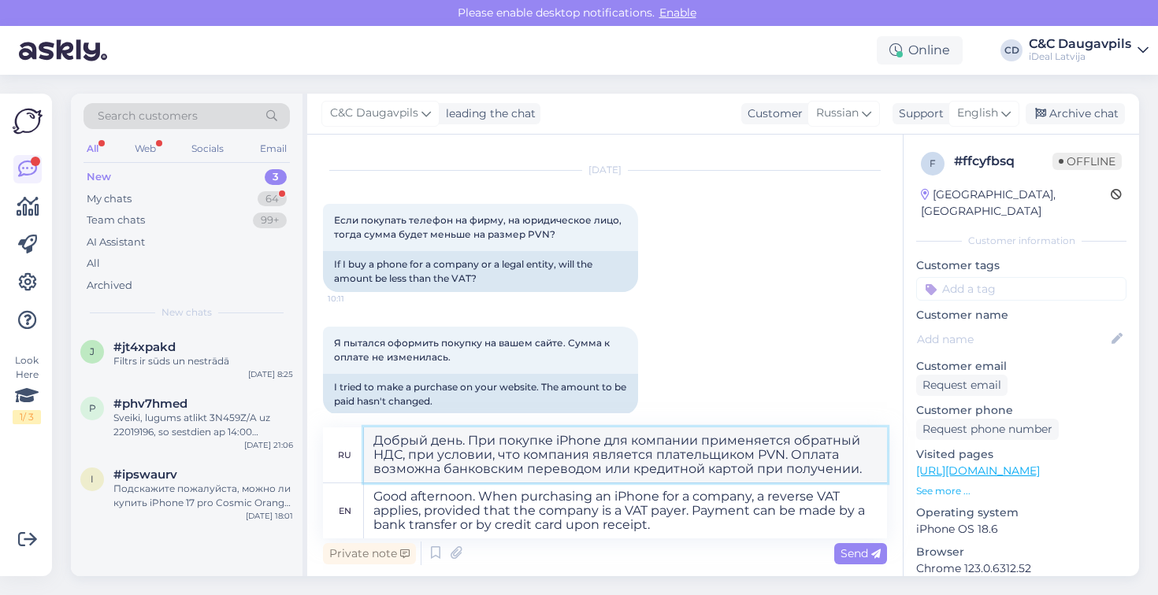
click at [387, 454] on textarea "Добрый день. При покупке iPhone для компании применяется обратный НДС, при усло…" at bounding box center [625, 455] width 523 height 55
type textarea "Добрый день. При покупке iPhone для компании применяется обратный PVN, при усло…"
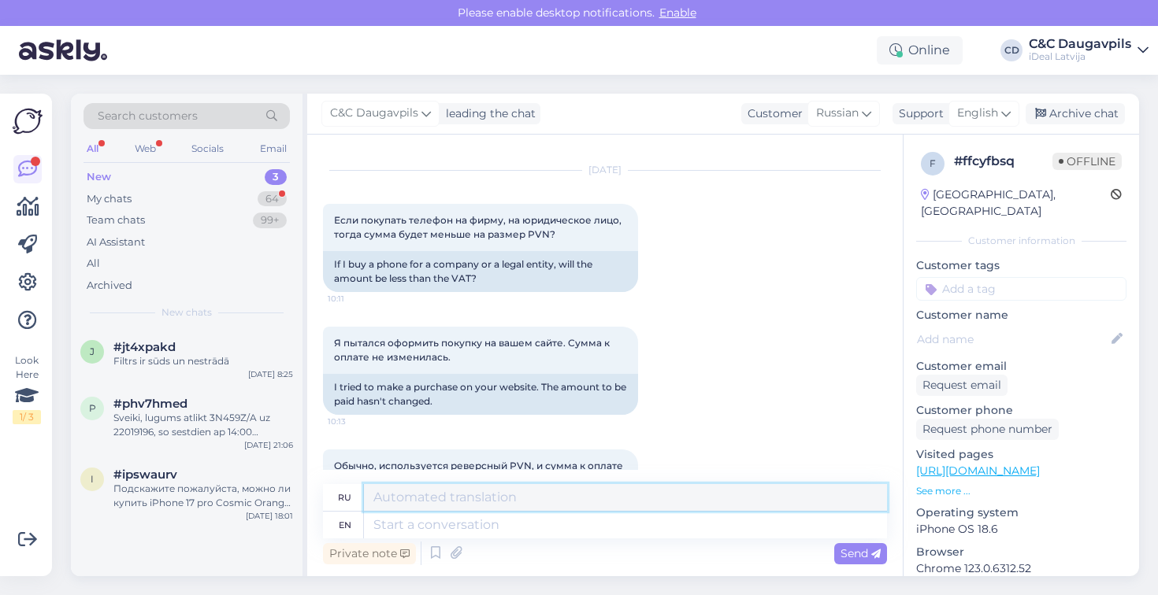
scroll to position [309, 0]
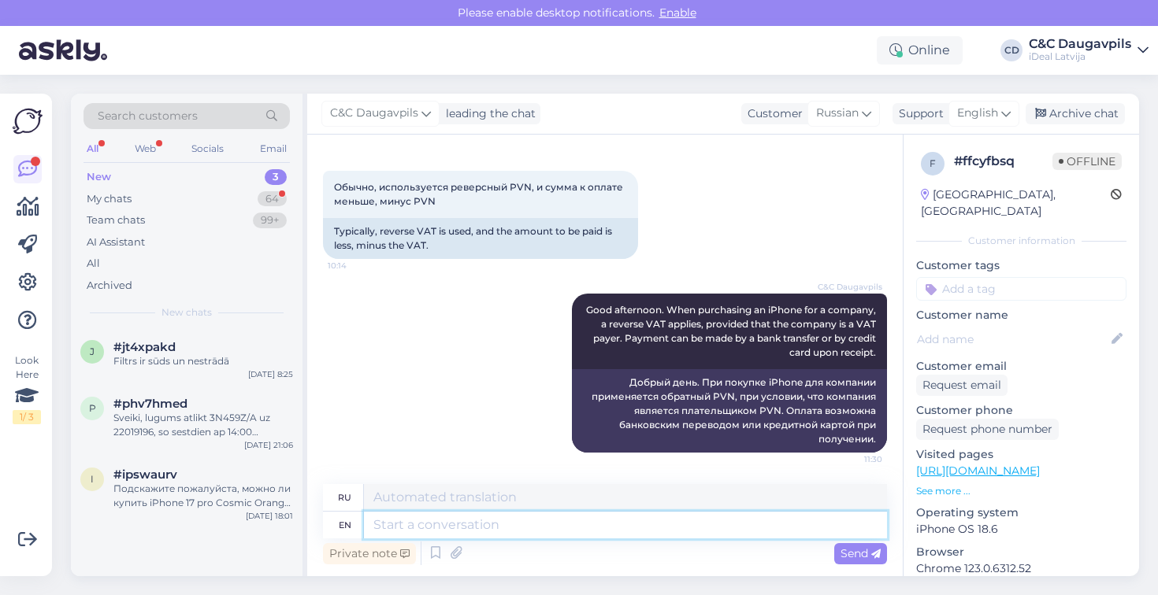
click at [559, 531] on textarea at bounding box center [625, 525] width 523 height 27
type textarea "If"
type textarea "я"
type textarea "If y"
type textarea "Если"
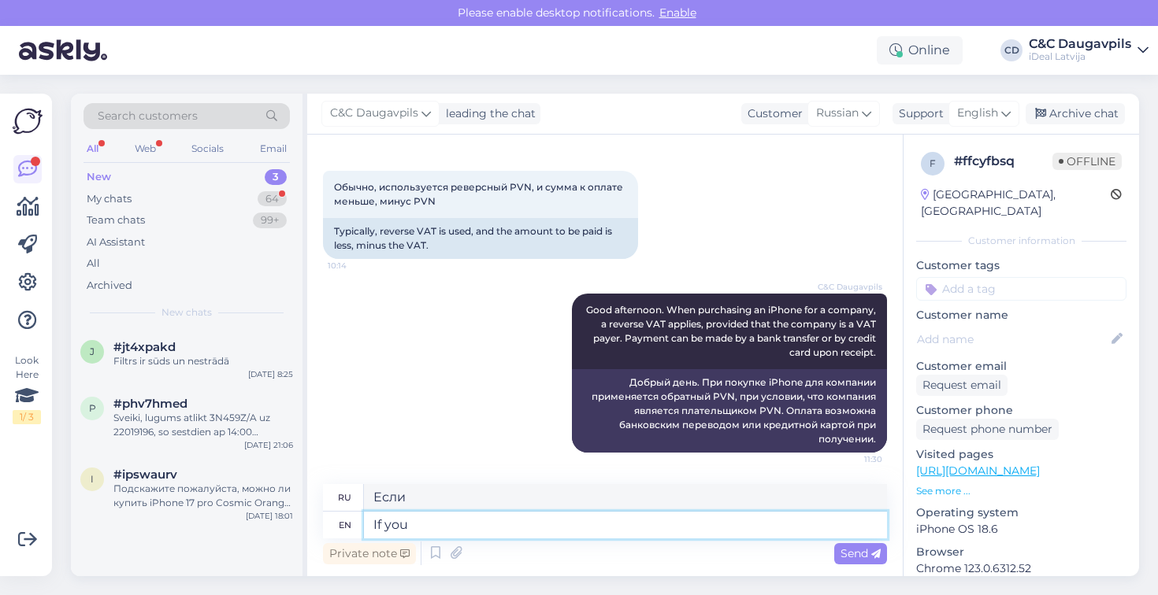
type textarea "If you"
type textarea "Если ты"
type textarea "If you wish,"
type textarea "Если хочешь,"
type textarea "If you wish, we"
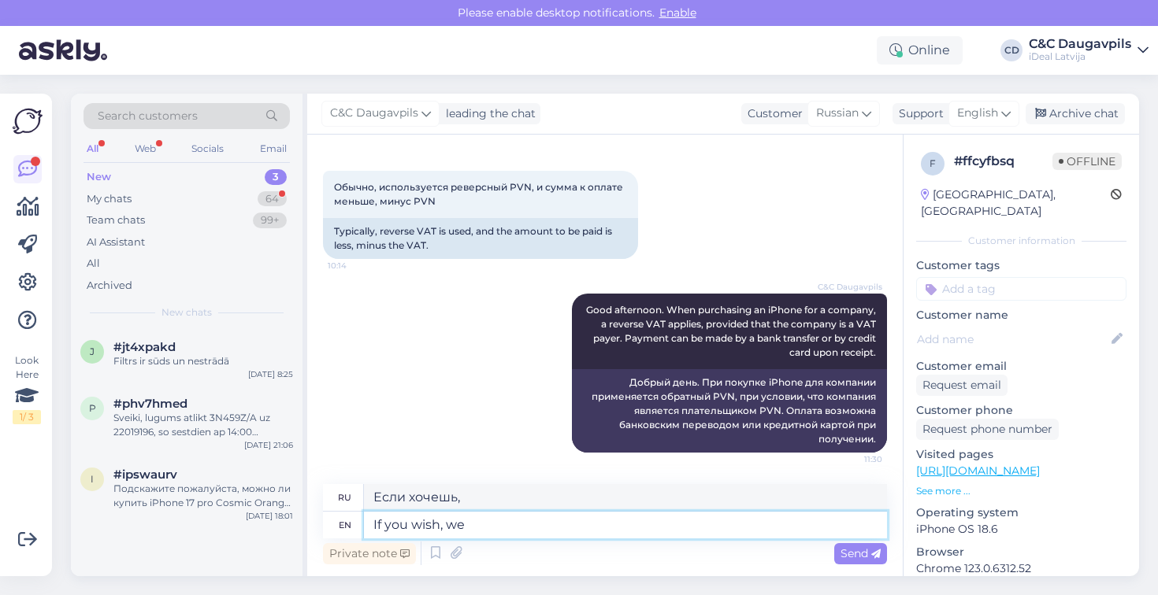
type textarea "Если хотите, мы"
type textarea "If you wish, we can"
type textarea "Если хотите, мы можем"
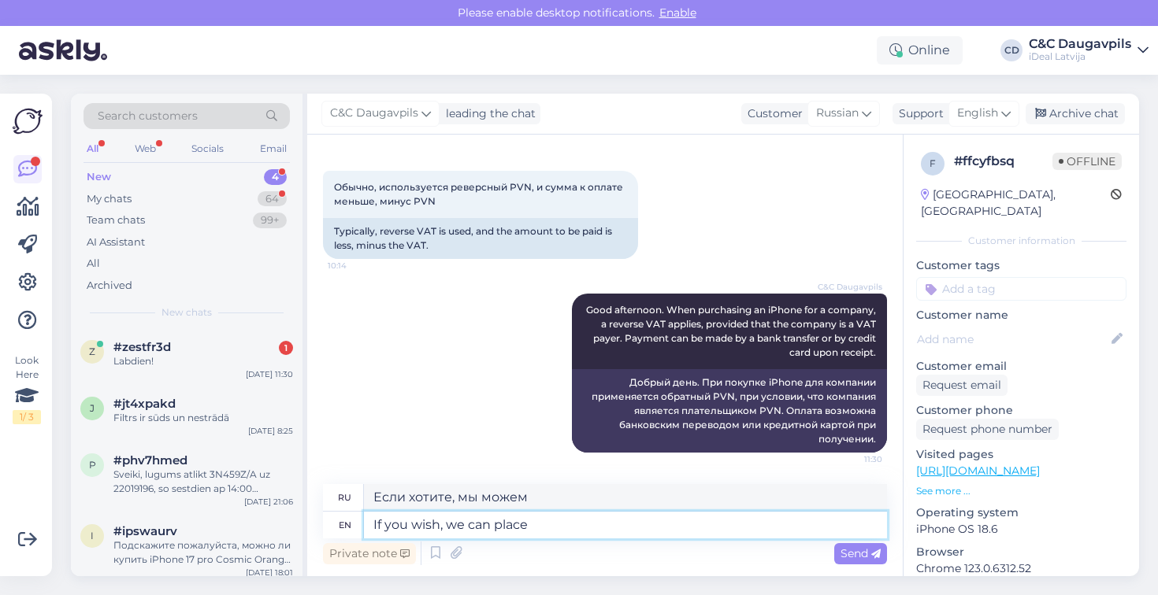
type textarea "If you wish, we can place a"
type textarea "Если вы хотите, мы можем разместить"
type textarea "If you wish, we can place an order"
type textarea "Если вы хотите, мы можем сделать заказ."
type textarea "If you wish, we can place an"
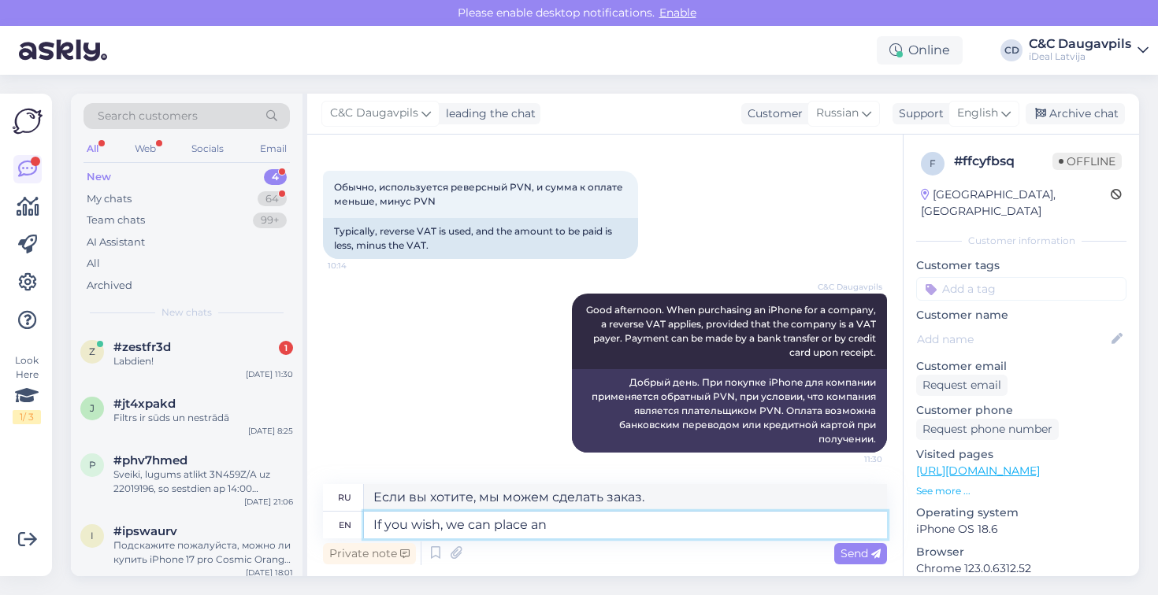
type textarea "Если вы хотите, мы можем разместить"
type textarea "If you wish, we can place the order"
type textarea "Если вы хотите, мы можем оформить заказ."
type textarea "If you wish, we can place the order for y"
type textarea "Если вы хотите, мы можем сделать заказ на"
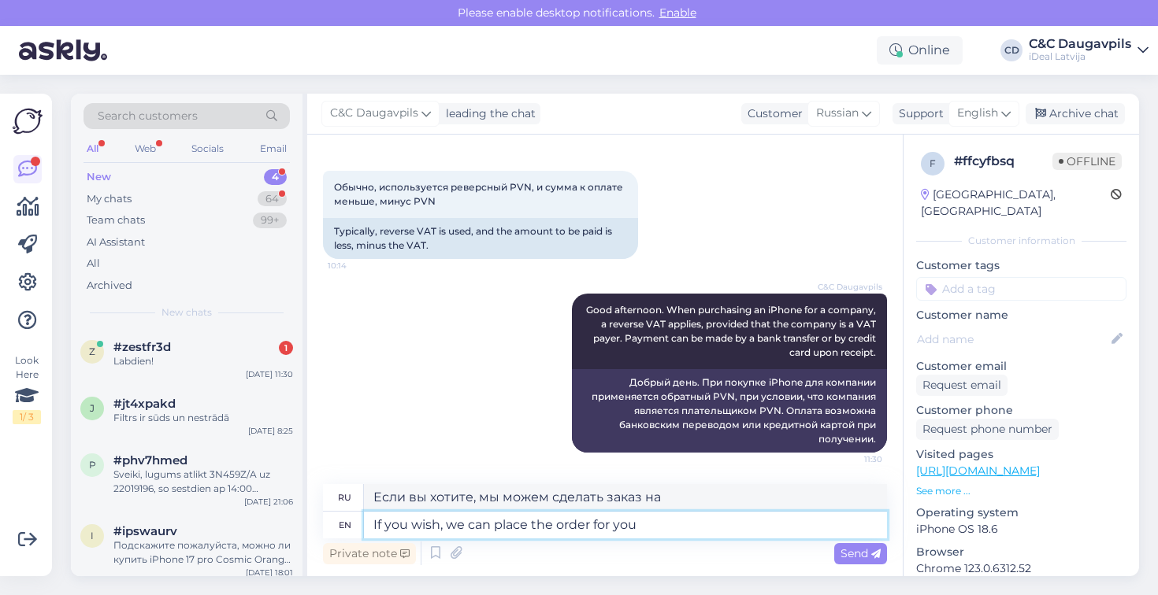
type textarea "If you wish, we can place the order for you"
type textarea "Если вы хотите, мы можем оформить заказ для вас."
type textarea "If you wish, we can place the order for you right"
type textarea "Если вы хотите, мы можем оформить заказ прямо для вас."
type textarea "If you wish, we can place the order for you right now"
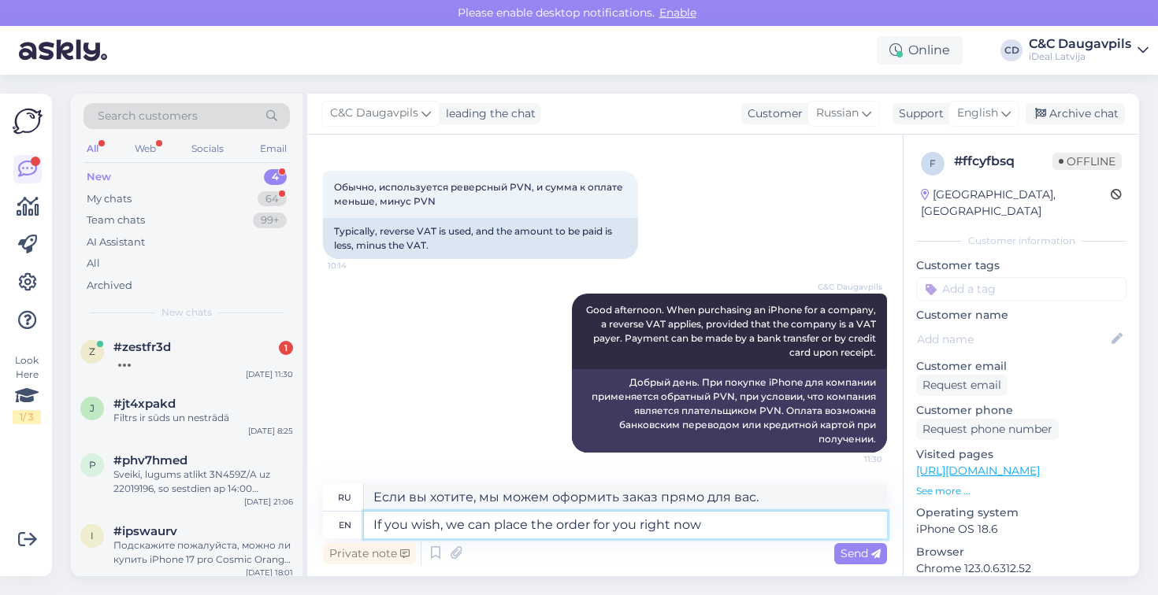
type textarea "Если вы хотите, мы можем оформить заказ прямо сейчас."
type textarea "If you wish, we can place the order for you right now and"
type textarea "Если вы хотите, мы можем оформить для вас заказ прямо сейчас и"
type textarea "If you wish, we can place the order for you right now and send"
type textarea "Если вы хотите, мы можем оформить заказ для вас прямо сейчас и отправить"
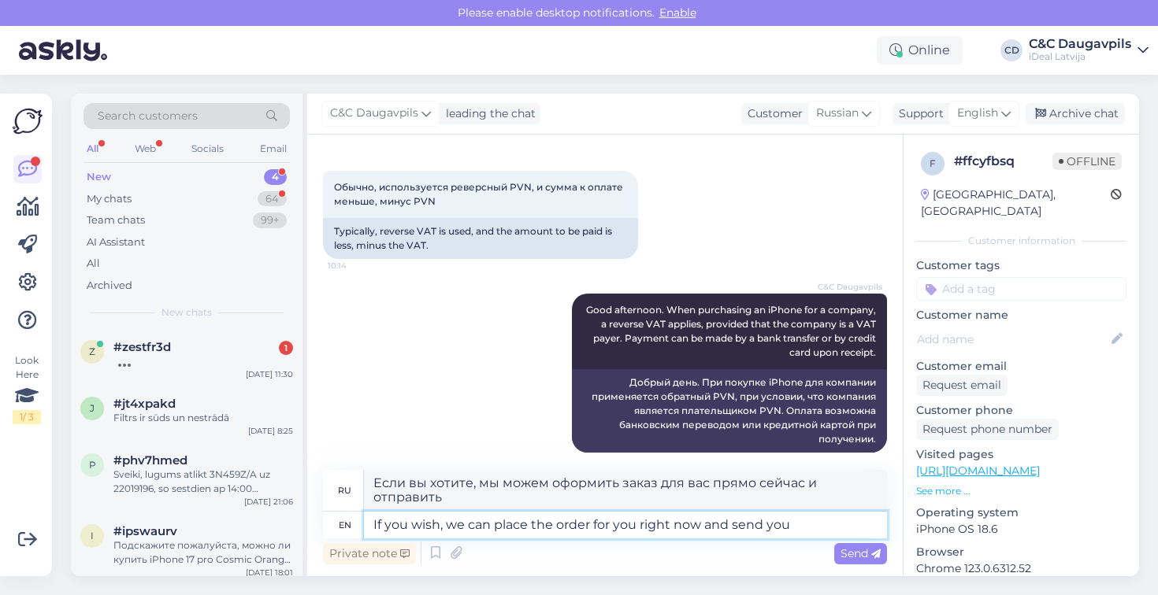
type textarea "If you wish, we can place the order for you right now and send you"
type textarea "Если вы хотите, мы можем оформить заказ прямо сейчас и отправить вам"
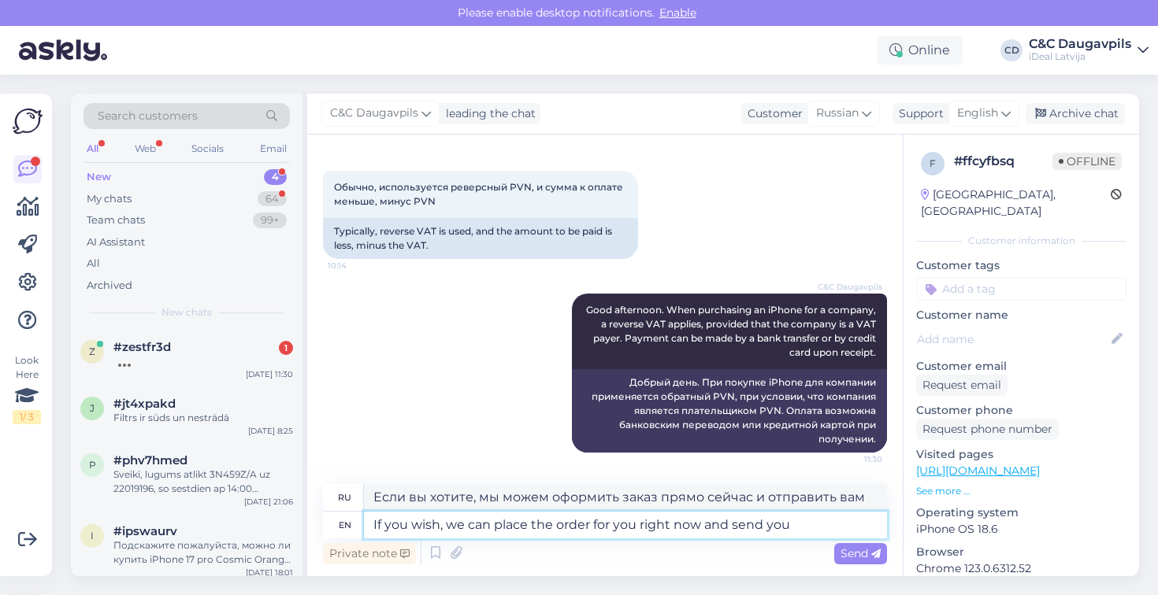
type textarea "If you wish, we can place the order for you right now and send you b"
type textarea "Если вы хотите, мы можем оформить для вас заказ прямо сейчас и отправить вам по…"
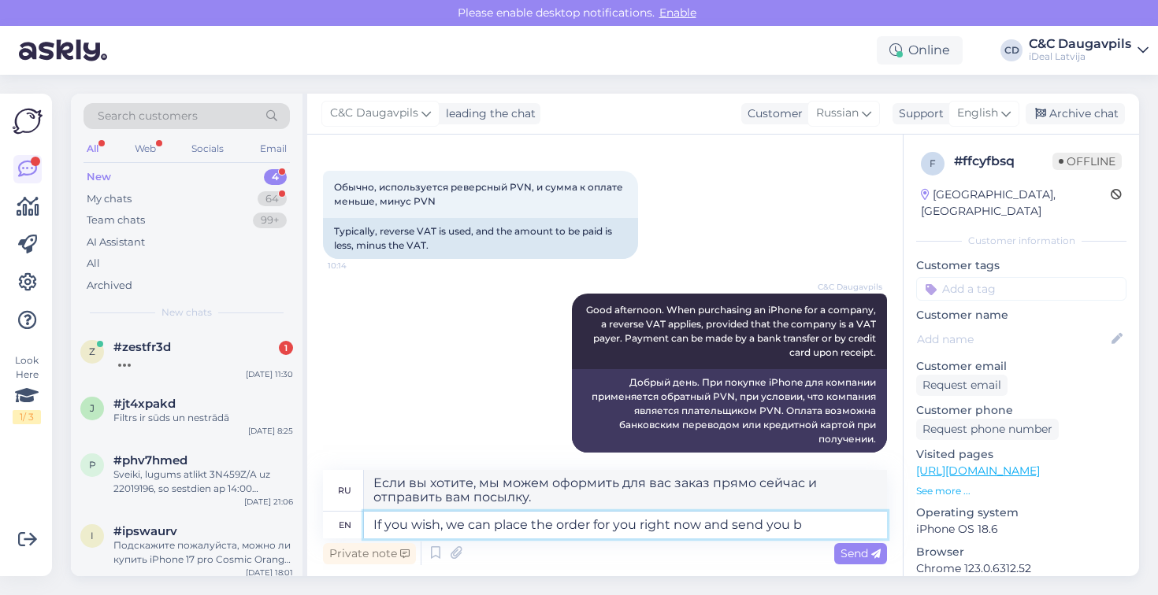
type textarea "If you wish, we can place the order for you right now and send you"
type textarea "Если вы хотите, мы можем оформить заказ прямо сейчас и отправить вам"
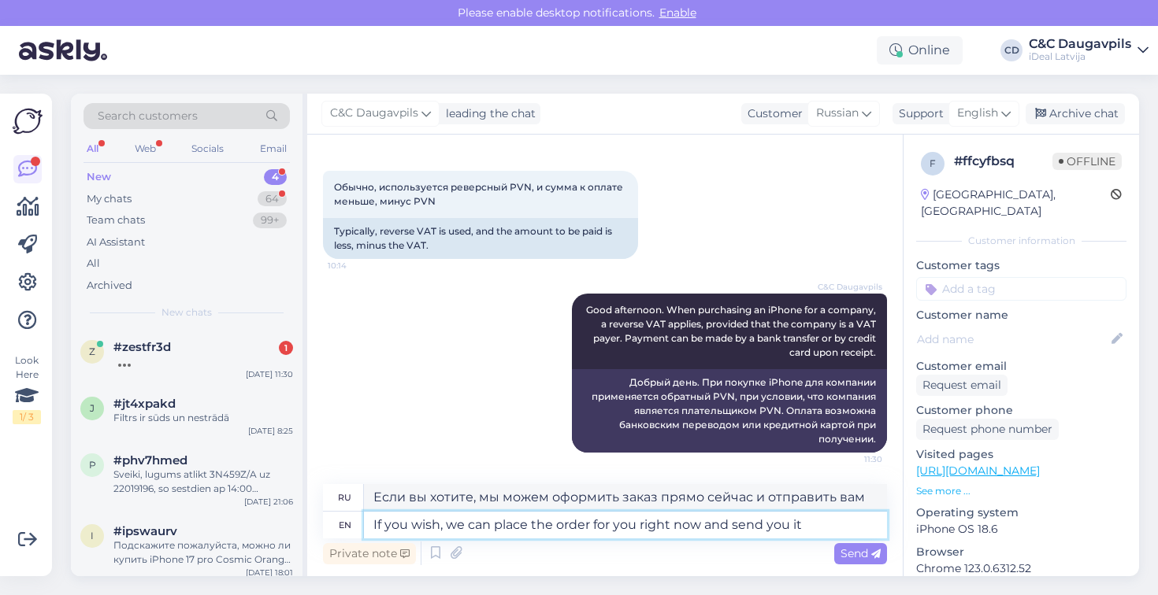
type textarea "If you wish, we can place the order for you right now and send you it"
type textarea "Если вы хотите, мы можем оформить заказ прямо сейчас и отправить его вам."
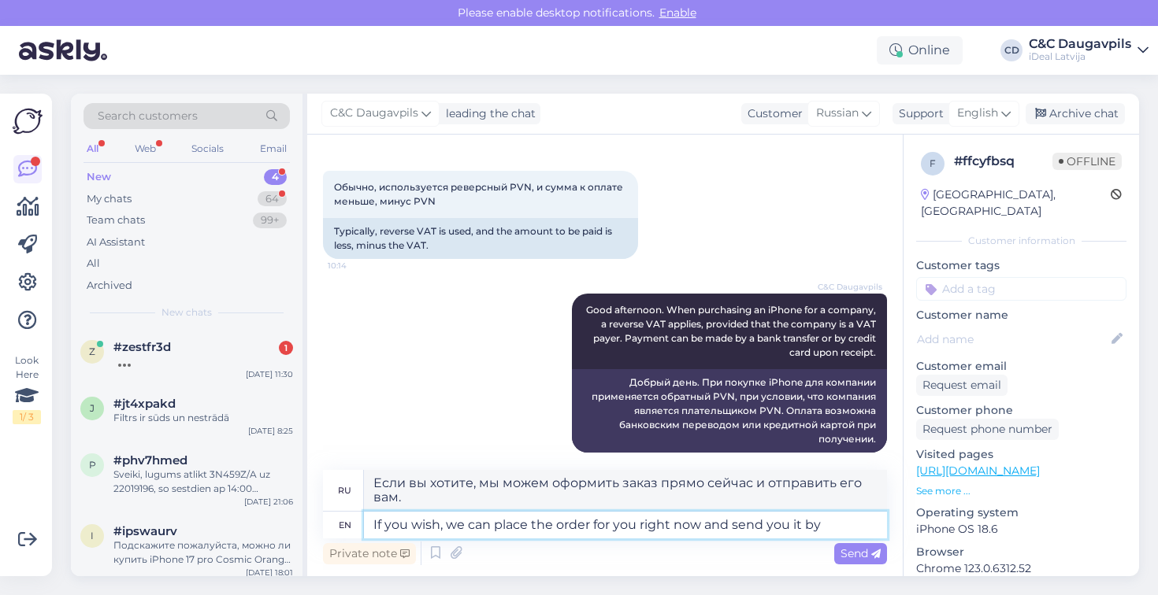
type textarea "If you wish, we can place the order for you right now and send you it by"
type textarea "Если вы хотите, мы можем оформить заказ прямо сейчас и отправить его вам"
type textarea "If you wish, we can place the order for you right now and send you it by e-mail"
type textarea "Если вы хотите, мы можем оформить заказ прямо сейчас и отправить его вам по эле…"
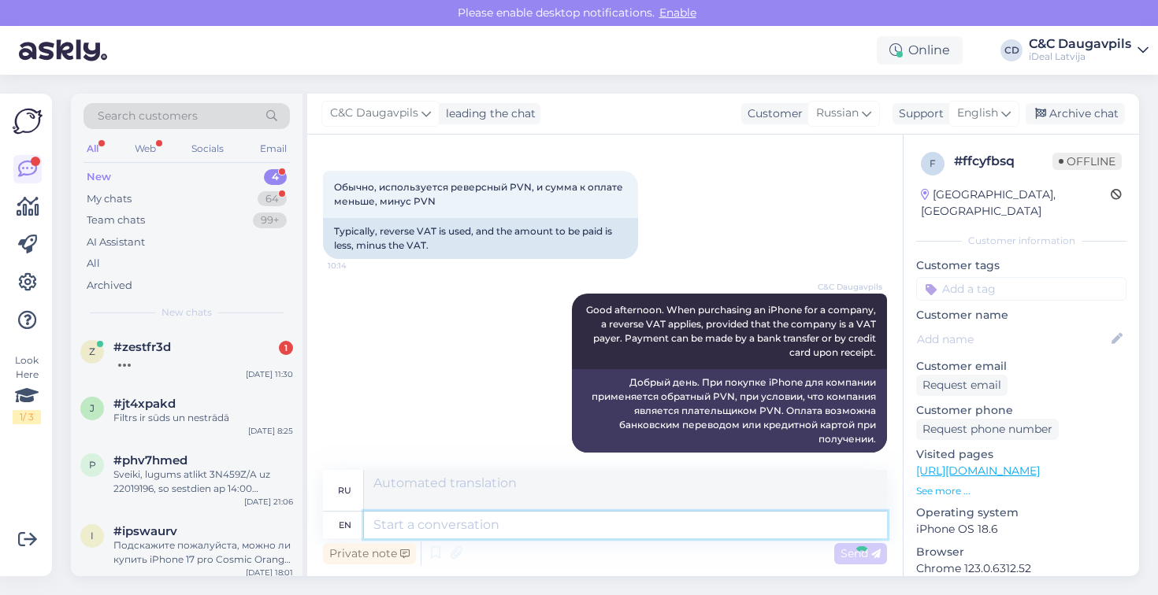
scroll to position [432, 0]
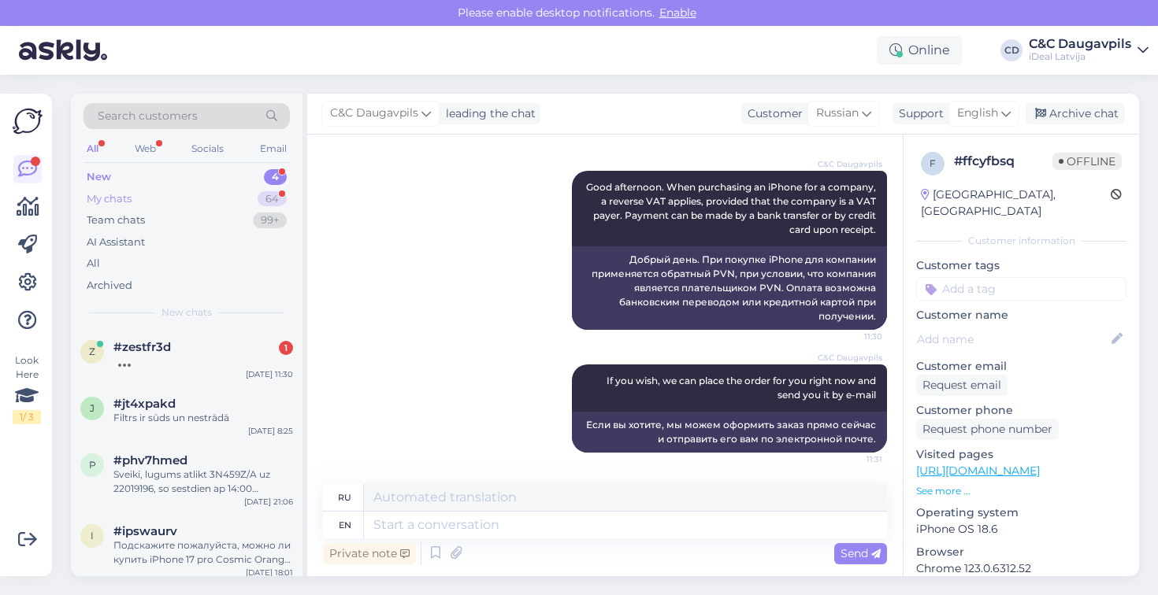
click at [143, 198] on div "My chats 64" at bounding box center [186, 199] width 206 height 22
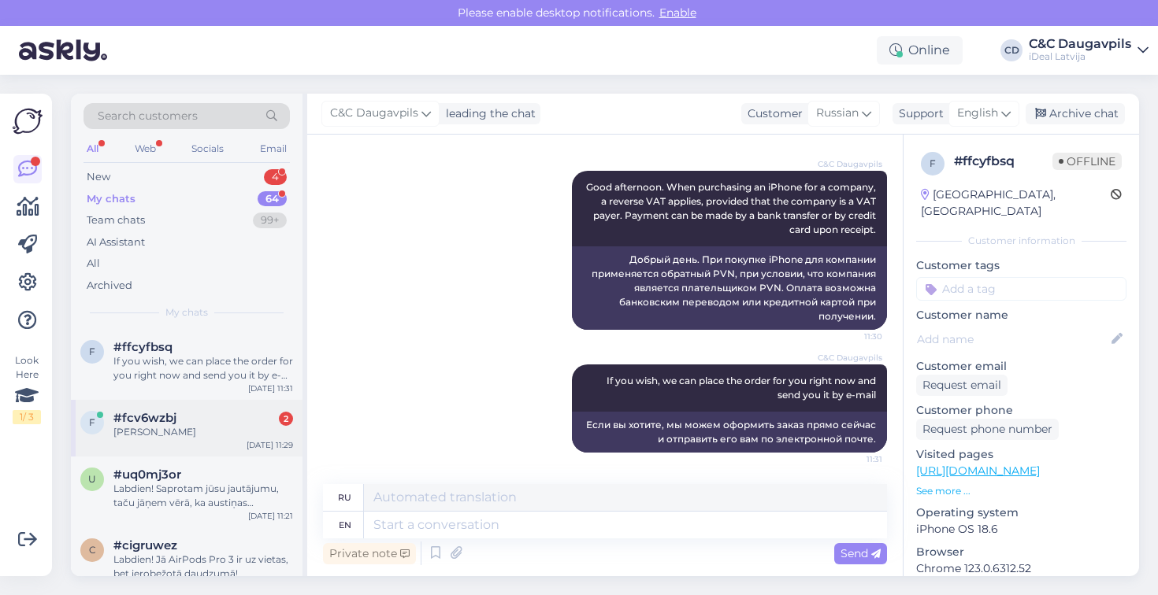
click at [189, 425] on div "[PERSON_NAME]" at bounding box center [203, 432] width 180 height 14
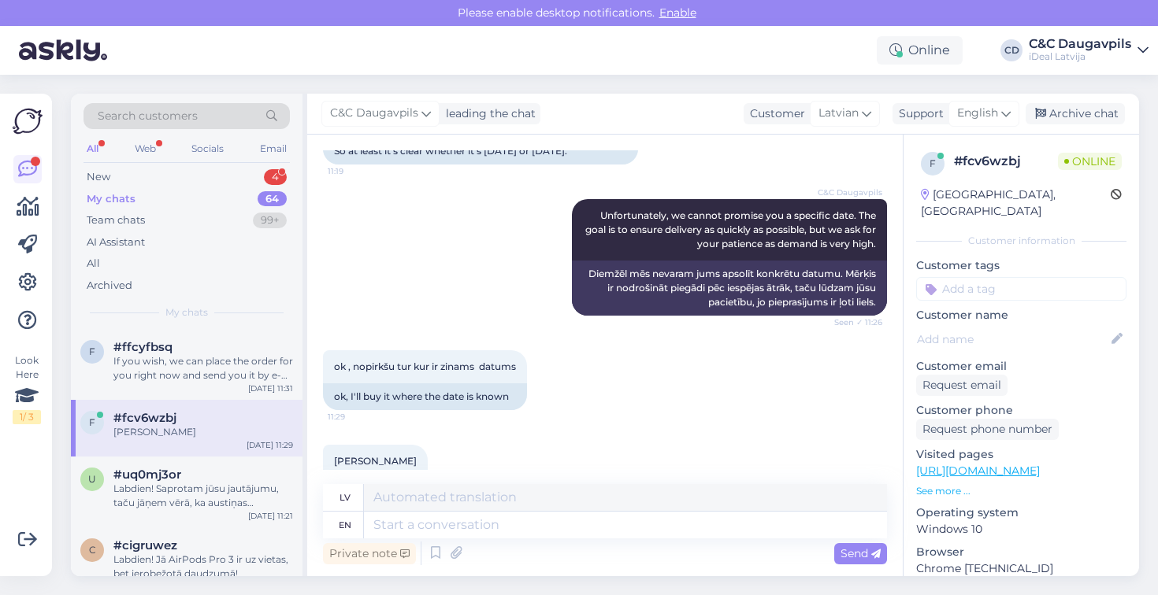
scroll to position [498, 0]
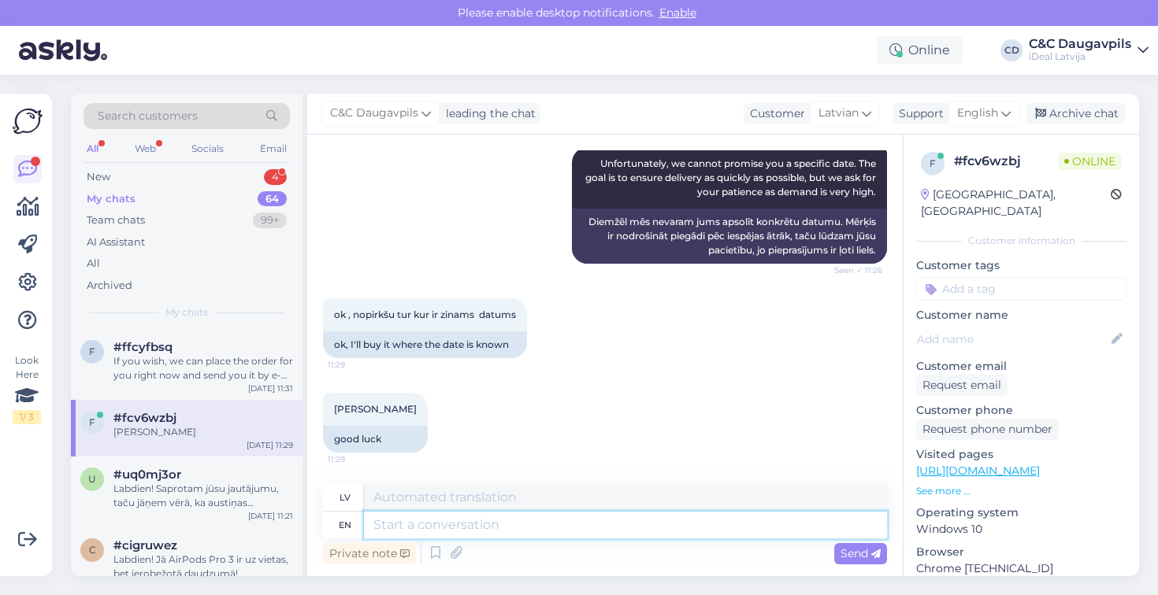
click at [566, 525] on textarea at bounding box center [625, 525] width 523 height 27
type textarea "Have a"
type textarea "Ir"
type textarea "Have a good"
type textarea "[PERSON_NAME] klājas"
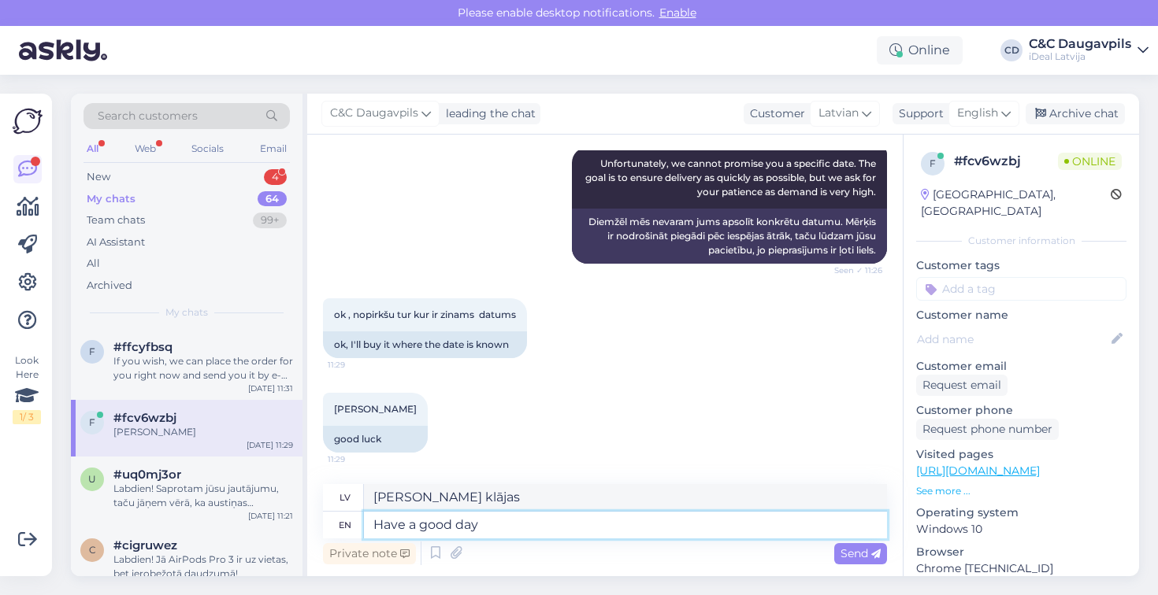
type textarea "Have a good day!"
type textarea "Lai jauka diena!"
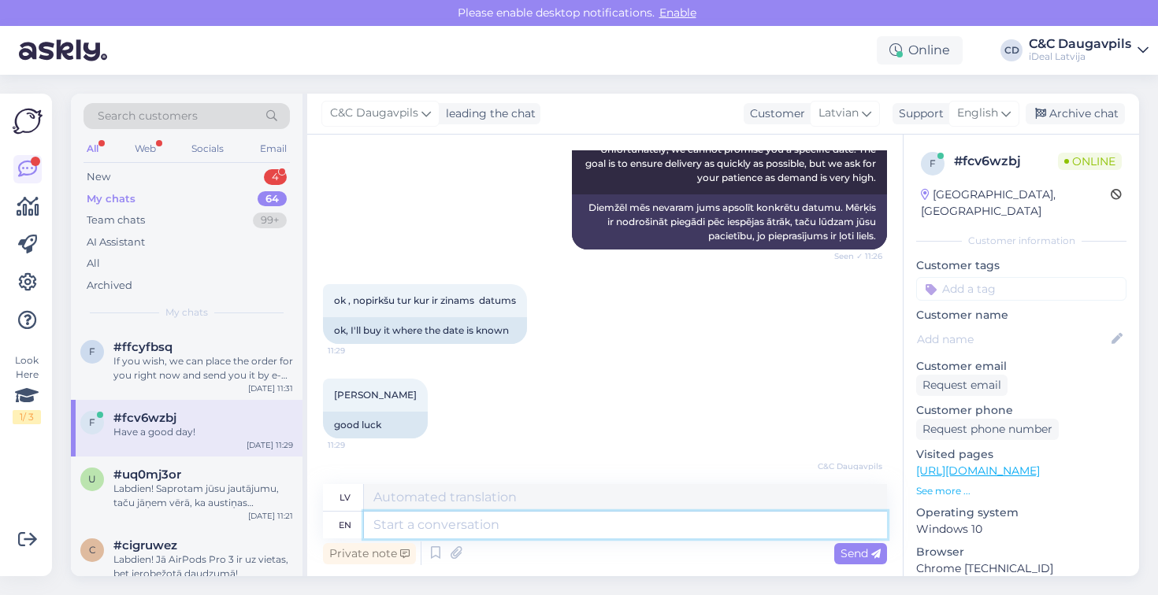
scroll to position [592, 0]
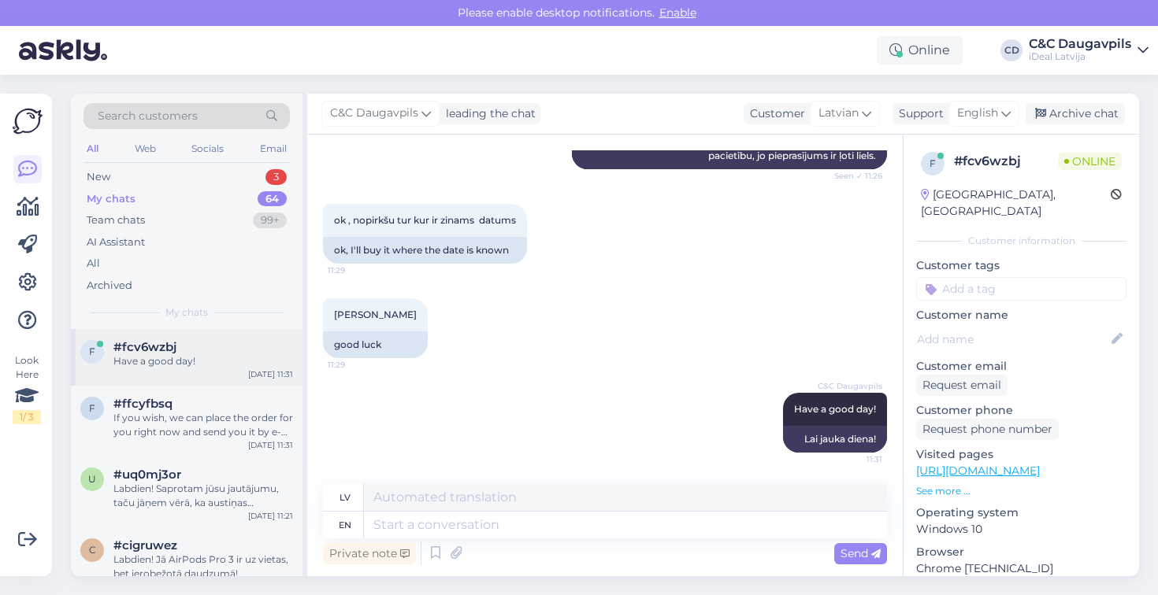
click at [191, 355] on div "Have a good day!" at bounding box center [203, 361] width 180 height 14
click at [162, 412] on div "If you wish, we can place the order for you right now and send you it by e-mail" at bounding box center [203, 425] width 180 height 28
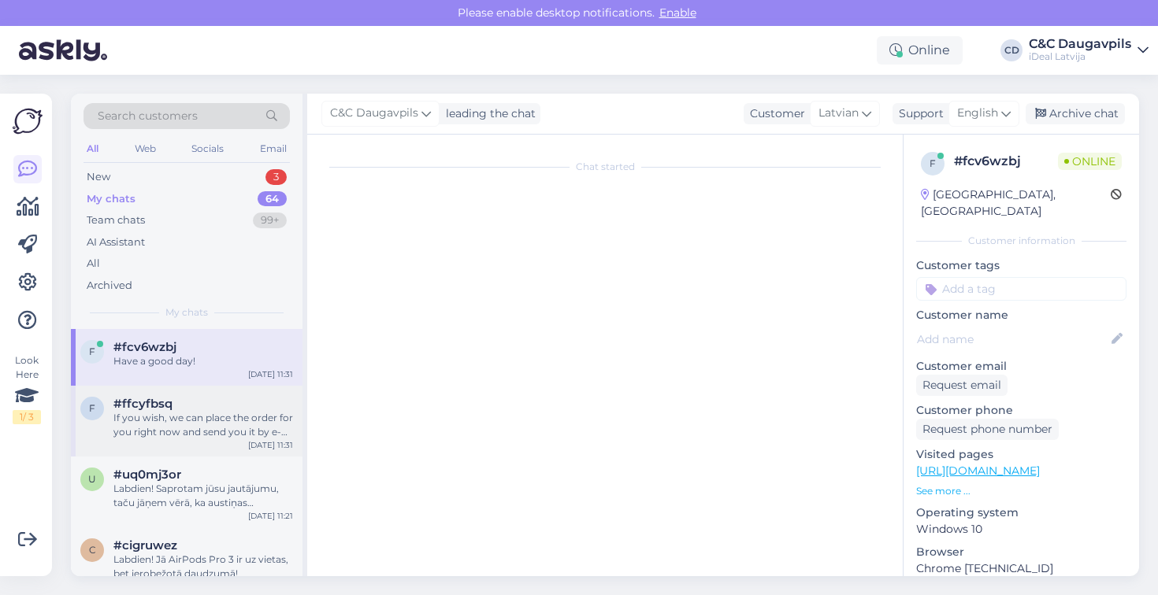
scroll to position [432, 0]
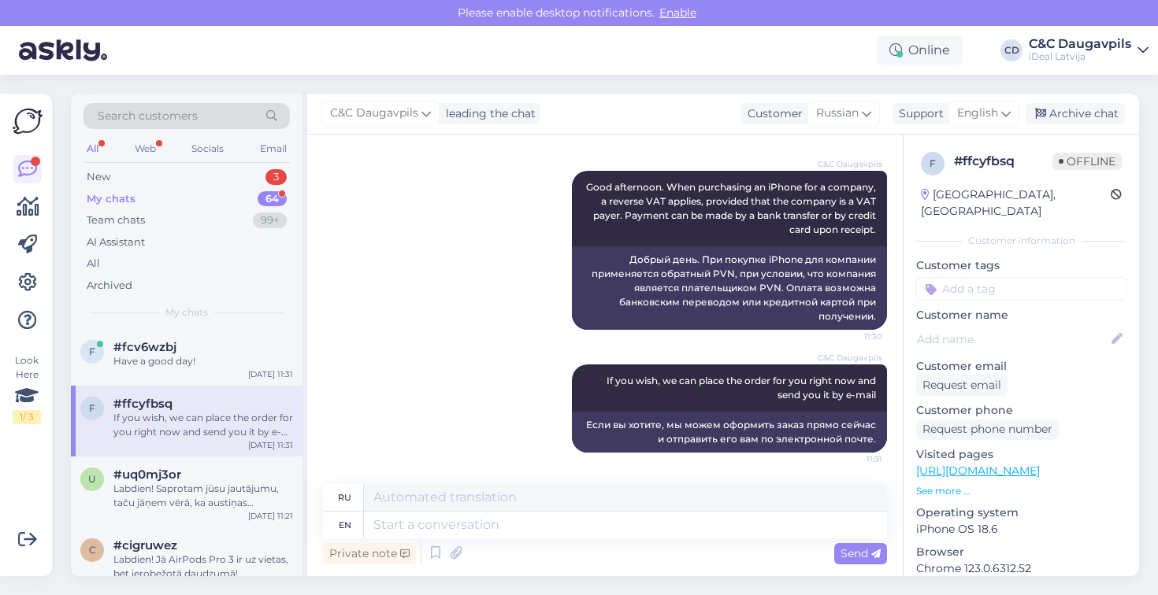
click at [143, 197] on div "My chats 64" at bounding box center [186, 199] width 206 height 22
click at [225, 169] on div "New 3" at bounding box center [186, 177] width 206 height 22
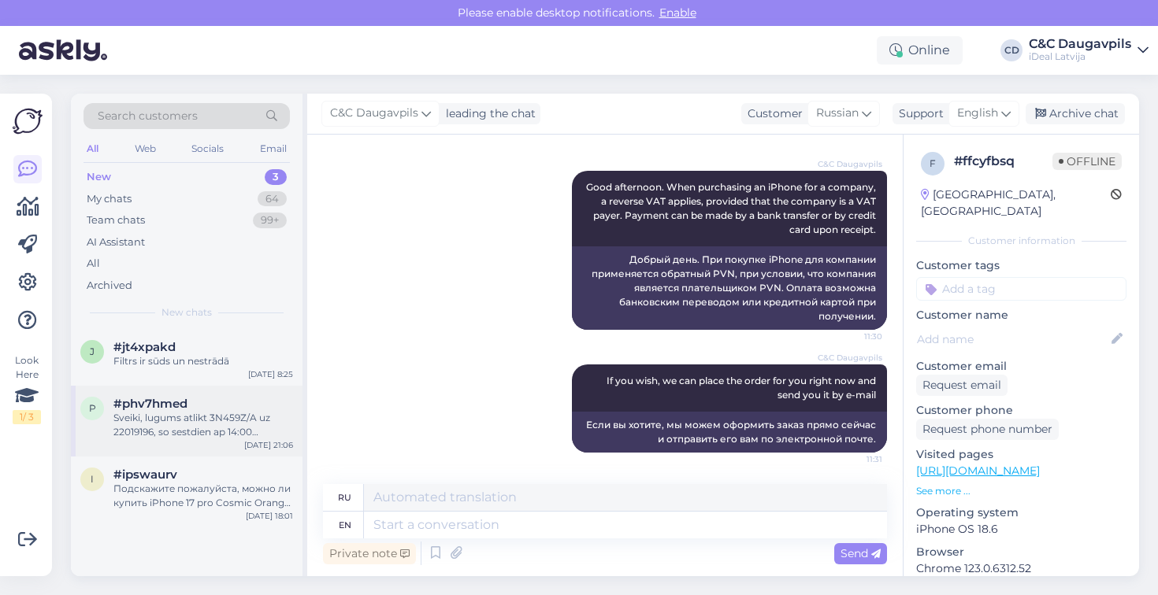
click at [186, 411] on div "Sveiki, lugums atlikt 3N459Z/A uz 22019196, so sestdien ap 14:00 iegadasos. Pal…" at bounding box center [203, 425] width 180 height 28
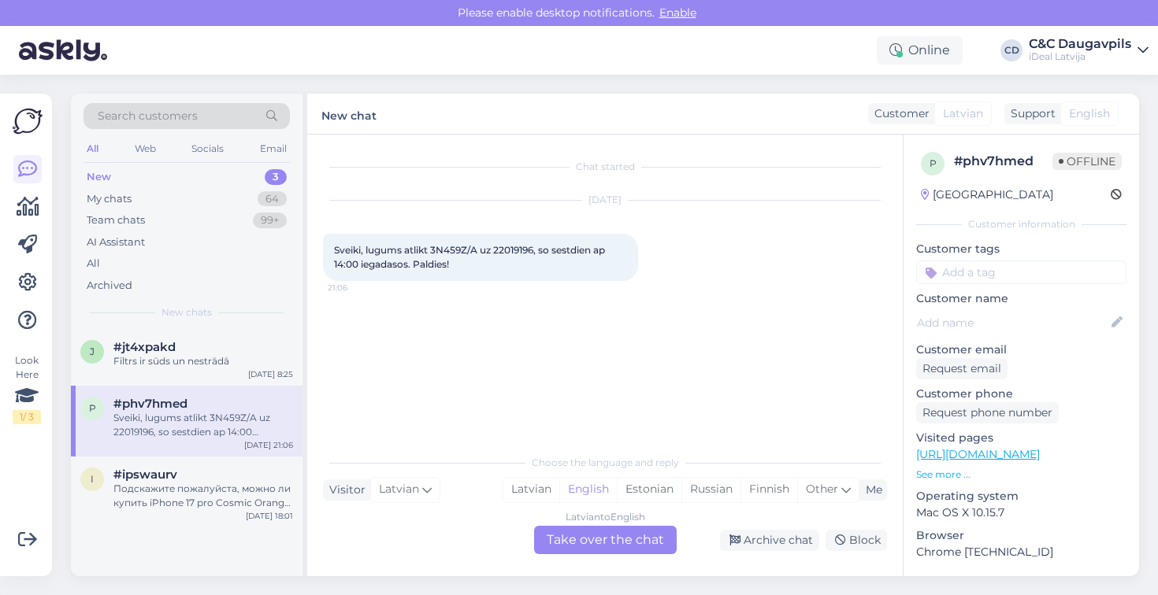
click at [620, 549] on div "Latvian to English Take over the chat" at bounding box center [605, 540] width 143 height 28
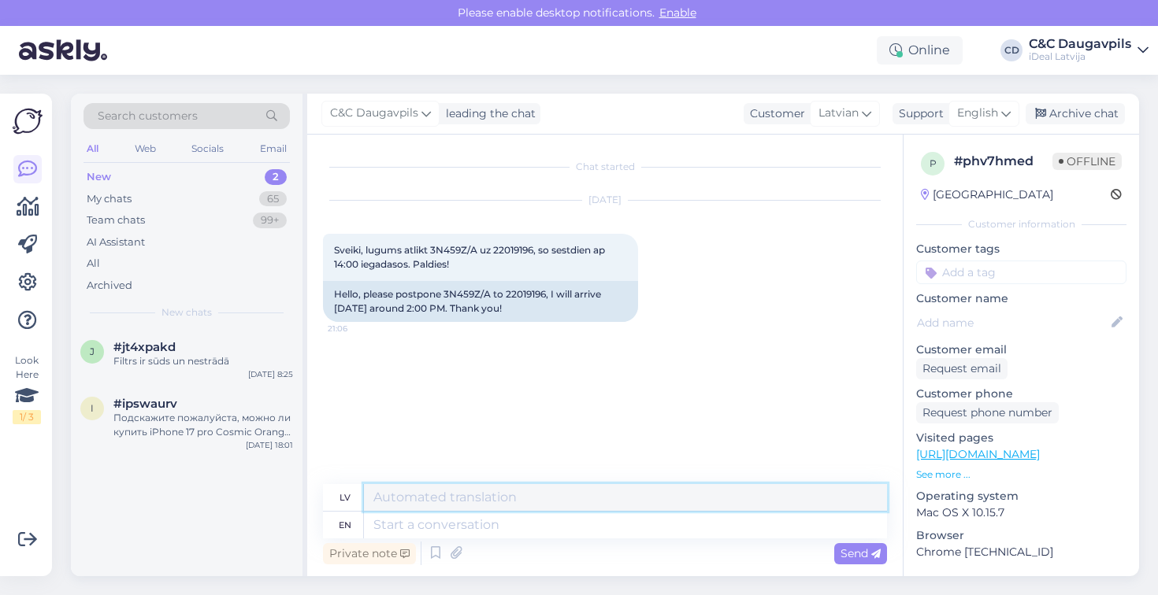
click at [603, 500] on textarea at bounding box center [625, 497] width 523 height 27
type textarea "Labdien! Kurā no mūsu veikaliem jūs vēlaties iegādāties?"
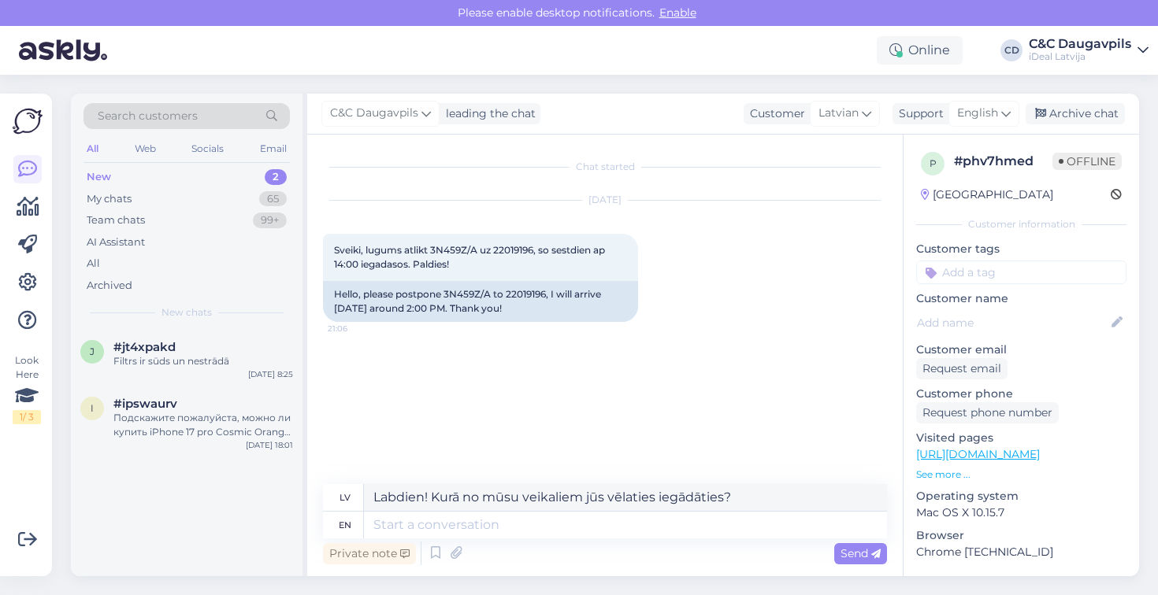
click at [343, 529] on div "en" at bounding box center [345, 525] width 13 height 27
click at [398, 527] on textarea at bounding box center [625, 525] width 523 height 27
click at [438, 553] on icon at bounding box center [435, 554] width 19 height 24
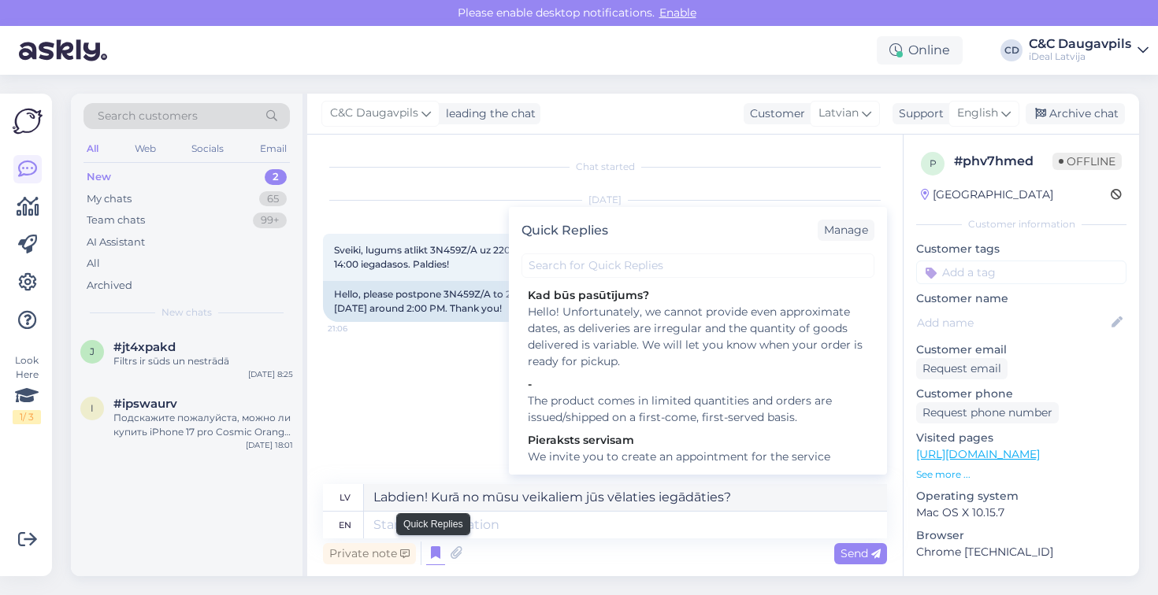
click at [438, 554] on icon at bounding box center [435, 554] width 19 height 24
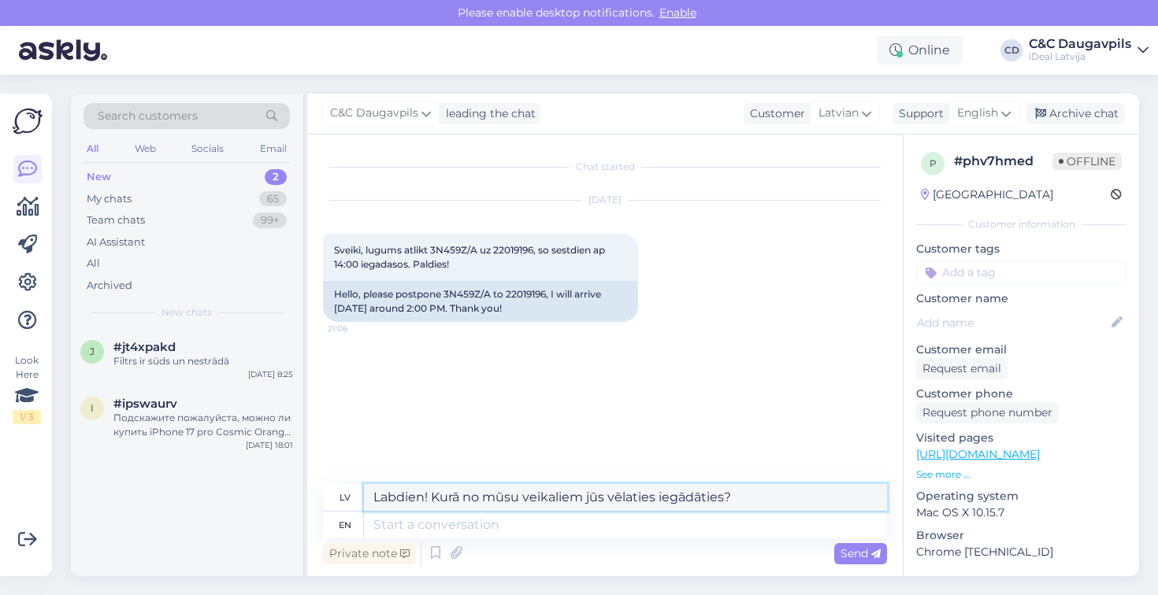
drag, startPoint x: 744, startPoint y: 497, endPoint x: 258, endPoint y: 489, distance: 486.0
click at [258, 490] on div "Search customers All Web Socials Email New 2 My chats 65 Team chats 99+ AI Assi…" at bounding box center [605, 335] width 1068 height 483
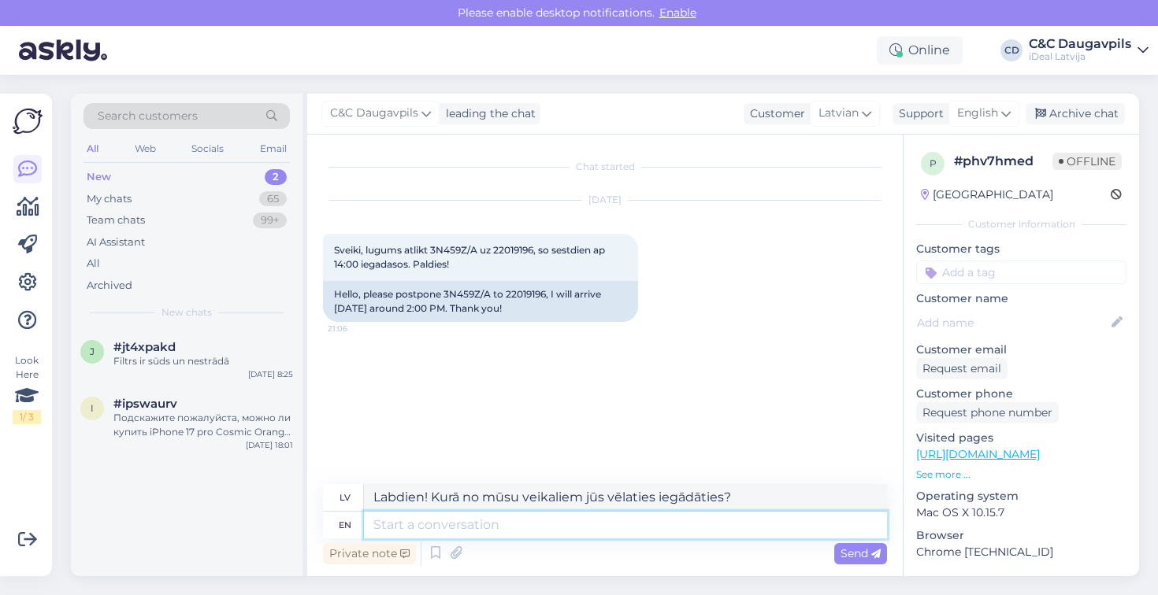
click at [447, 529] on textarea at bounding box center [625, 525] width 523 height 27
paste textarea "Hello! Which of our stores would you like to purchase from?"
type textarea "Hello! Which of our stores would you like to purchase from?"
type textarea "Sveiki! Kurā no mūsu veikaliem jūs vēlētos iepirkties?"
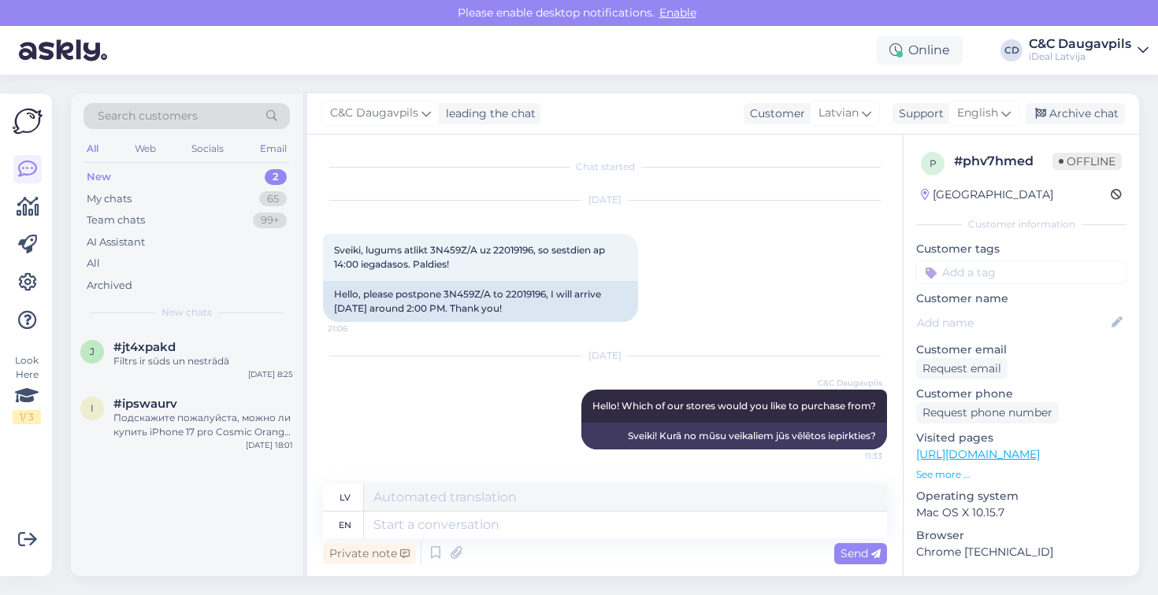
click at [124, 176] on div "New 2" at bounding box center [186, 177] width 206 height 22
click at [169, 424] on div "Подскажите пожалуйста, можно ли купить iPhone 17 pro Cosmic Orange у вас в физи…" at bounding box center [203, 425] width 180 height 28
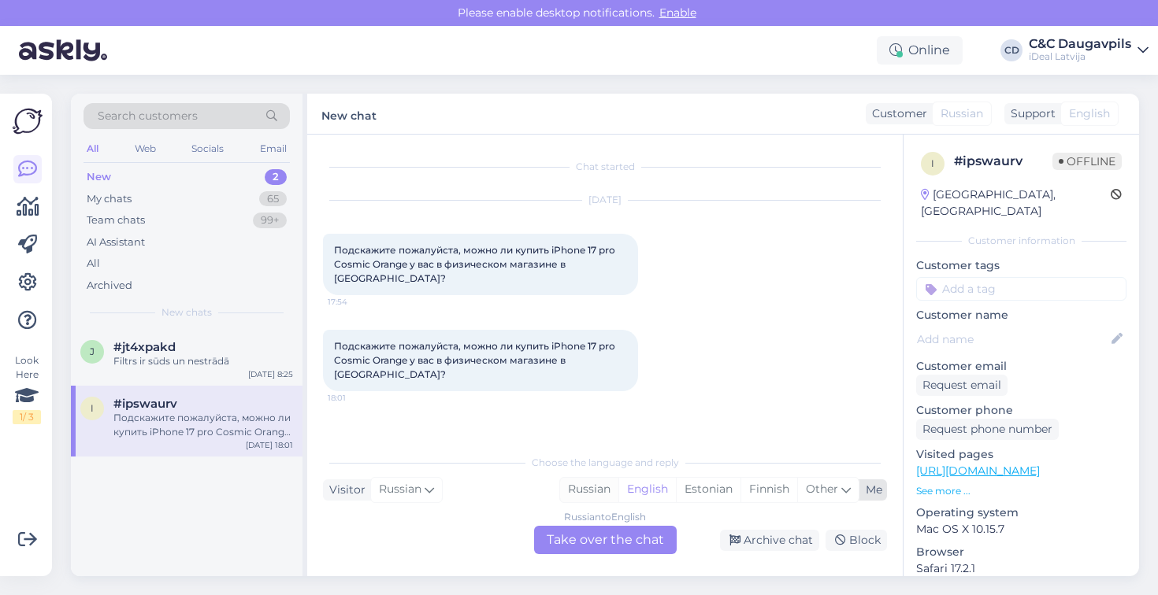
click at [573, 491] on div "Russian" at bounding box center [589, 490] width 58 height 24
click at [604, 538] on div "Russian to Russian Take over the chat" at bounding box center [605, 540] width 143 height 28
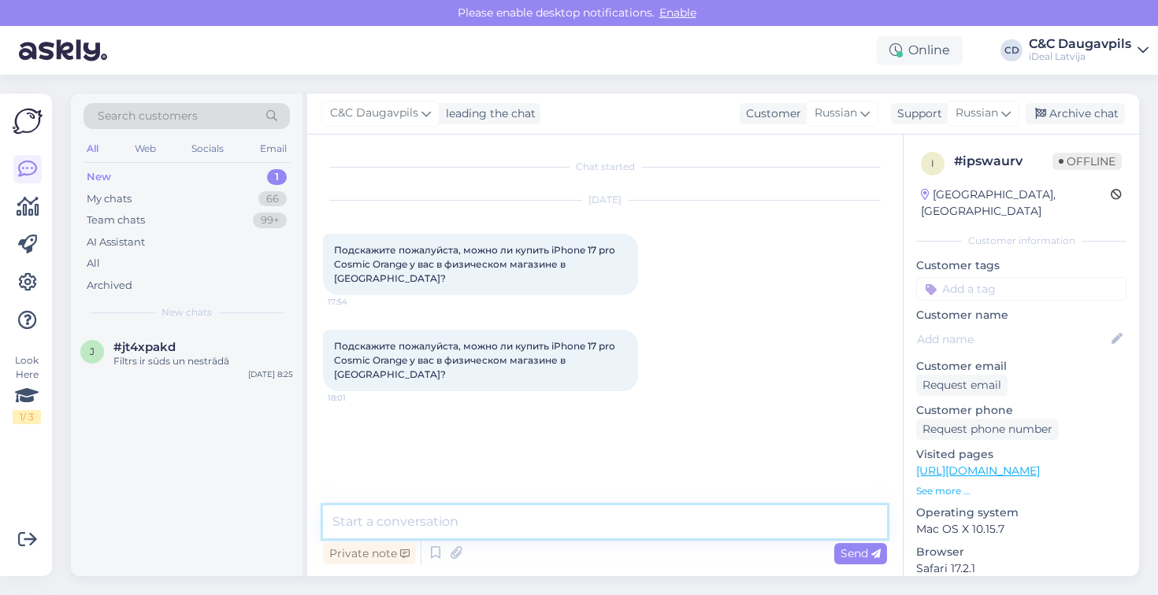
click at [579, 517] on textarea at bounding box center [605, 522] width 564 height 33
type textarea "Д"
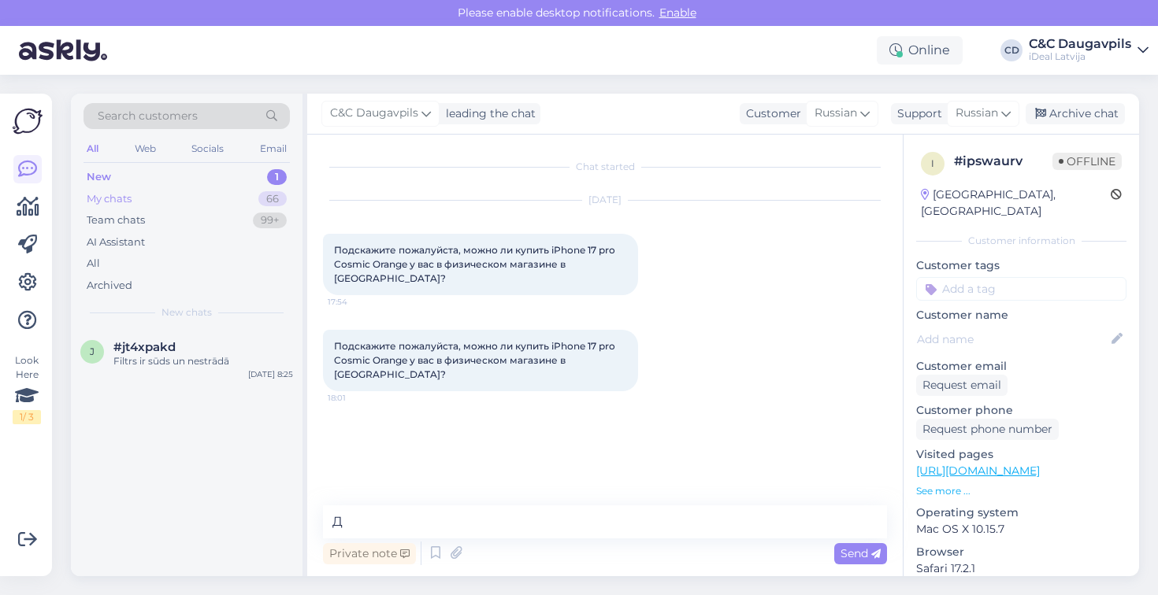
click at [154, 198] on div "My chats 66" at bounding box center [186, 199] width 206 height 22
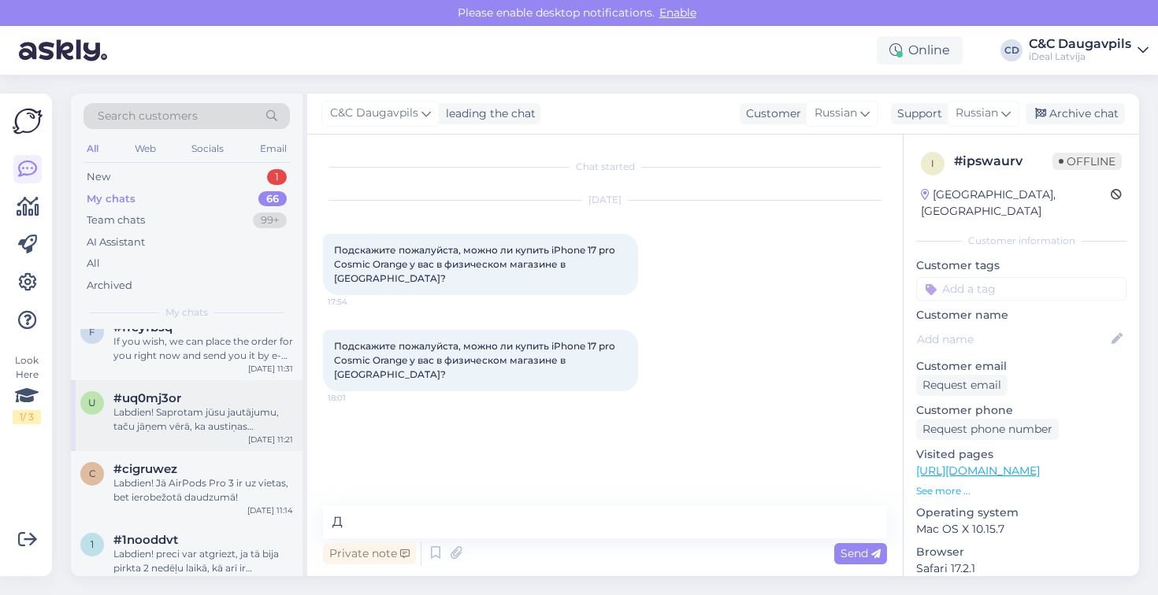
scroll to position [146, 0]
click at [196, 424] on div "Labdien! Saprotam jūsu jautājumu, taču jāņem vērā, ka austiņas hiģiēnisko apsvē…" at bounding box center [203, 420] width 180 height 28
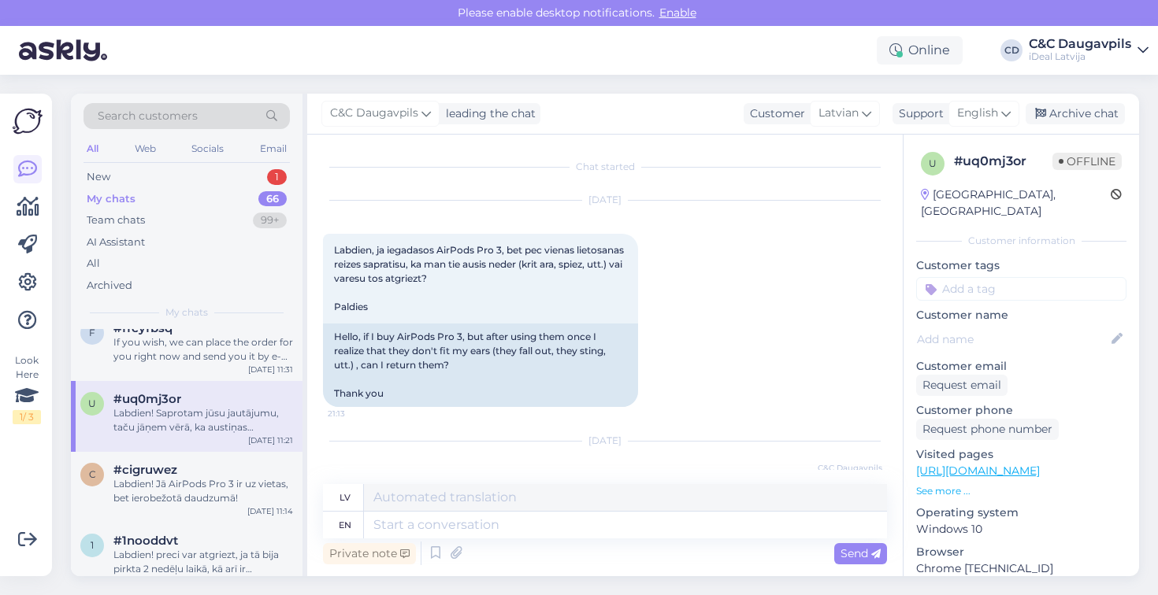
scroll to position [139, 0]
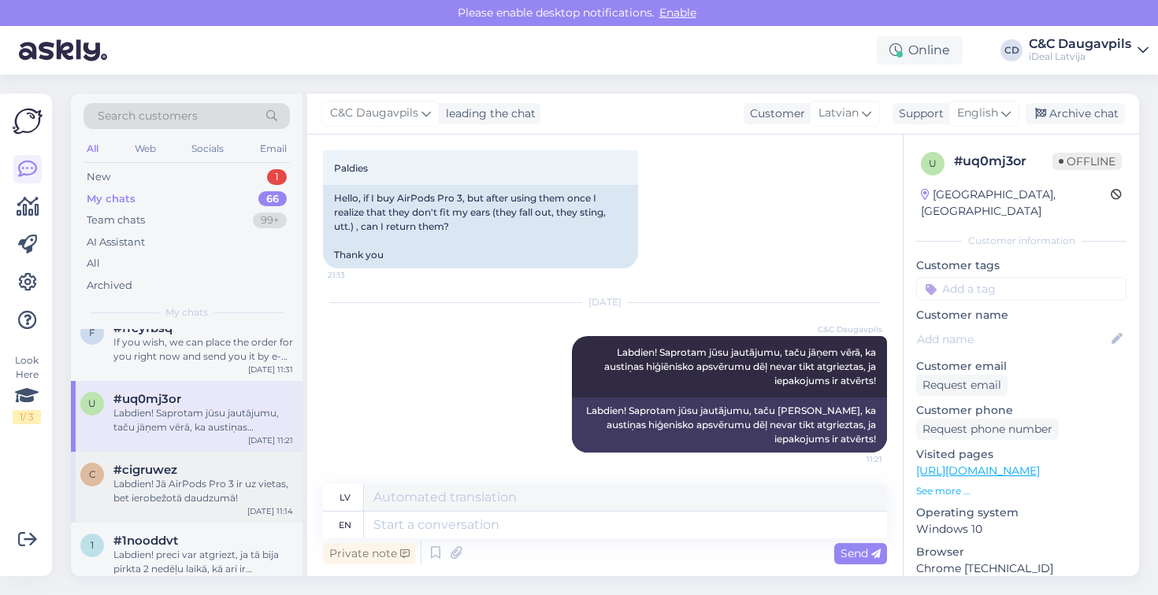
click at [196, 484] on div "Labdien! Jā AirPods Pro 3 ir uz vietas, bet ierobežotā daudzumā!" at bounding box center [203, 491] width 180 height 28
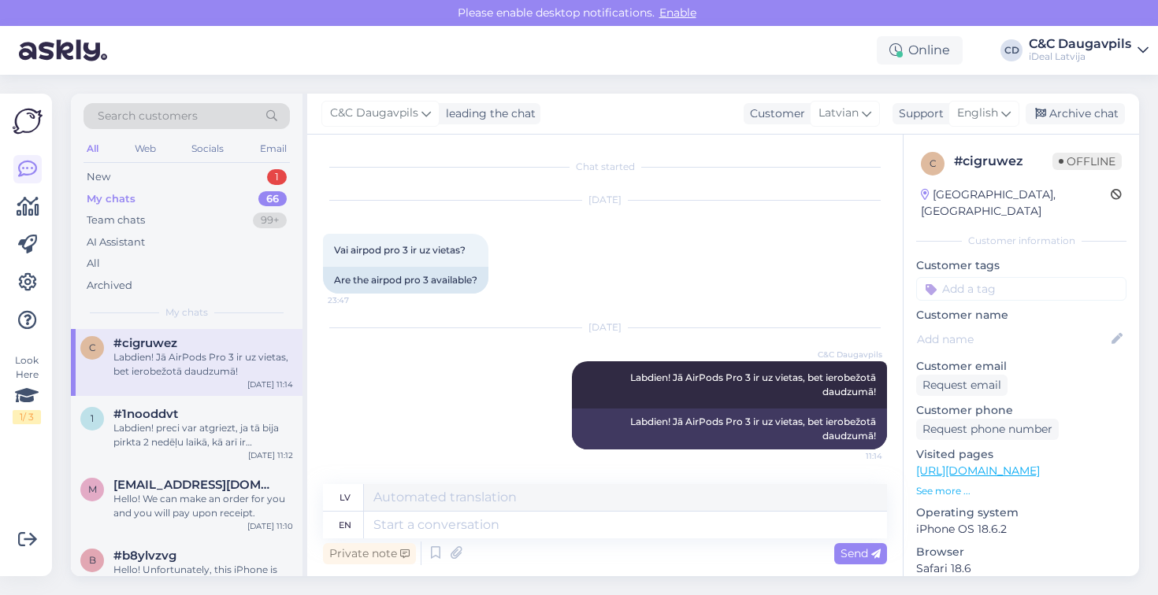
scroll to position [278, 0]
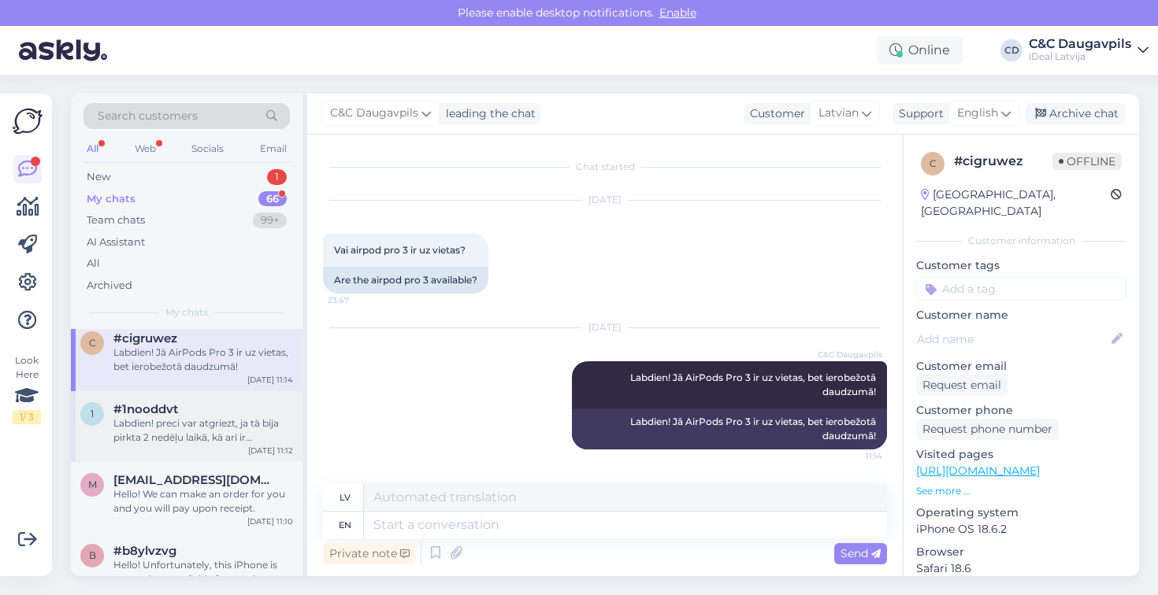
click at [180, 443] on div "1 #1nooddvt Labdien! preci var atgriezt, ja tā bija pirkta 2 nedēļu laikā, kā a…" at bounding box center [187, 426] width 232 height 71
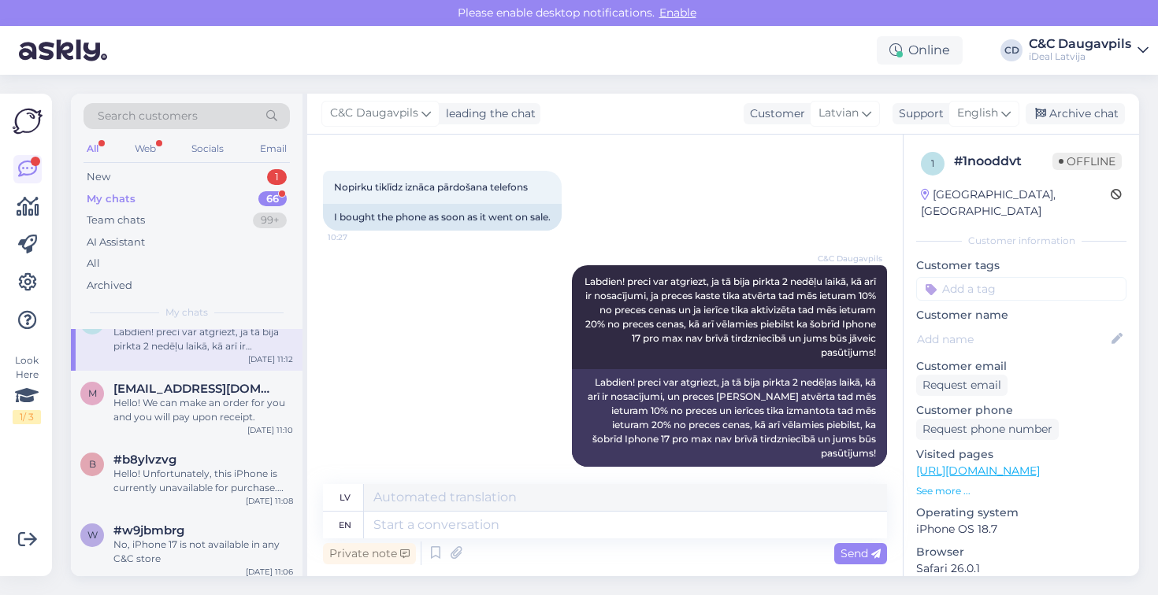
scroll to position [381, 0]
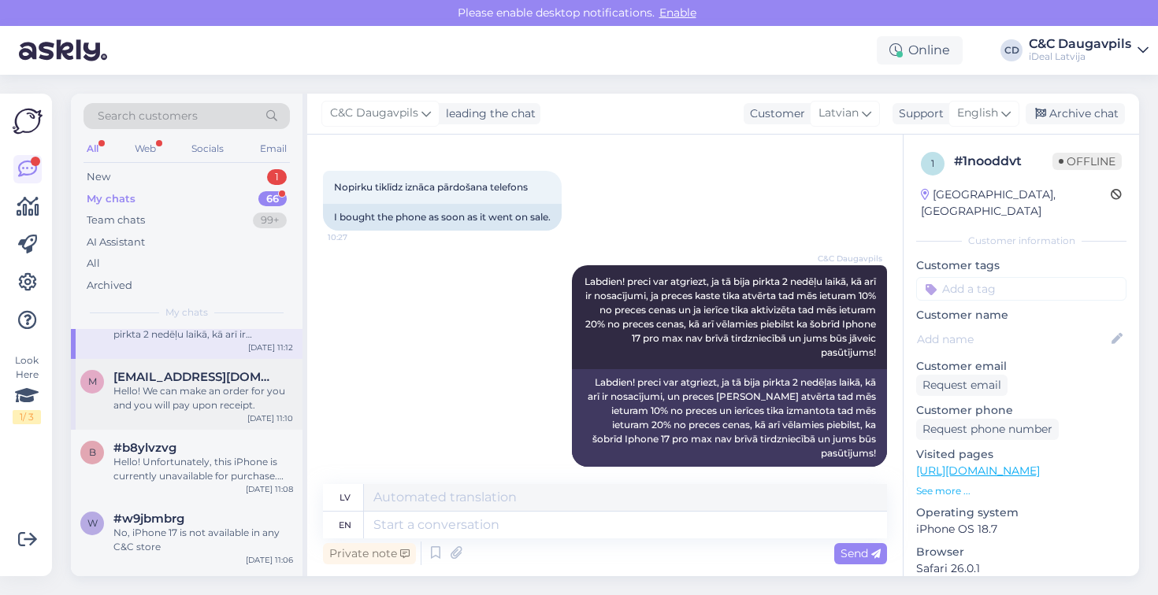
click at [184, 388] on div "Hello! We can make an order for you and you will pay upon receipt." at bounding box center [203, 398] width 180 height 28
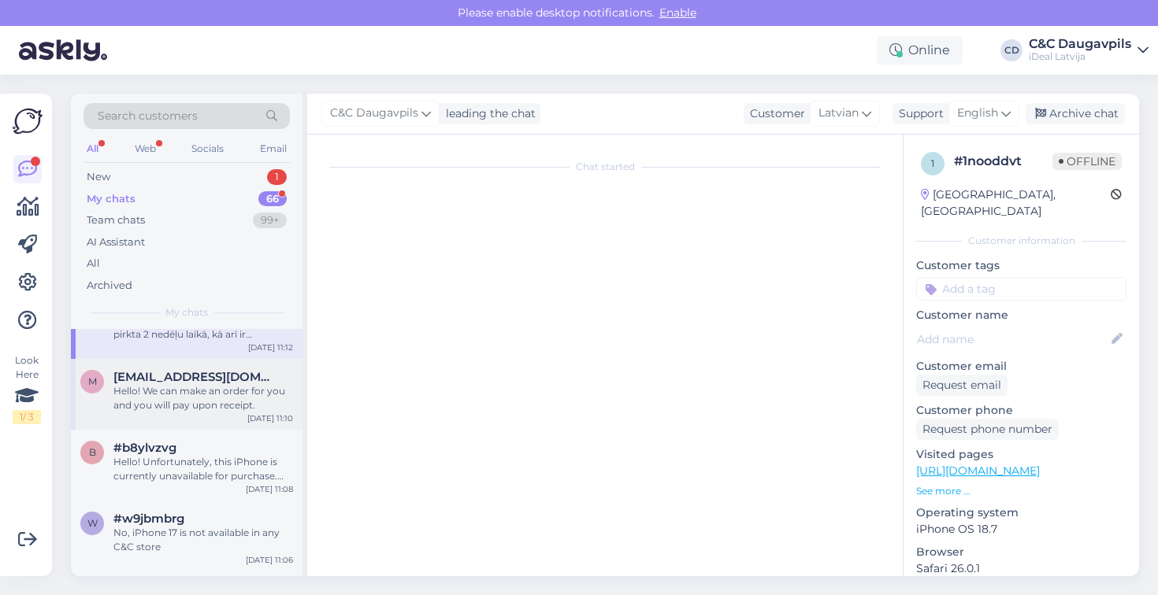
scroll to position [0, 0]
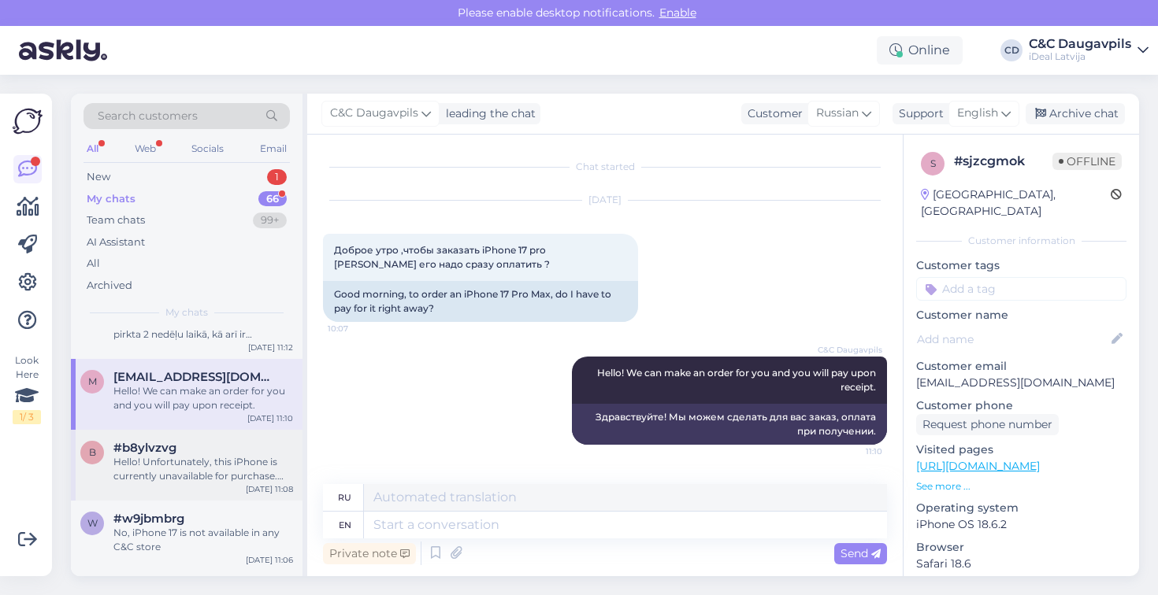
click at [186, 458] on div "Hello! Unfortunately, this iPhone is currently unavailable for purchase. Delive…" at bounding box center [203, 469] width 180 height 28
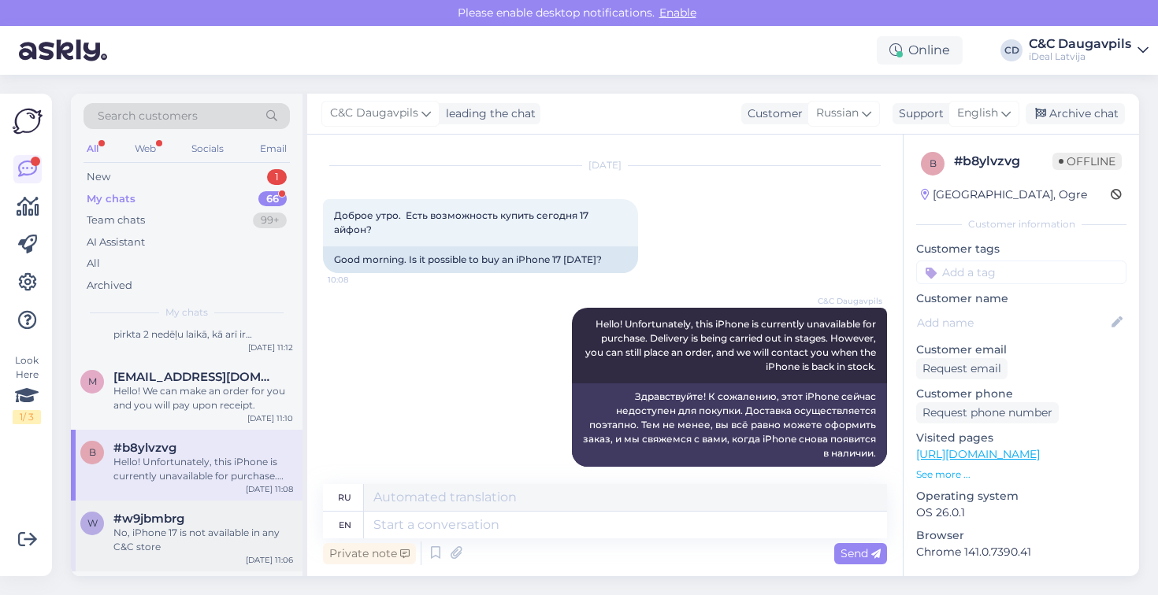
click at [251, 526] on div "No, iPhone 17 is not available in any C&C store" at bounding box center [203, 540] width 180 height 28
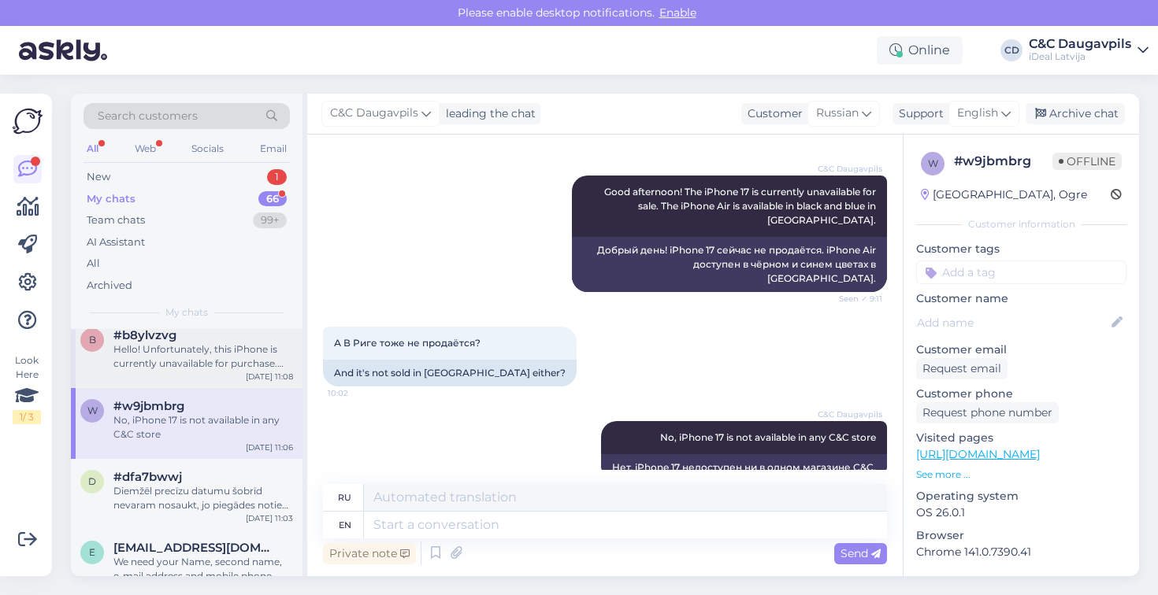
scroll to position [500, 0]
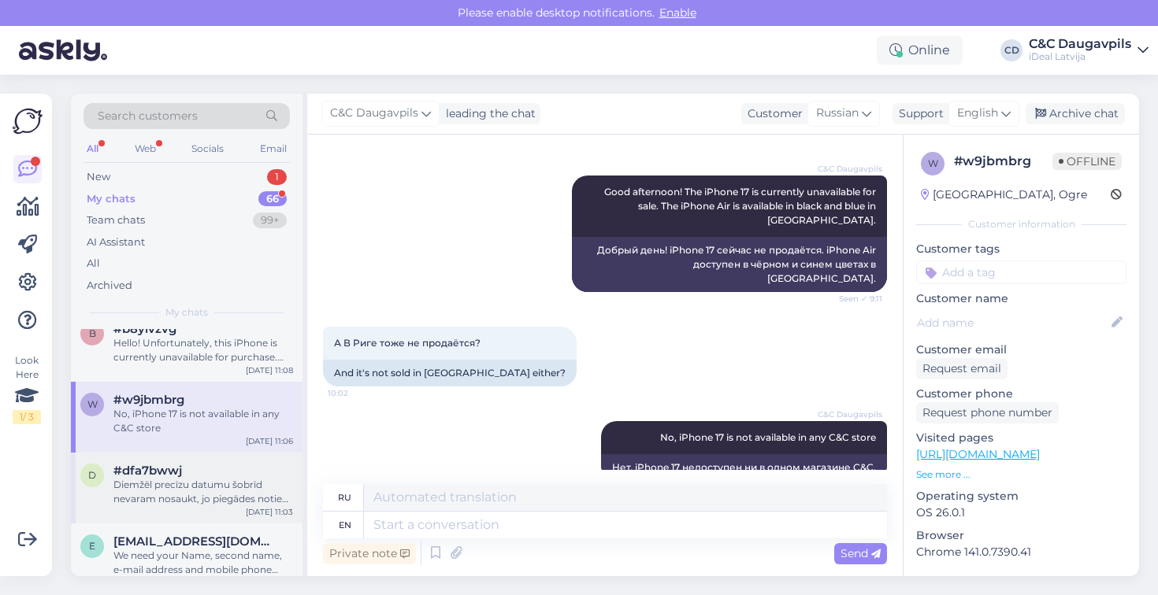
click at [233, 478] on div "Diemžēl precīzu datumu šobrīd nevaram nosaukt, jo piegādes notiek ierobežotos d…" at bounding box center [203, 492] width 180 height 28
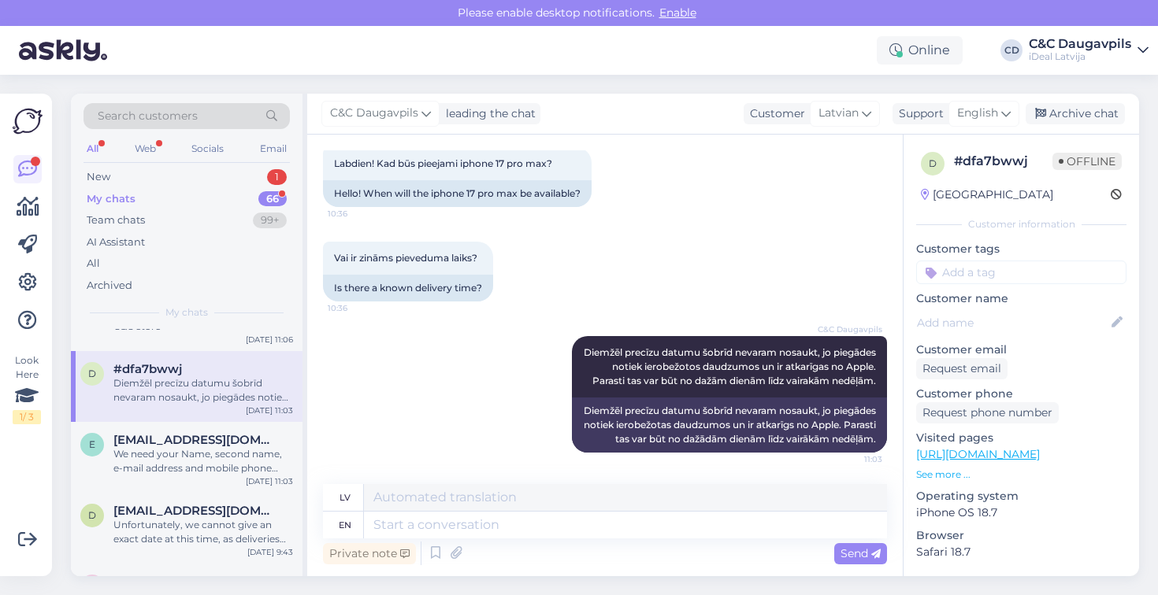
scroll to position [603, 0]
click at [230, 428] on div "e [EMAIL_ADDRESS][DOMAIN_NAME] We need your Name, second name, e-mail address a…" at bounding box center [187, 456] width 232 height 71
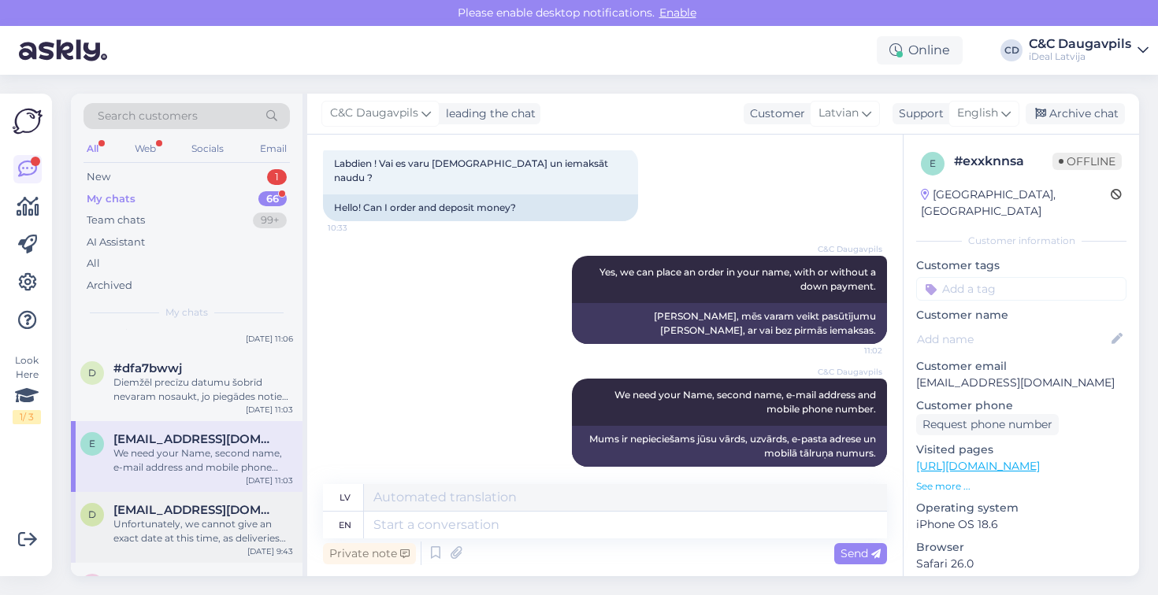
click at [202, 521] on div "Unfortunately, we cannot give an exact date at this time, as deliveries are lim…" at bounding box center [203, 531] width 180 height 28
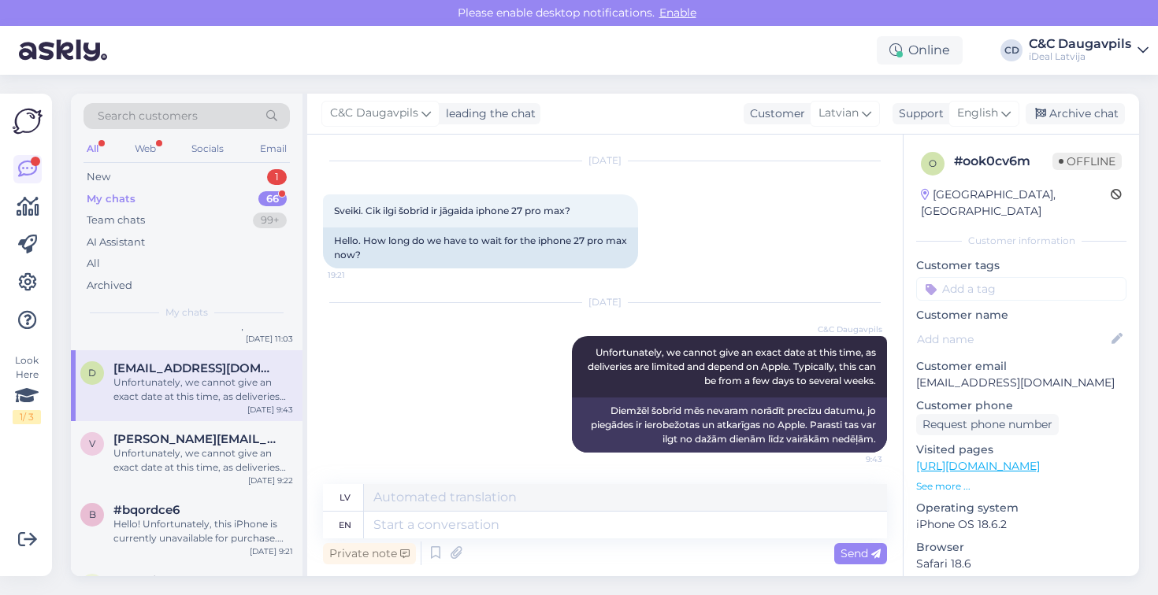
scroll to position [748, 0]
click at [204, 438] on span "[PERSON_NAME][EMAIL_ADDRESS][DOMAIN_NAME]" at bounding box center [195, 435] width 164 height 14
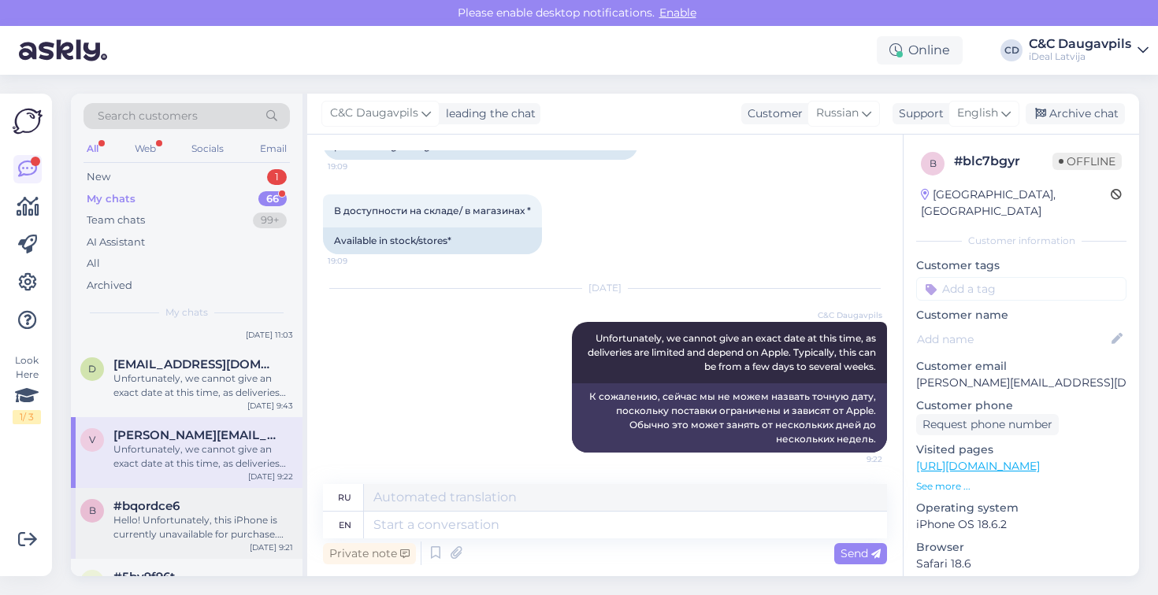
click at [203, 514] on div "Hello! Unfortunately, this iPhone is currently unavailable for purchase. Delive…" at bounding box center [203, 528] width 180 height 28
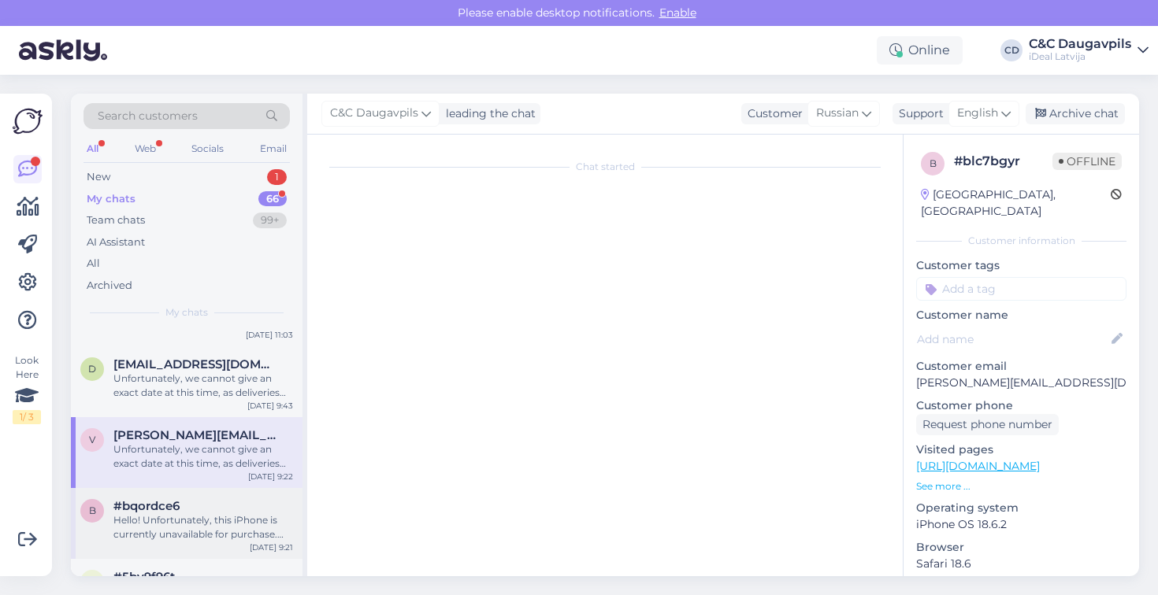
scroll to position [68, 0]
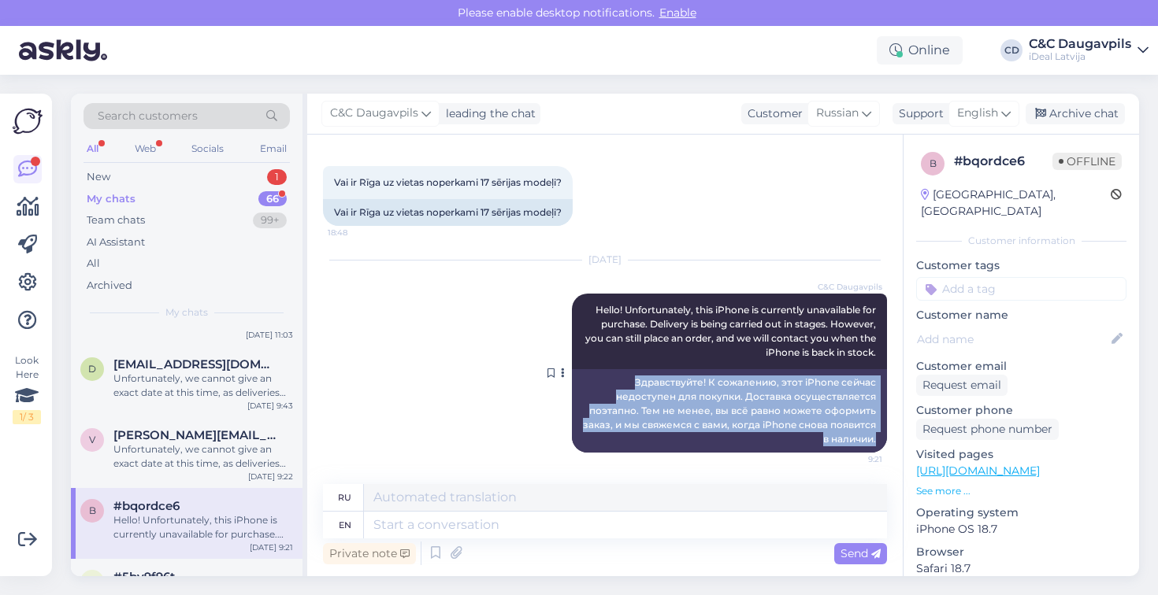
drag, startPoint x: 636, startPoint y: 380, endPoint x: 877, endPoint y: 452, distance: 251.4
click at [877, 453] on div "[DATE] C&C Daugavpils Hello! Unfortunately, this iPhone is currently unavailabl…" at bounding box center [605, 356] width 564 height 227
copy div "Здравствуйте! К сожалению, этот iPhone сейчас недоступен для покупки. Доставка …"
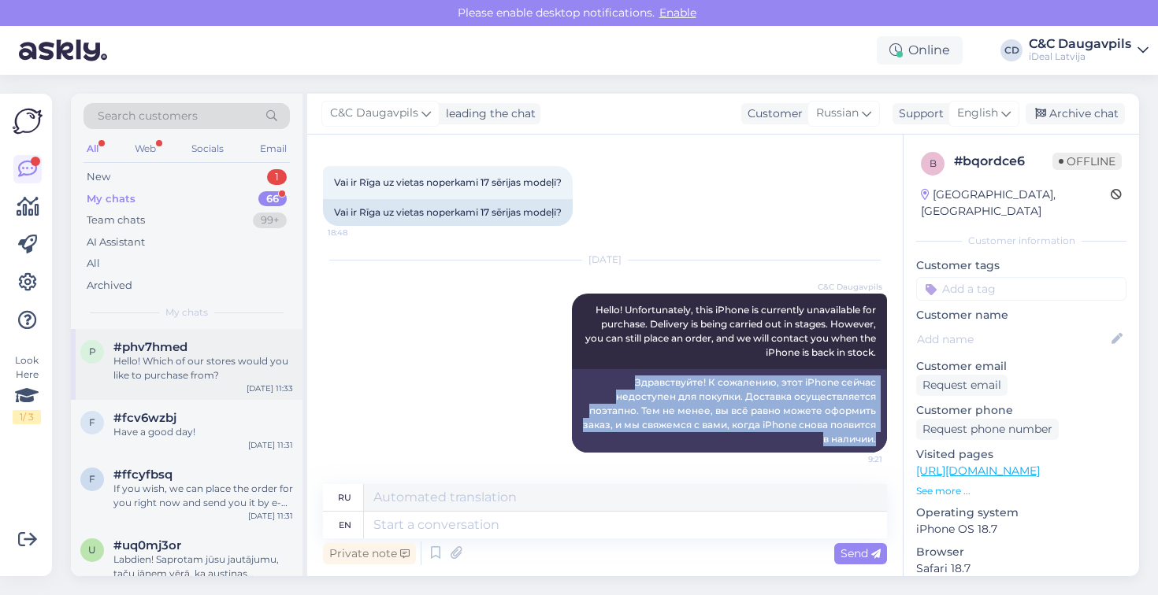
scroll to position [0, 0]
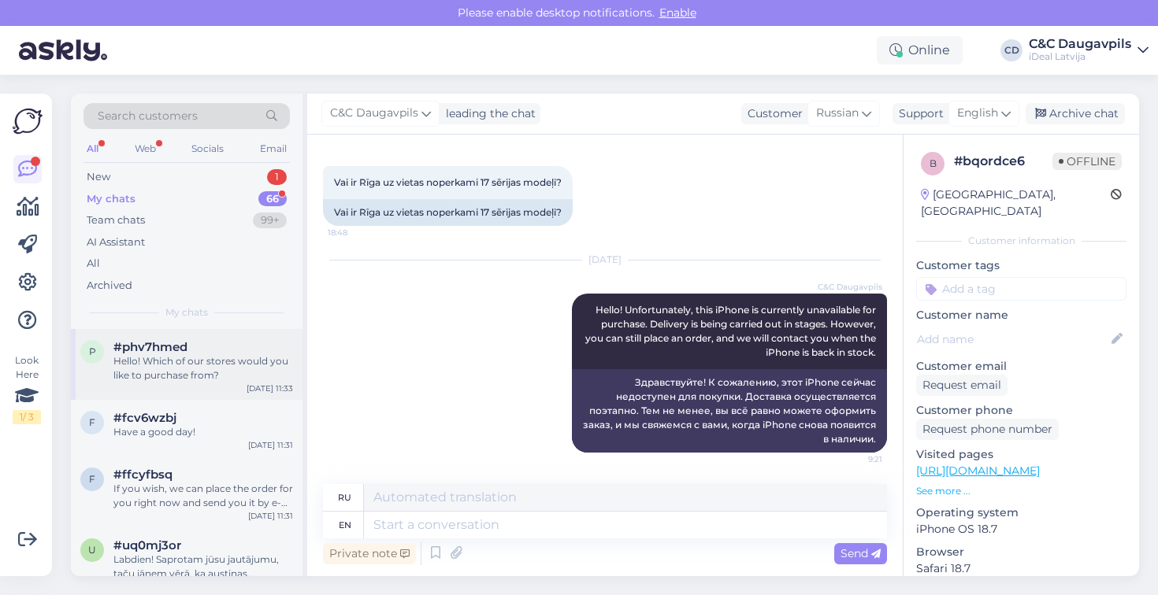
click at [184, 376] on div "Hello! Which of our stores would you like to purchase from?" at bounding box center [203, 368] width 180 height 28
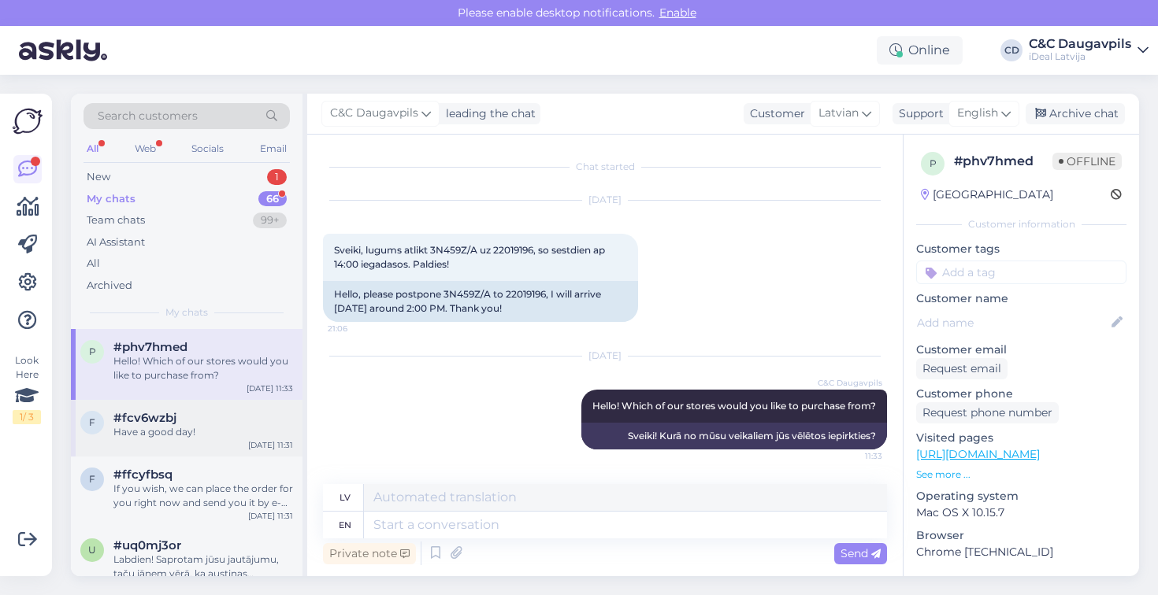
click at [227, 417] on div "#fcv6wzbj" at bounding box center [203, 418] width 180 height 14
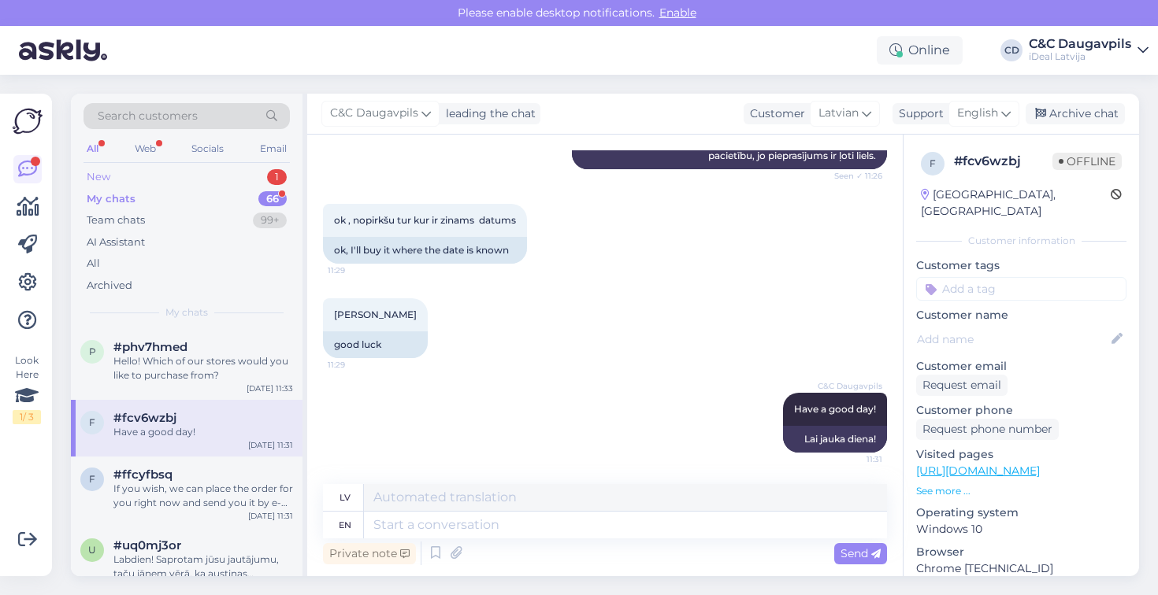
click at [210, 184] on div "New 1" at bounding box center [186, 177] width 206 height 22
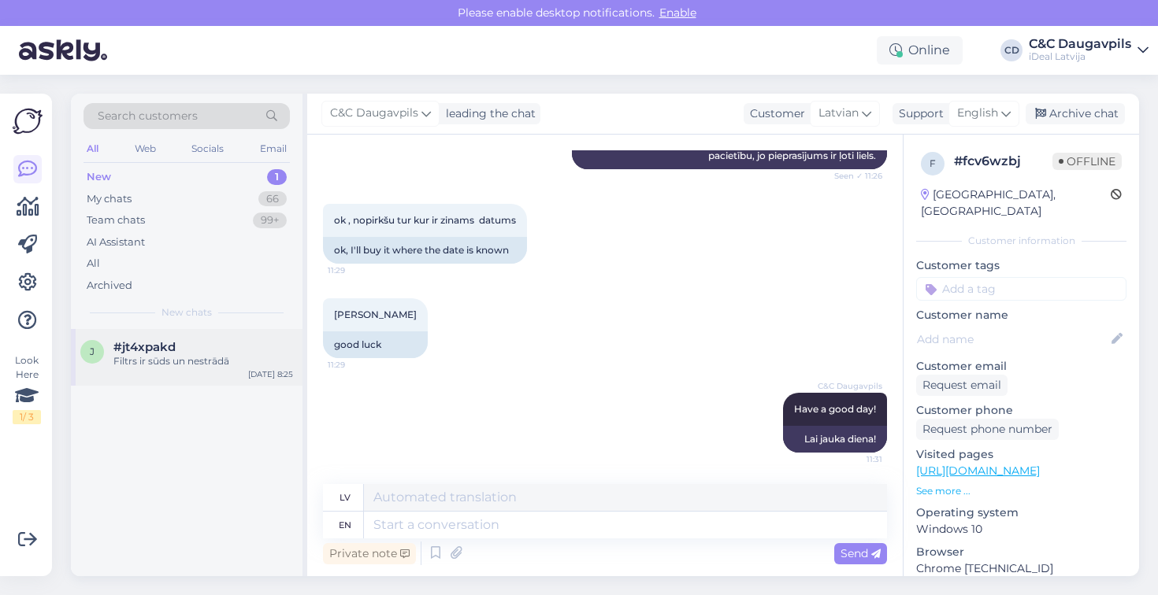
click at [202, 354] on div "Filtrs ir sūds un nestrādā" at bounding box center [203, 361] width 180 height 14
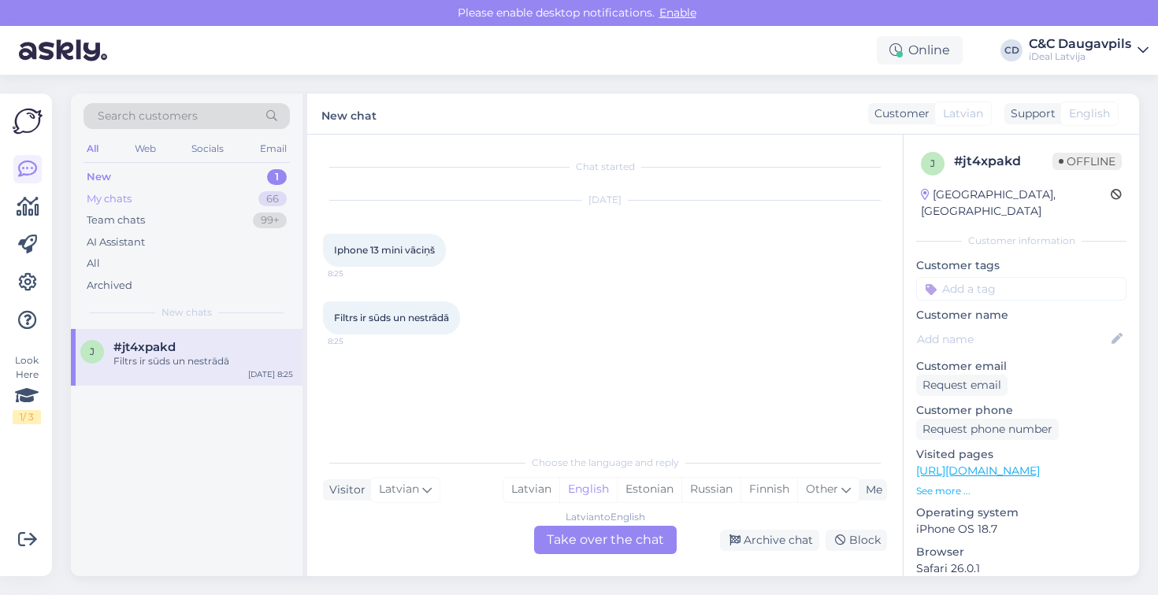
click at [187, 194] on div "My chats 66" at bounding box center [186, 199] width 206 height 22
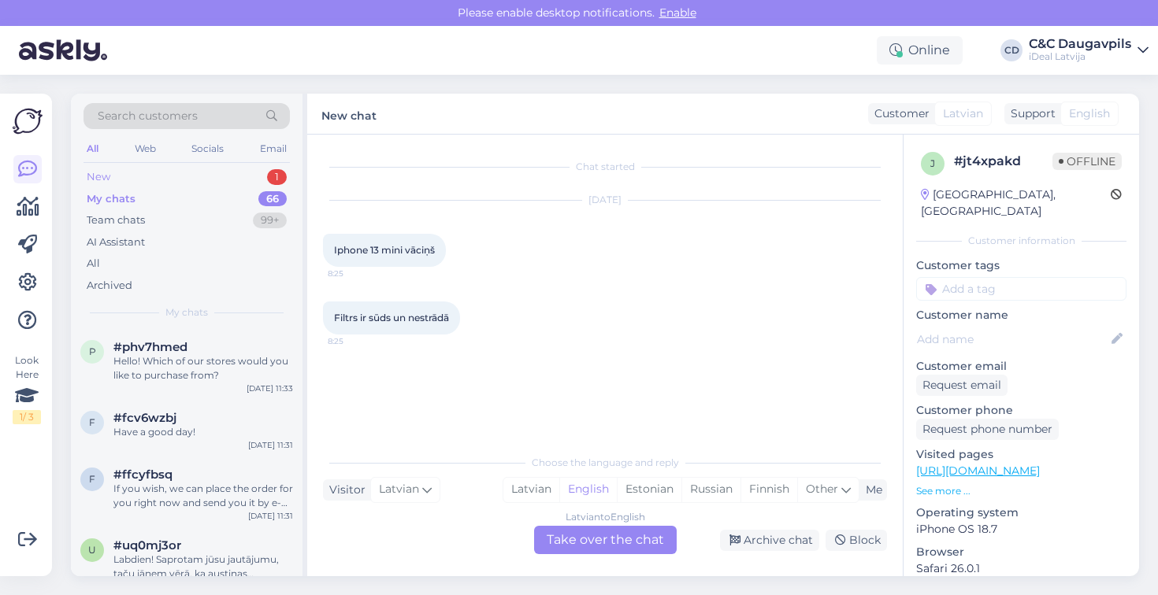
click at [184, 183] on div "New 1" at bounding box center [186, 177] width 206 height 22
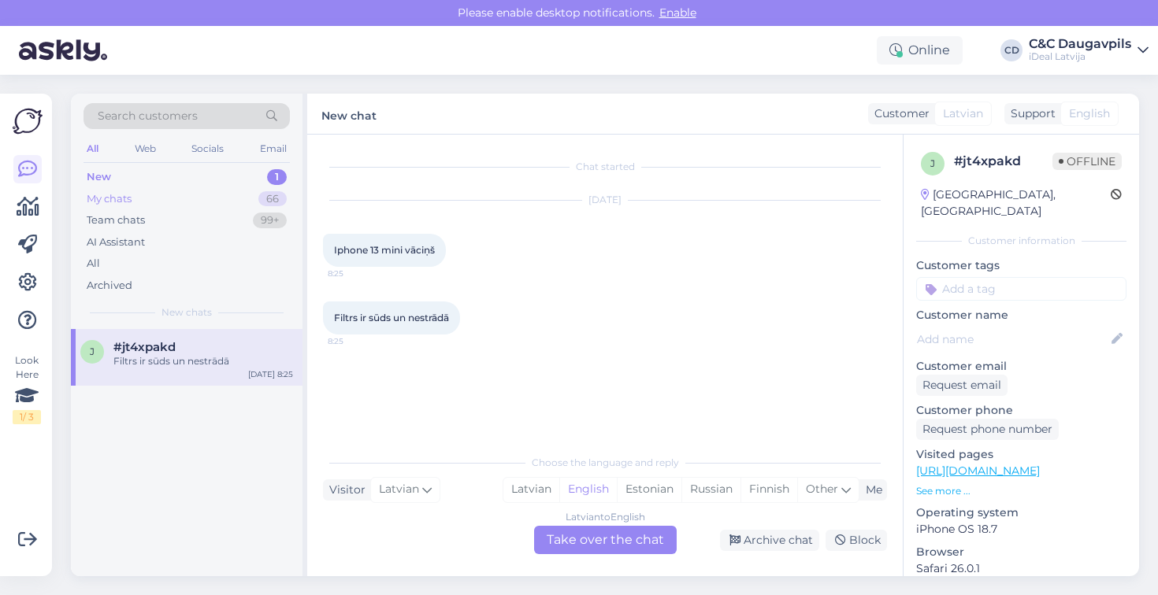
click at [184, 200] on div "My chats 66" at bounding box center [186, 199] width 206 height 22
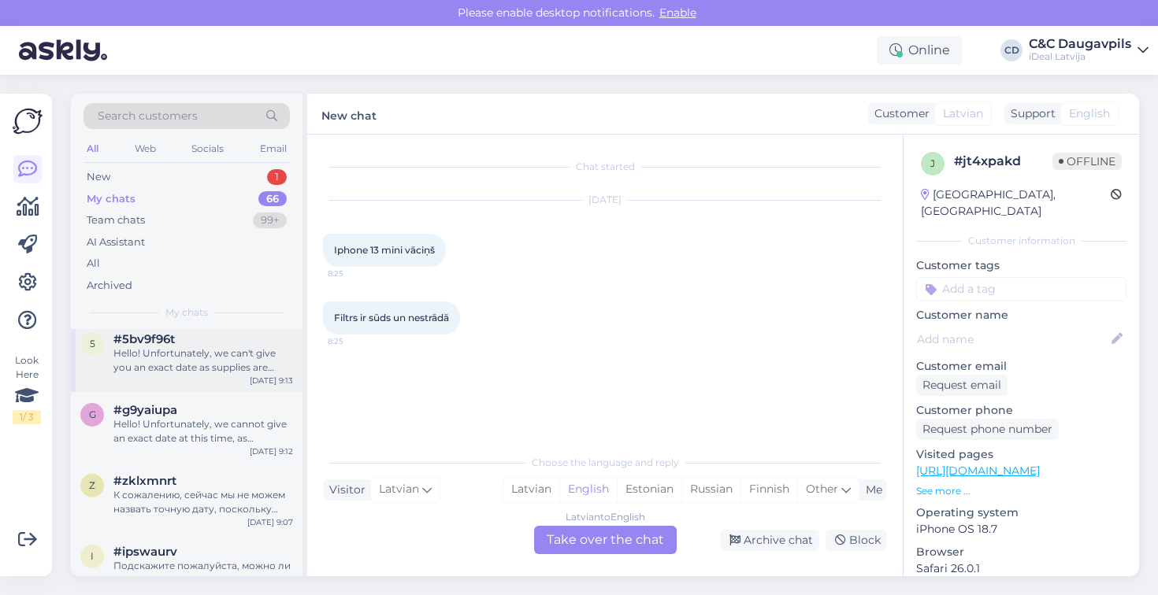
scroll to position [1007, 0]
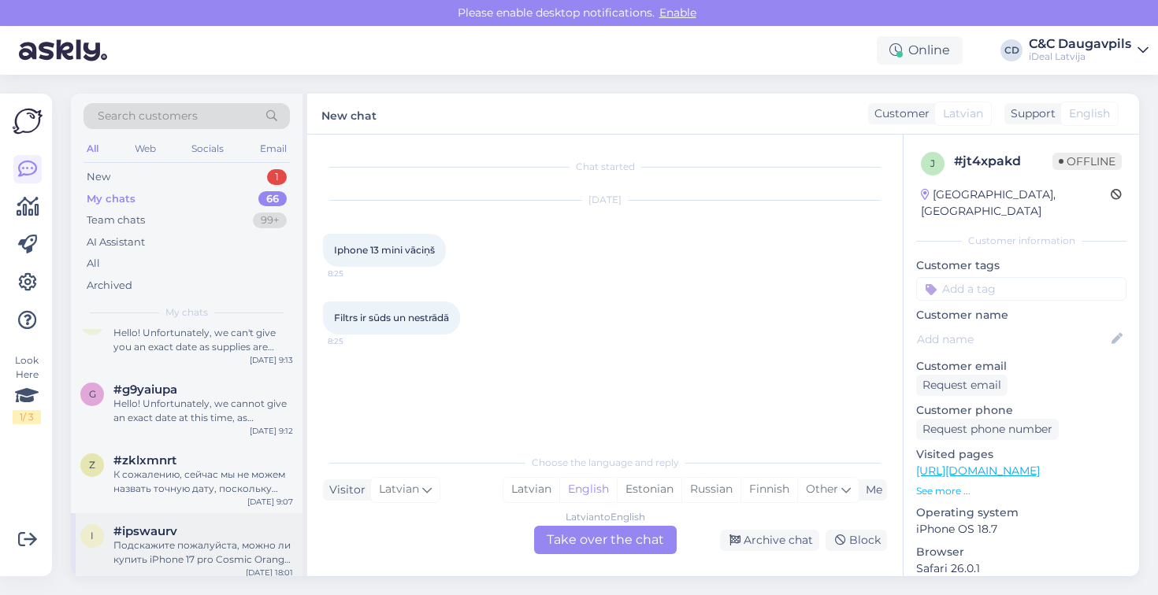
click at [247, 558] on div "Подскажите пожалуйста, можно ли купить iPhone 17 pro Cosmic Orange у вас в физи…" at bounding box center [203, 553] width 180 height 28
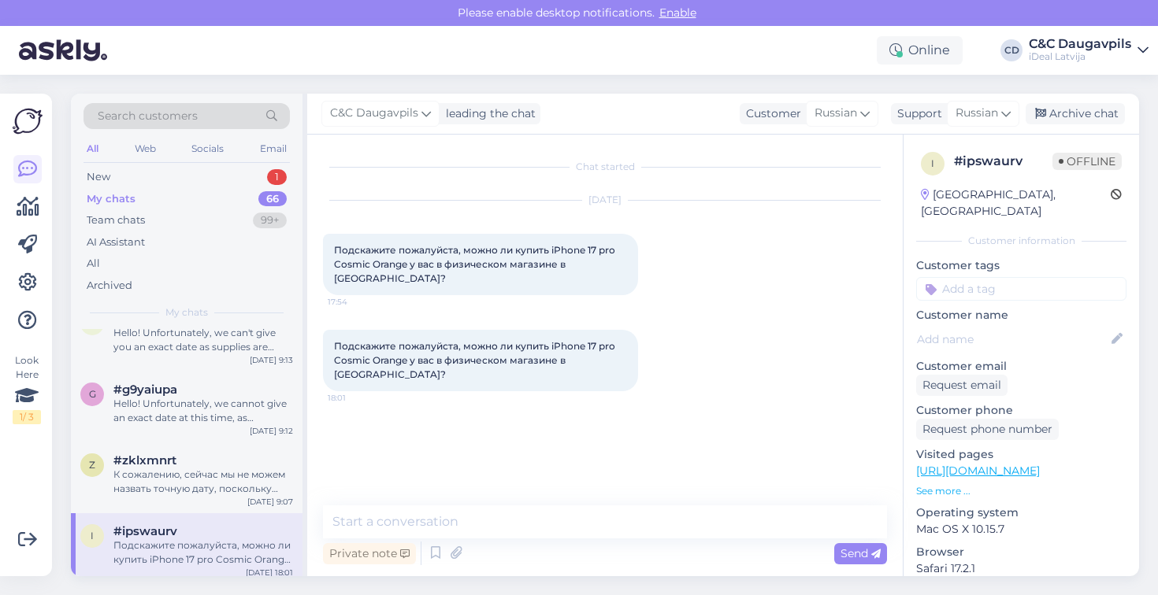
click at [549, 557] on div "Private note Send" at bounding box center [605, 554] width 564 height 30
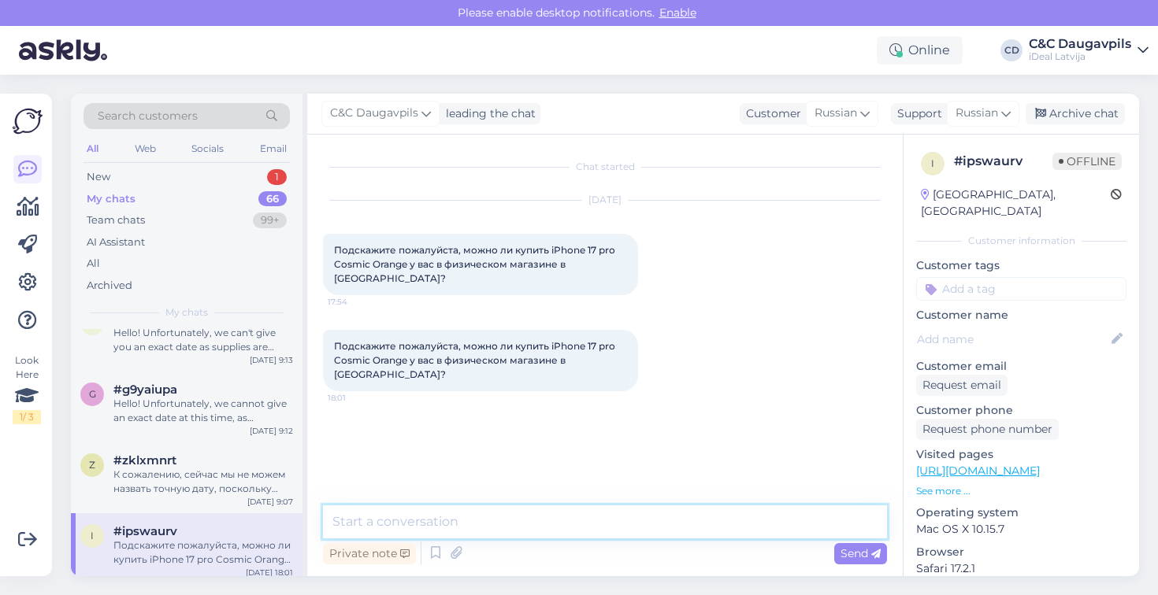
click at [541, 532] on textarea at bounding box center [605, 522] width 564 height 33
paste textarea "Здравствуйте! К сожалению, этот iPhone сейчас недоступен для покупки. Доставка …"
type textarea "Здравствуйте! К сожалению, этот iPhone сейчас недоступен для покупки. Доставка …"
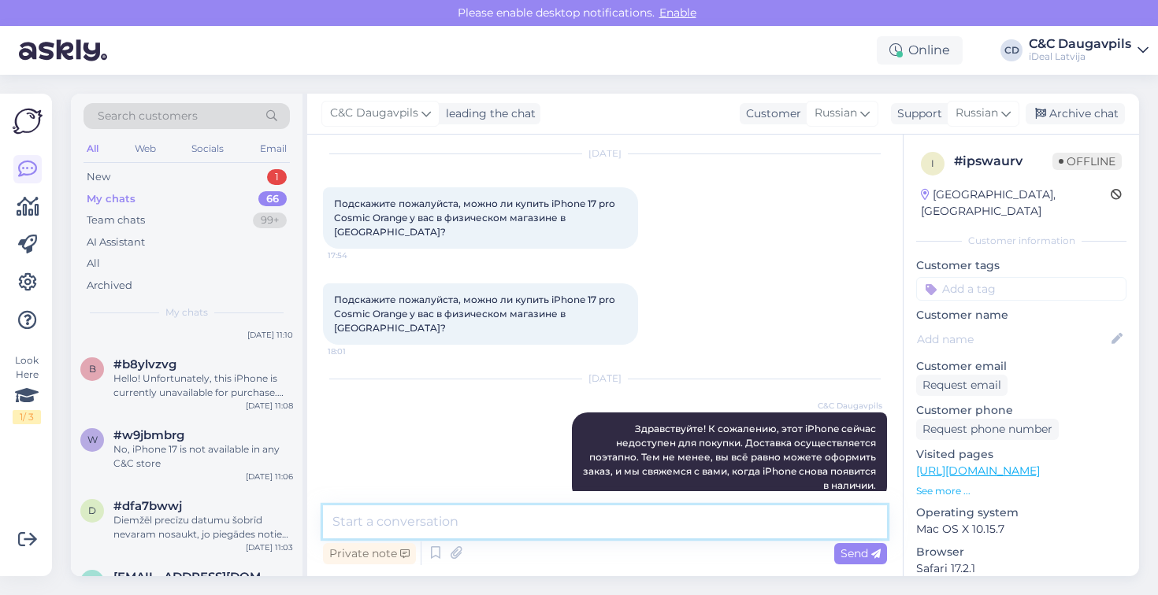
scroll to position [232, 0]
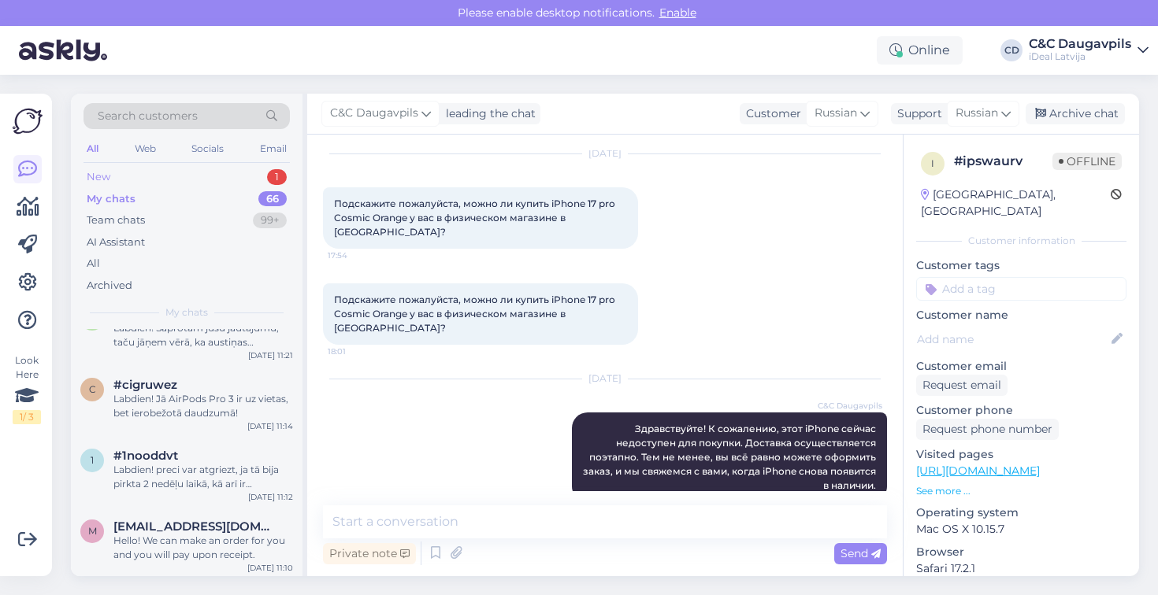
click at [158, 178] on div "New 1" at bounding box center [186, 177] width 206 height 22
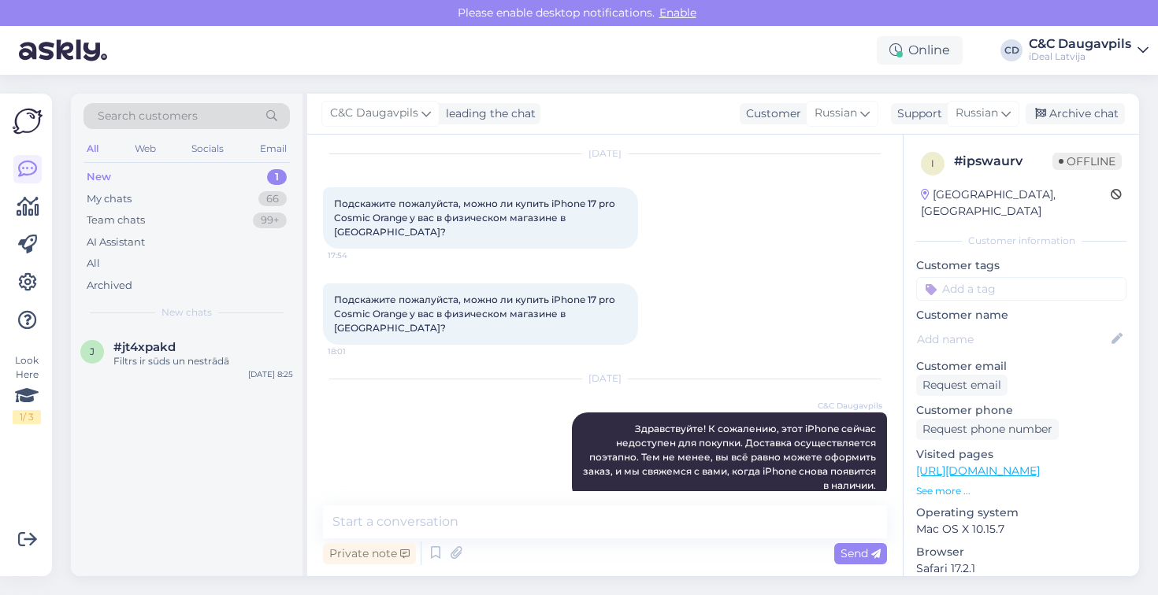
click at [158, 178] on div "New 1" at bounding box center [186, 177] width 206 height 22
click at [107, 349] on div "j #jt4xpakd Filtrs ir sūds un nestrādā" at bounding box center [186, 354] width 213 height 28
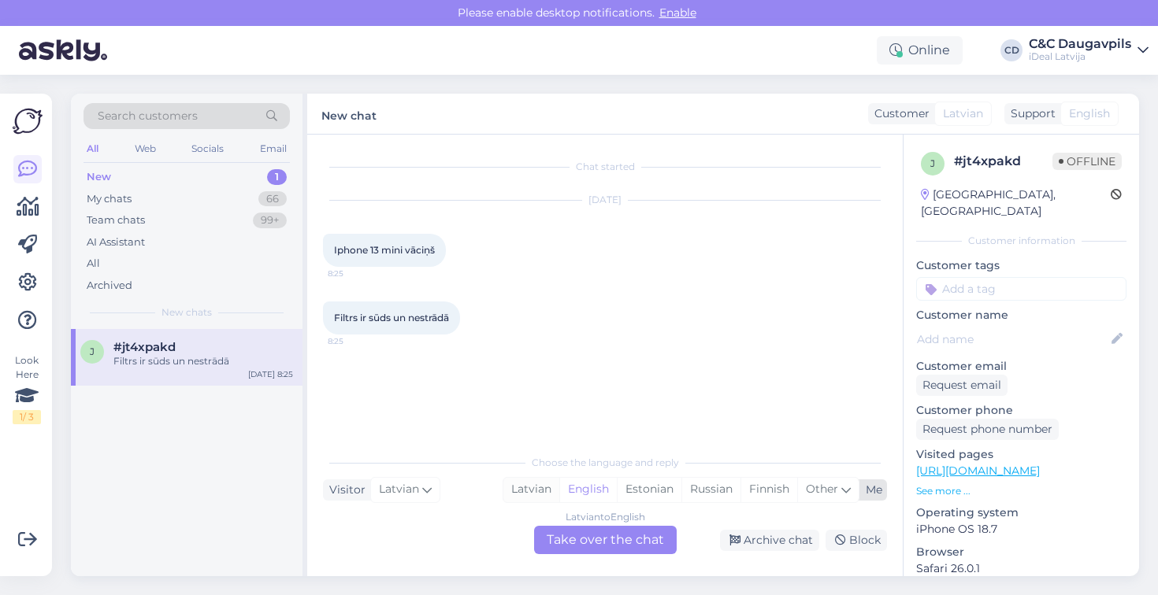
click at [527, 485] on div "Latvian" at bounding box center [531, 490] width 56 height 24
click at [616, 538] on div "Latvian to Latvian Take over the chat" at bounding box center [605, 540] width 143 height 28
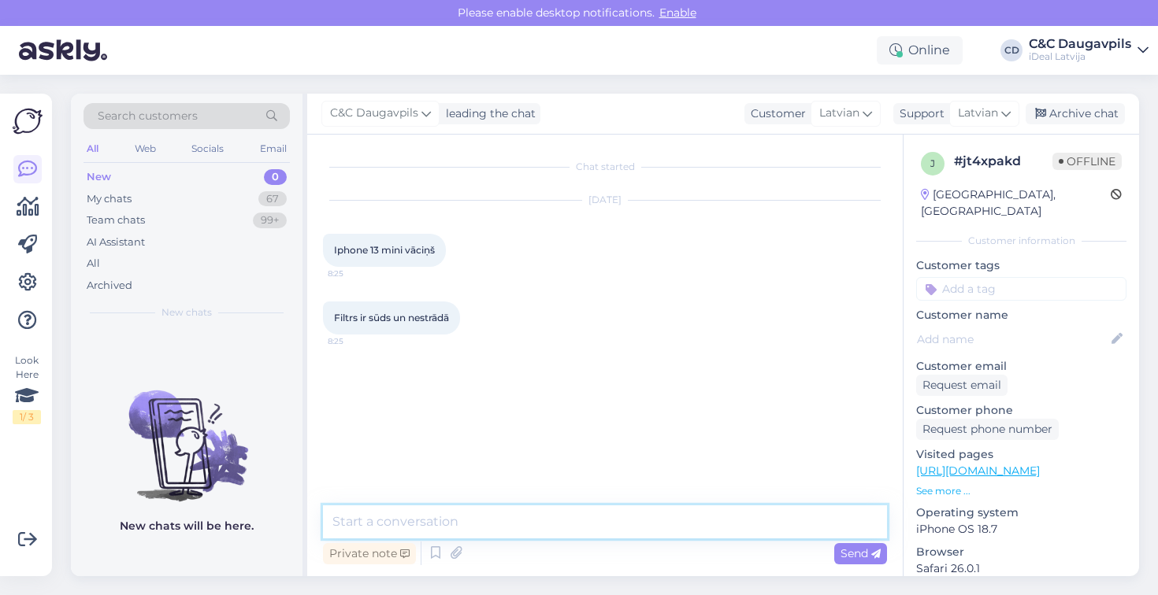
click at [552, 518] on textarea at bounding box center [605, 522] width 564 height 33
type textarea "Д"
type textarea "Labdien! Jūs interesē vāciņš prekš iPhone 13mini?"
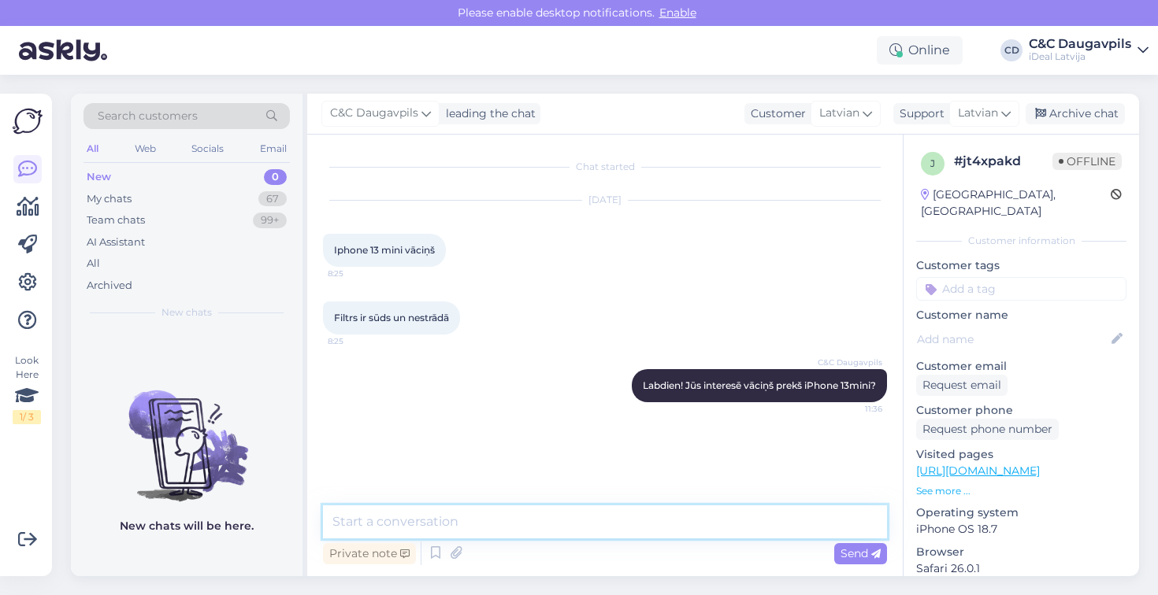
paste textarea "[URL][DOMAIN_NAME]"
type textarea "[URL][DOMAIN_NAME]"
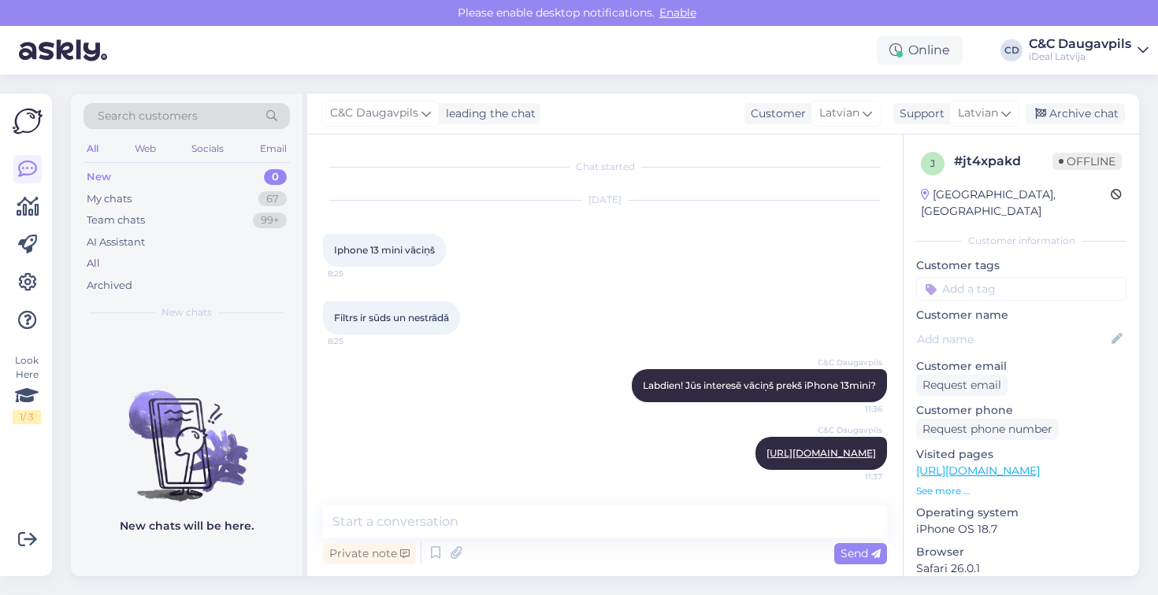
click at [165, 175] on div "New 0" at bounding box center [186, 177] width 206 height 22
click at [159, 195] on div "My chats 67" at bounding box center [186, 199] width 206 height 22
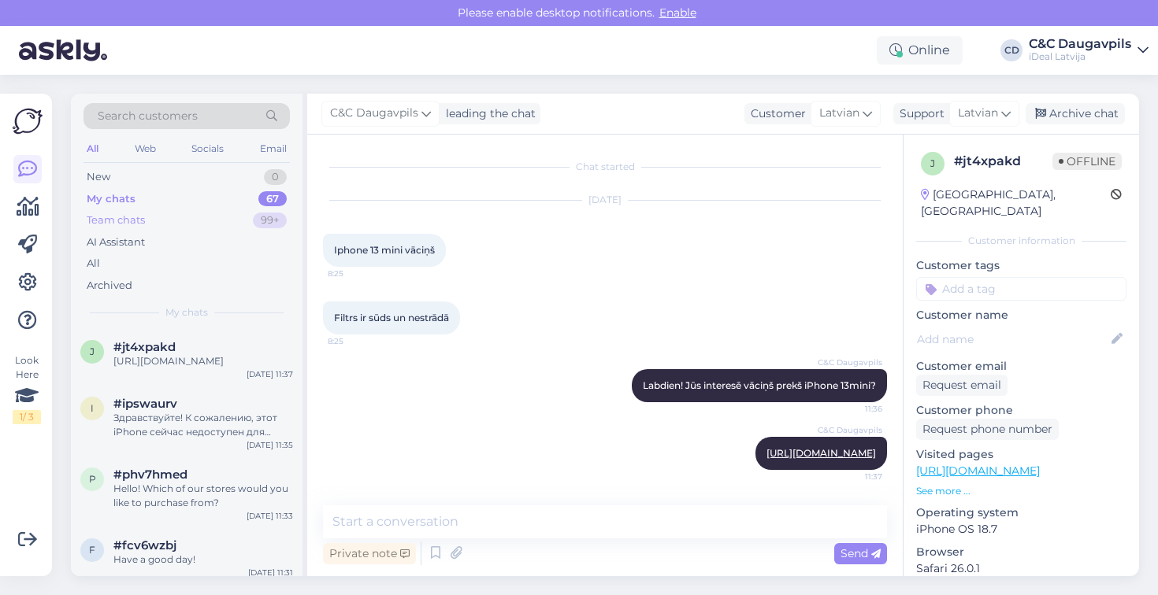
click at [228, 221] on div "Team chats 99+" at bounding box center [186, 221] width 206 height 22
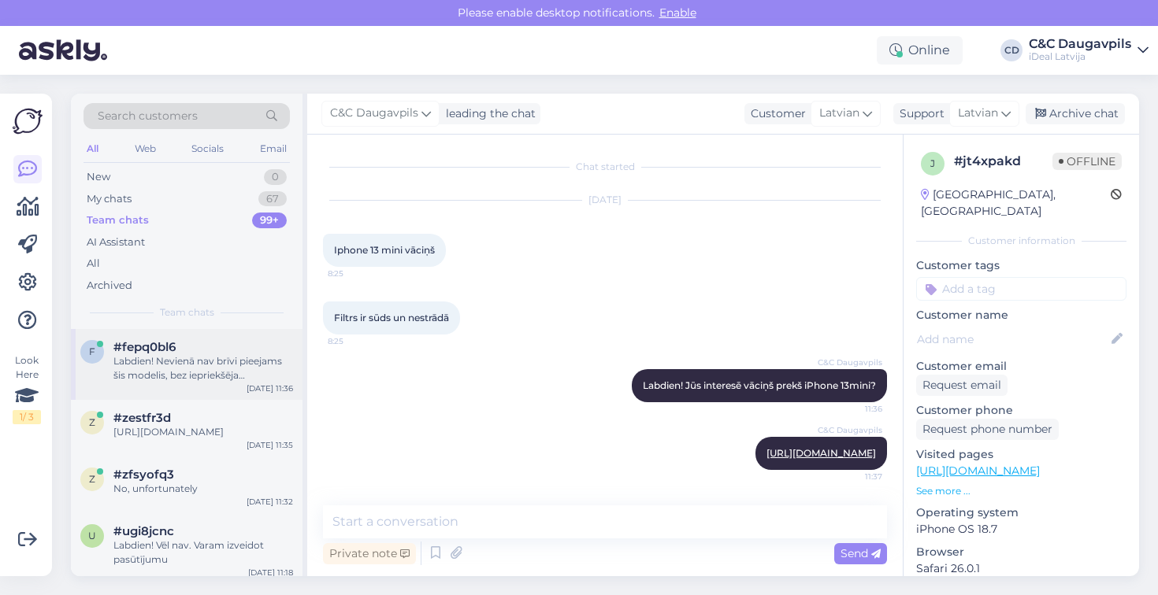
click at [216, 350] on div "#fepq0bl6" at bounding box center [203, 347] width 180 height 14
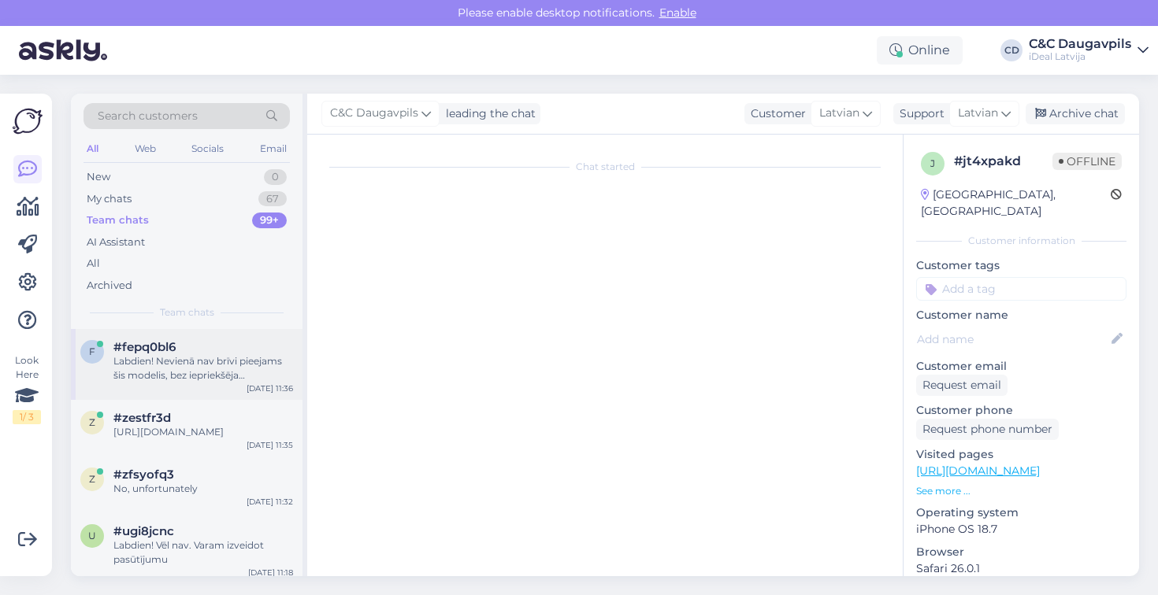
scroll to position [0, 0]
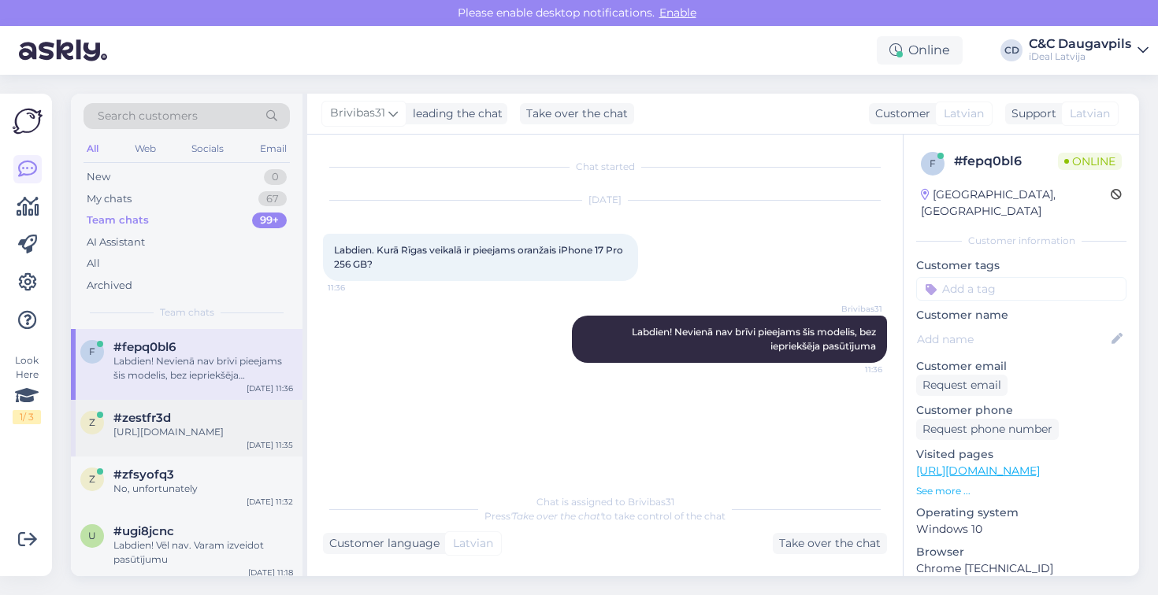
click at [219, 450] on div "z #zestfr3d [URL][DOMAIN_NAME] [DATE] 11:35" at bounding box center [187, 428] width 232 height 57
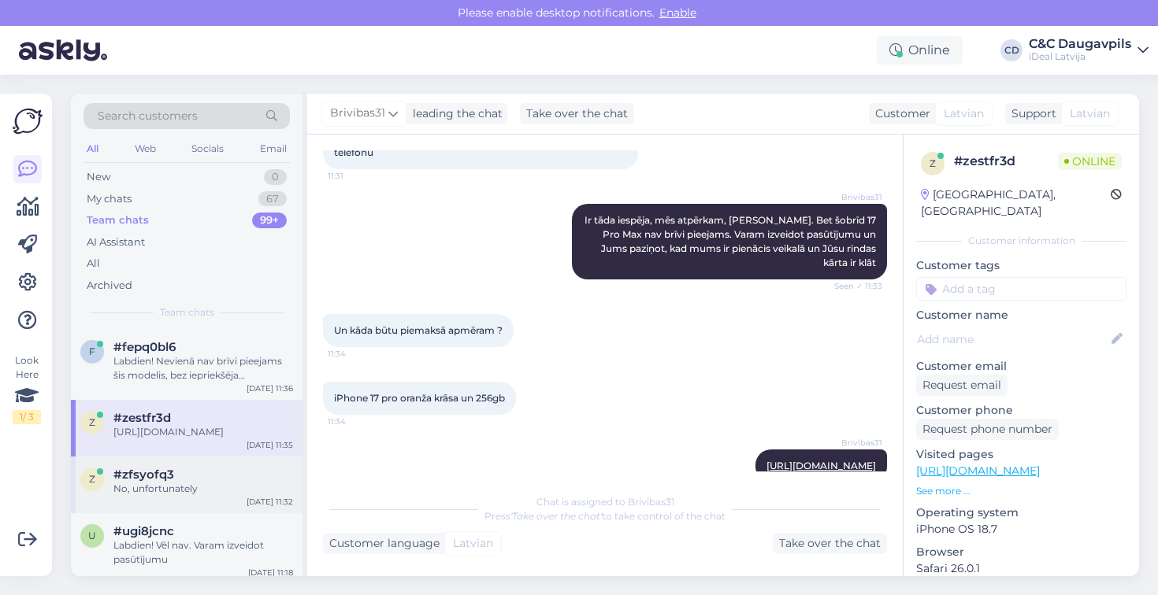
click at [217, 481] on div "#zfsyofq3" at bounding box center [203, 475] width 180 height 14
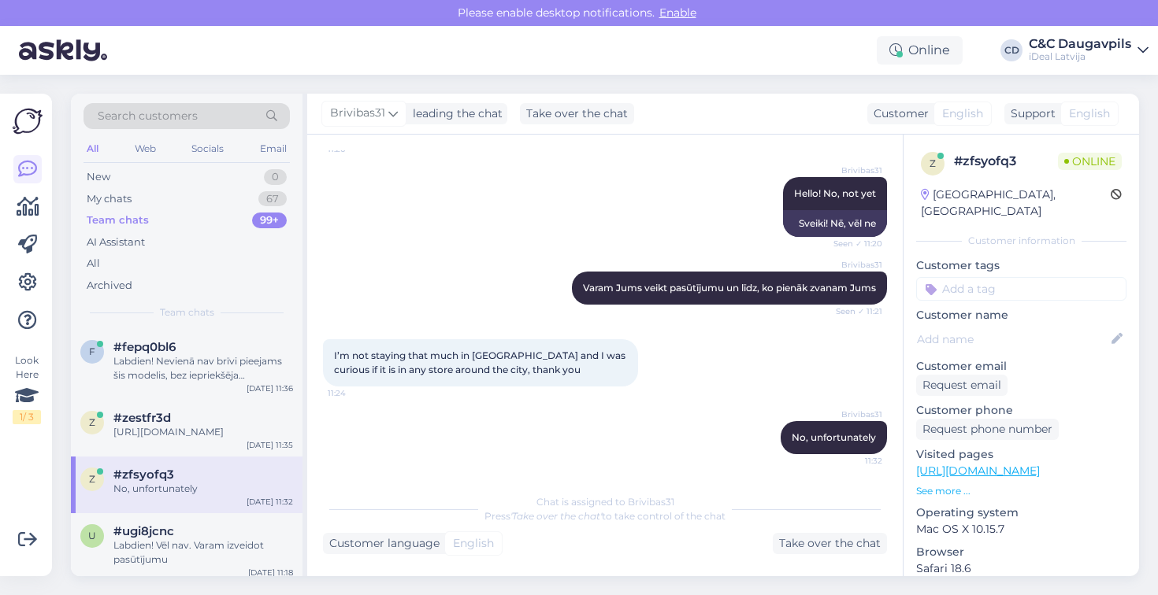
scroll to position [165, 0]
click at [149, 220] on div "Team chats 99+" at bounding box center [186, 221] width 206 height 22
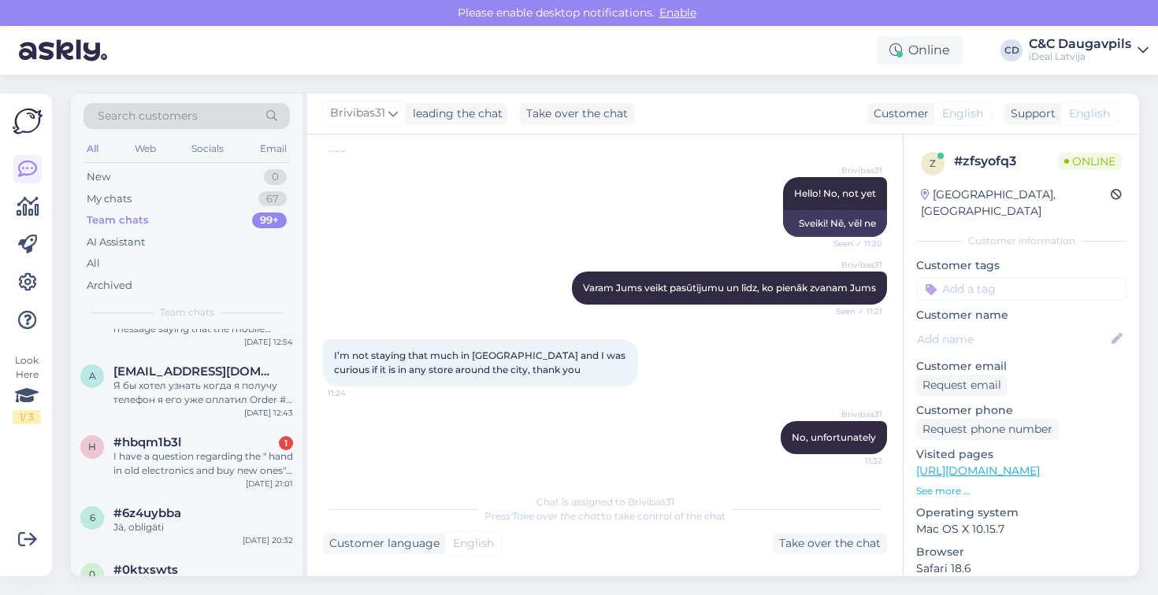
scroll to position [650, 0]
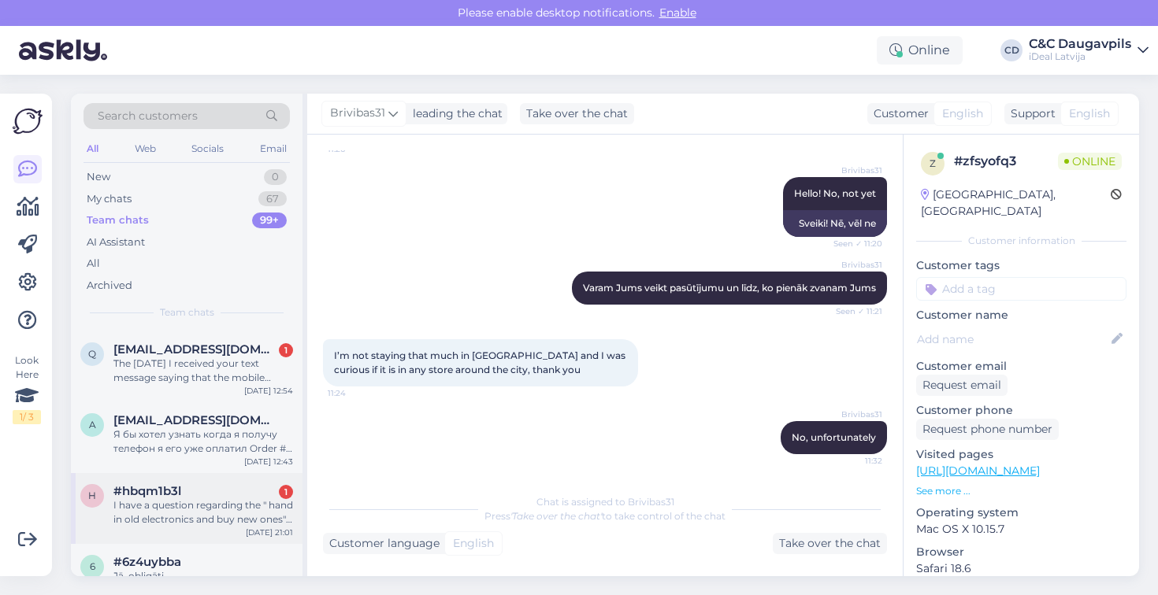
click at [208, 524] on div "I have a question regarding the " hand in old electronics and buy new ones" ser…" at bounding box center [203, 513] width 180 height 28
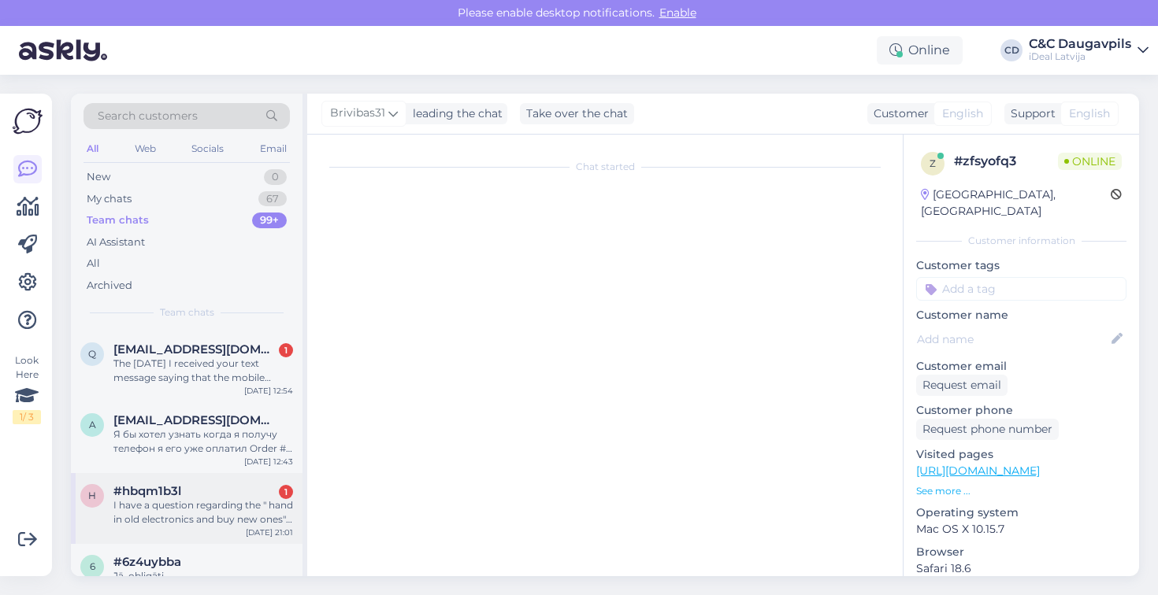
scroll to position [660, 0]
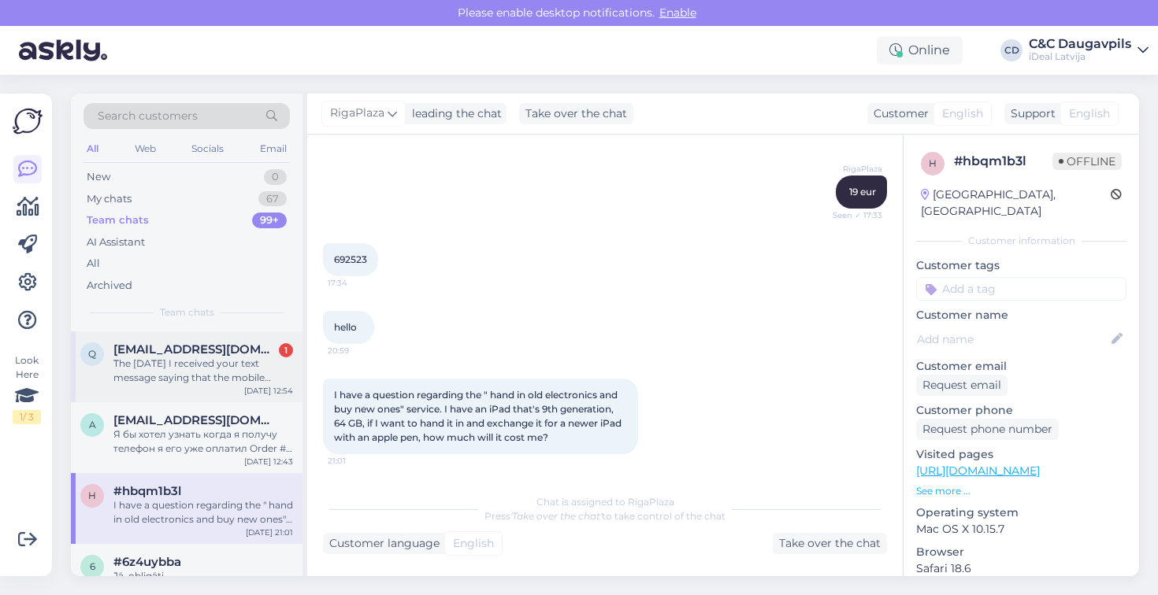
click at [198, 385] on div "The [DATE] I received your text message saying that the mobile phone will arriv…" at bounding box center [203, 371] width 180 height 28
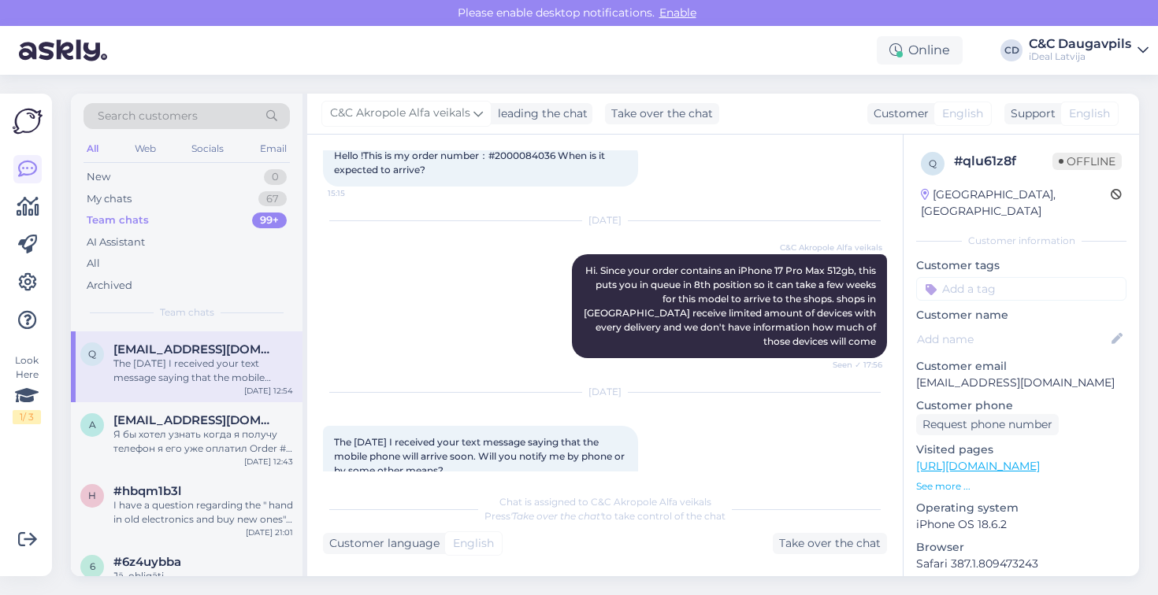
scroll to position [285, 0]
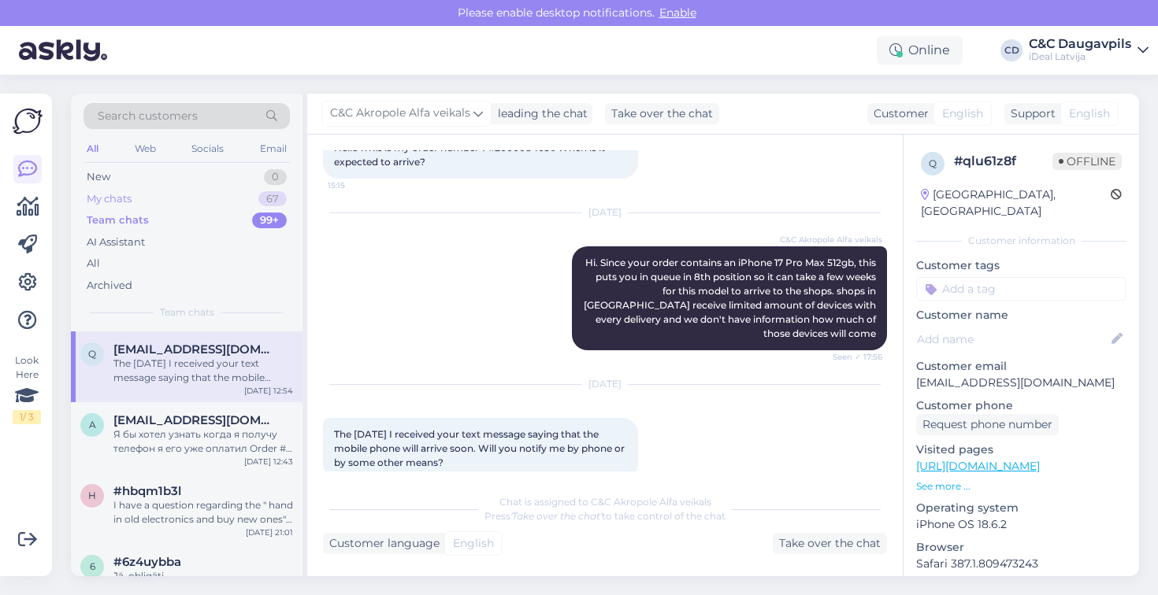
click at [142, 202] on div "My chats 67" at bounding box center [186, 199] width 206 height 22
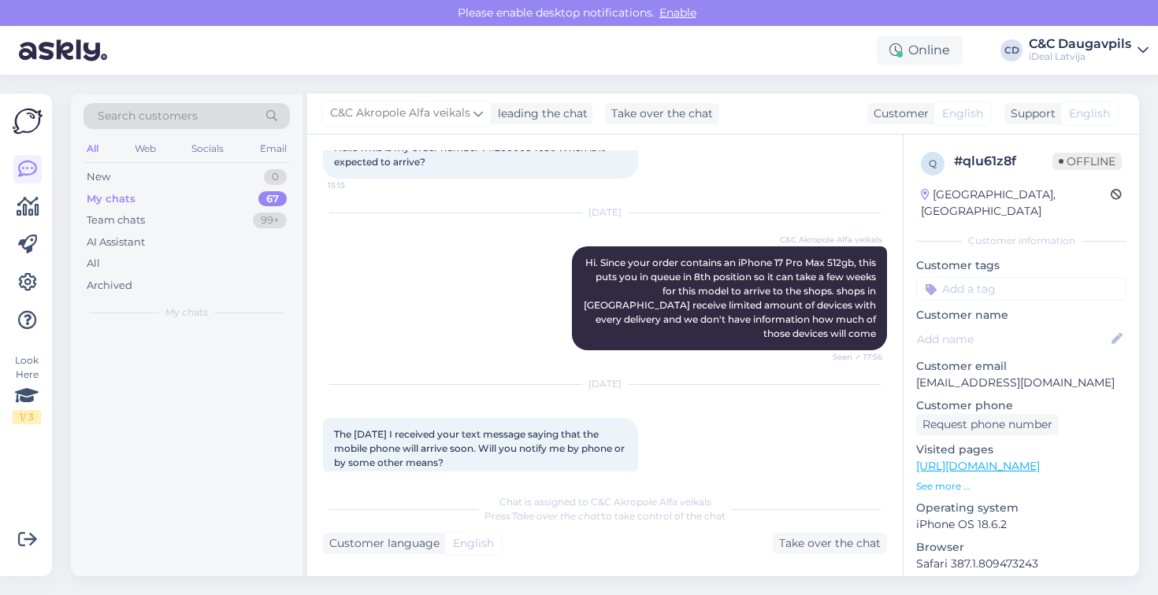
scroll to position [0, 0]
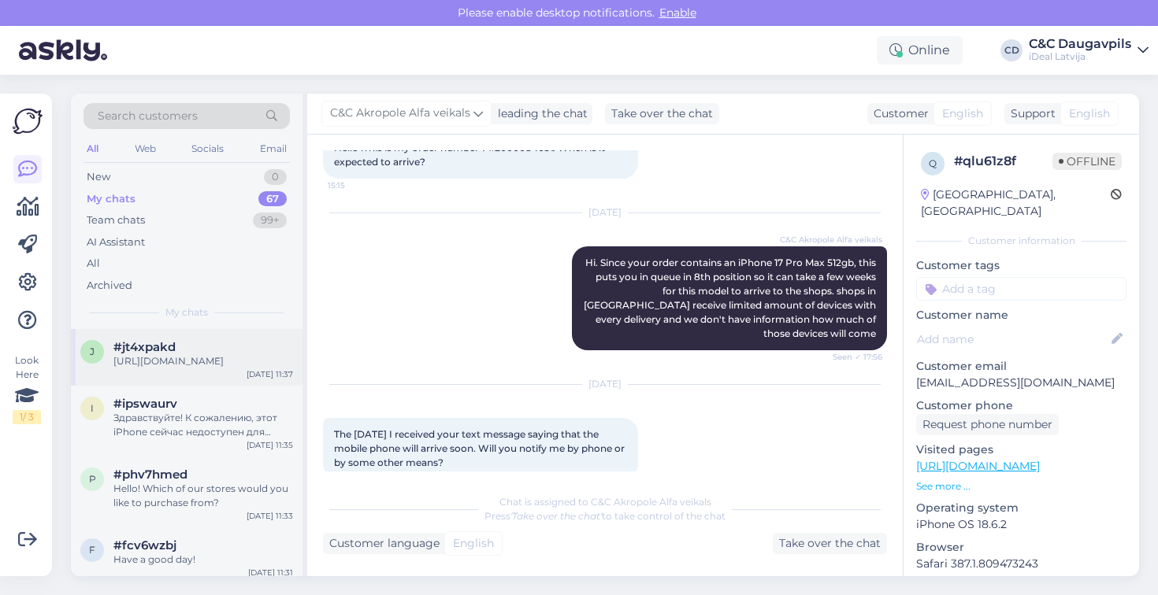
click at [210, 356] on div "[URL][DOMAIN_NAME]" at bounding box center [203, 361] width 180 height 14
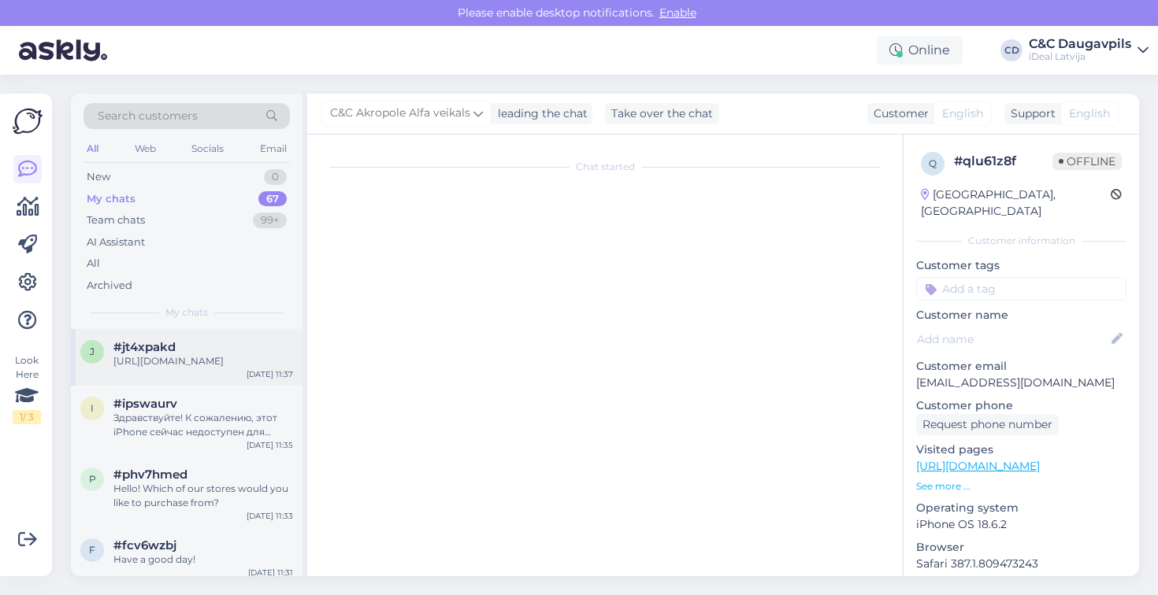
scroll to position [10, 0]
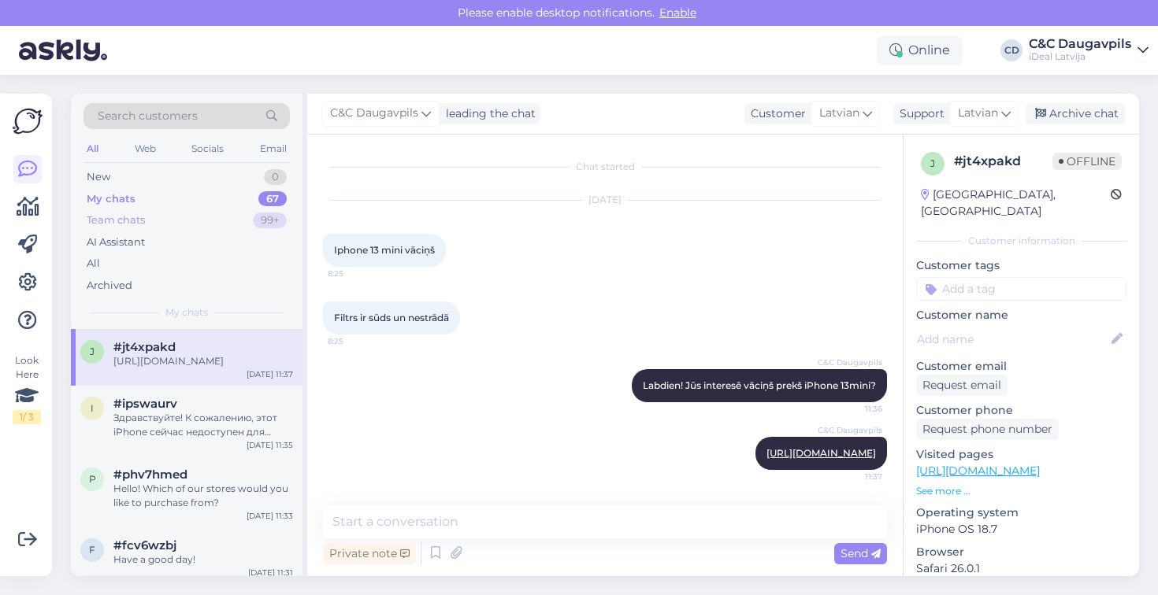
click at [196, 210] on div "Team chats 99+" at bounding box center [186, 221] width 206 height 22
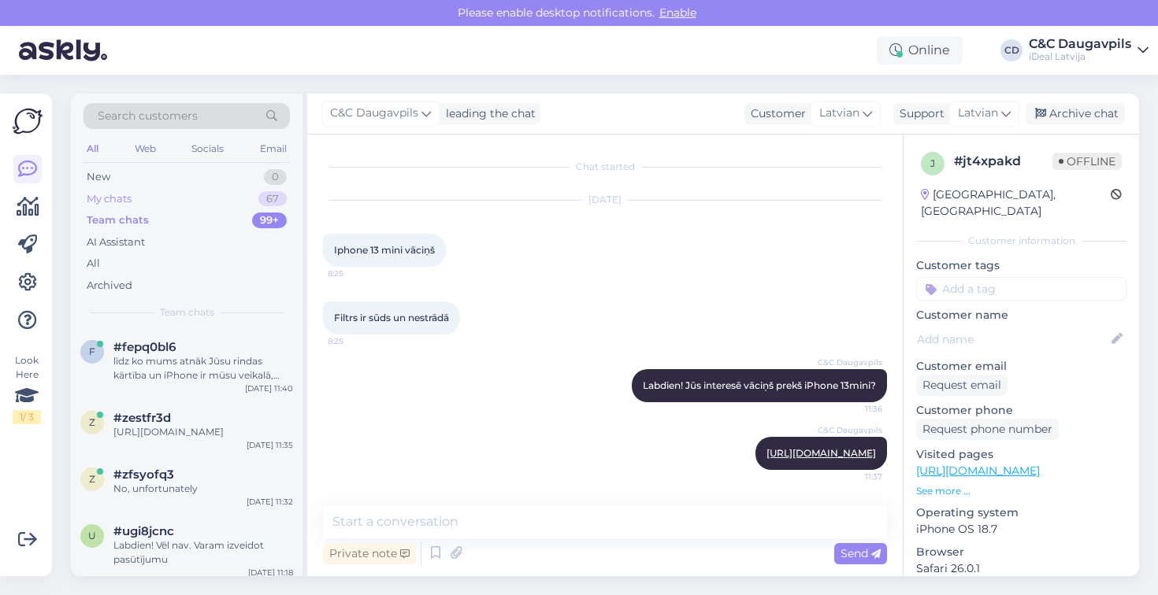
click at [192, 201] on div "My chats 67" at bounding box center [186, 199] width 206 height 22
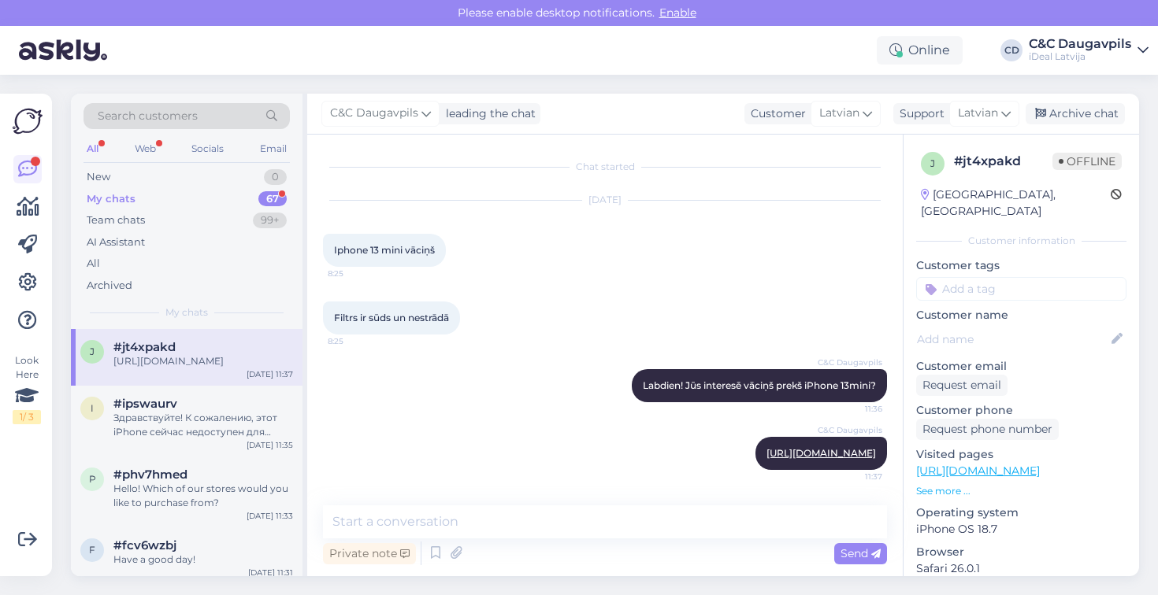
click at [159, 205] on div "My chats 67" at bounding box center [186, 199] width 206 height 22
click at [171, 180] on div "New 0" at bounding box center [186, 177] width 206 height 22
